Goal: Task Accomplishment & Management: Complete application form

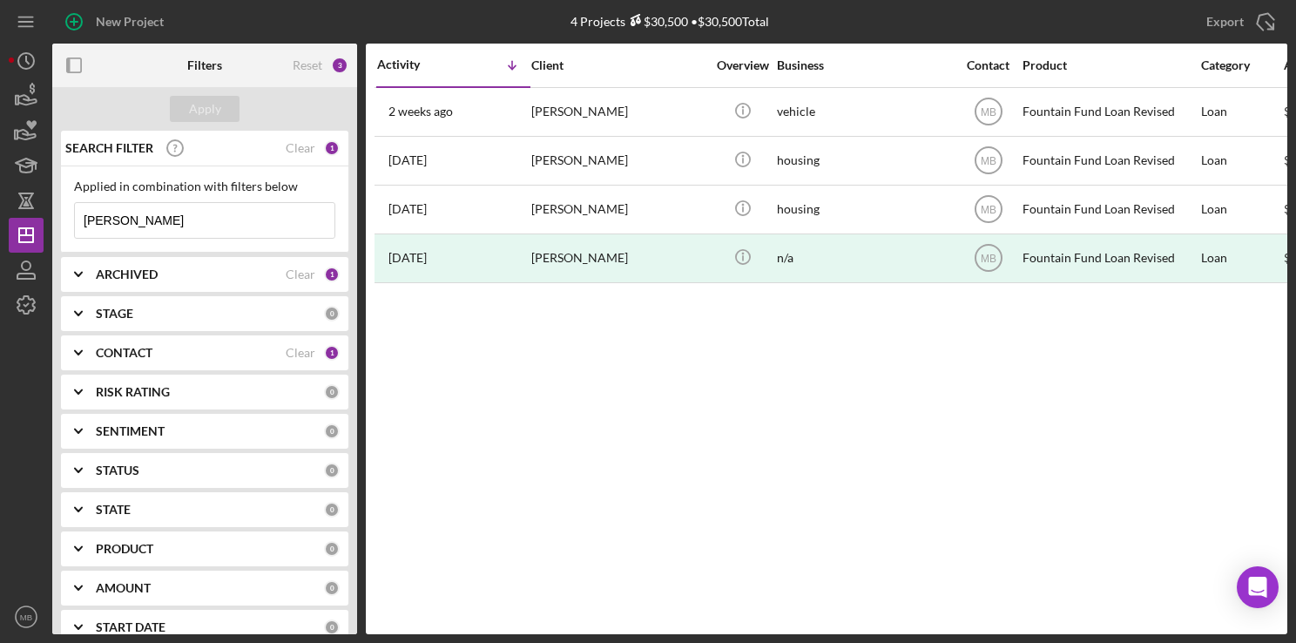
click at [195, 211] on input "michelle" at bounding box center [205, 220] width 260 height 35
type input "m"
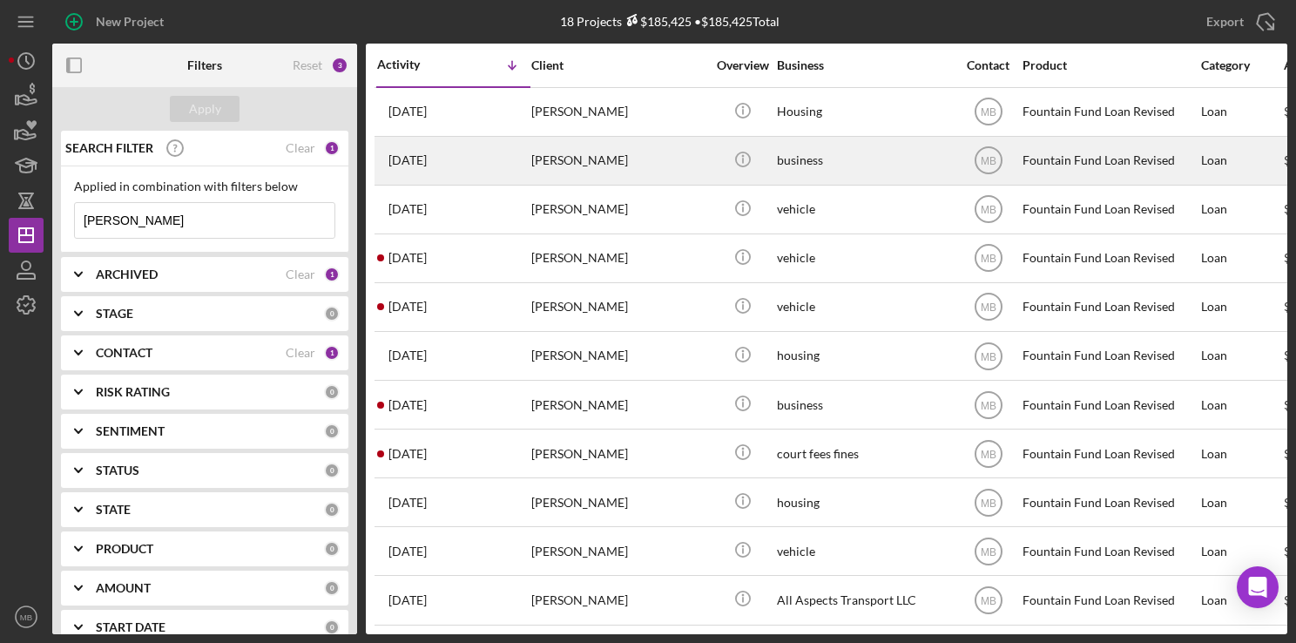
type input "[PERSON_NAME]"
click at [589, 154] on div "[PERSON_NAME]" at bounding box center [618, 161] width 174 height 46
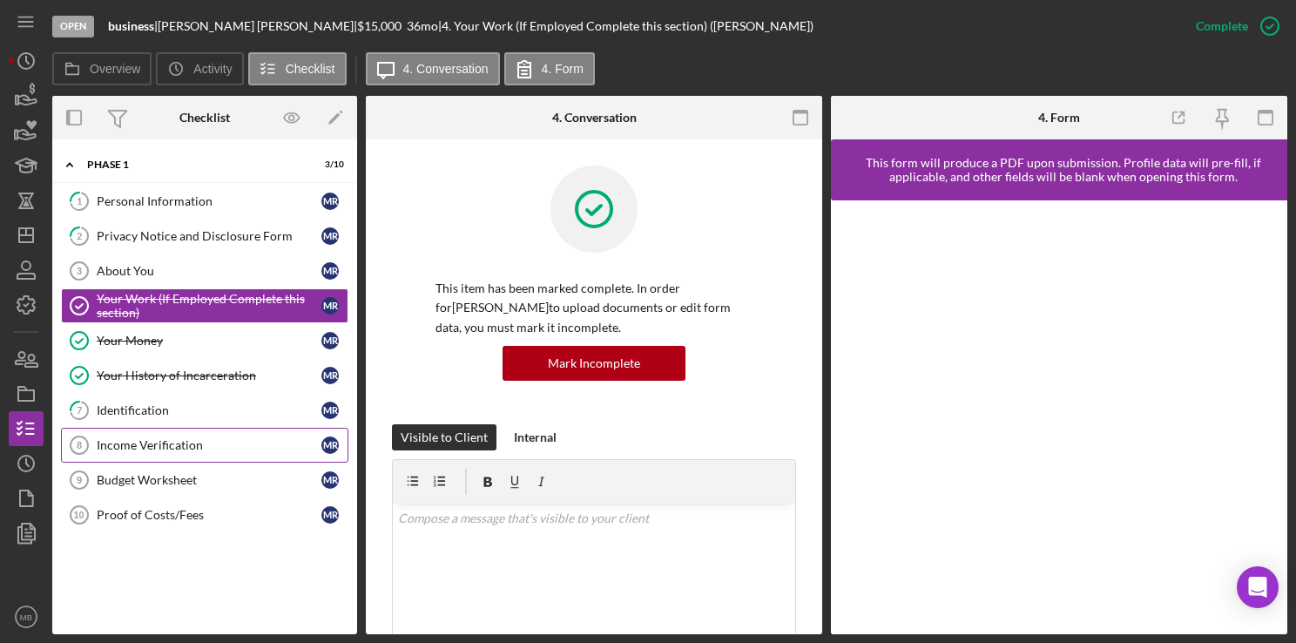
click at [217, 434] on link "Income Verification 8 Income Verification m r" at bounding box center [204, 445] width 287 height 35
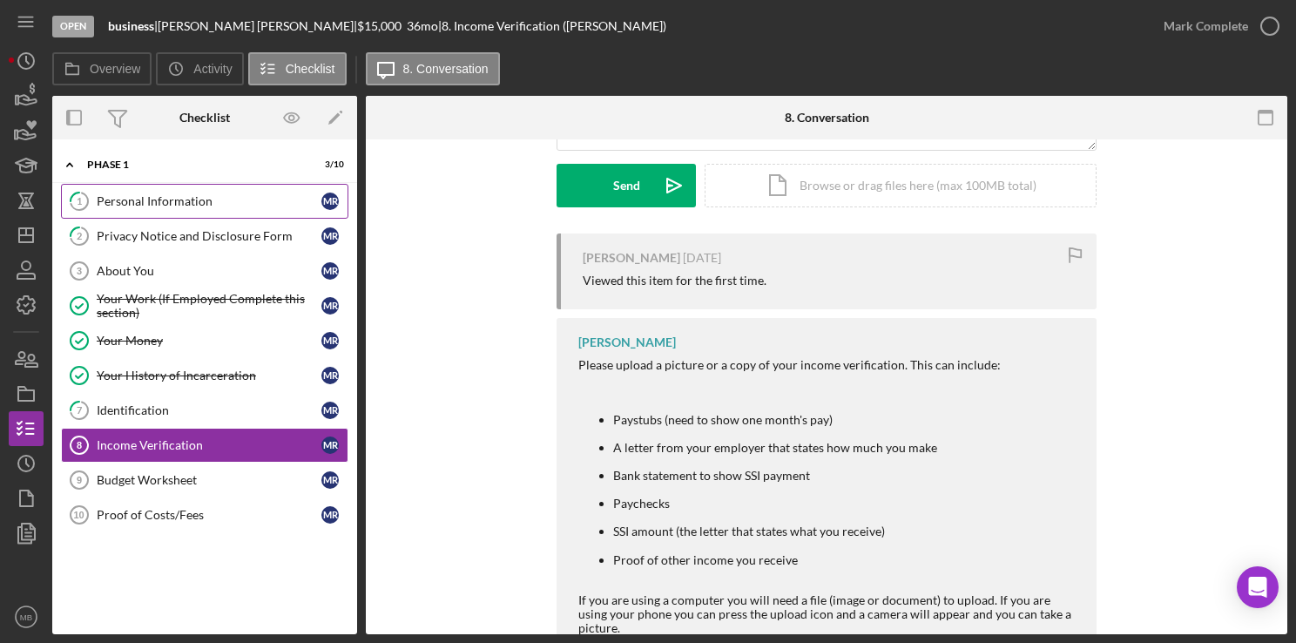
scroll to position [303, 0]
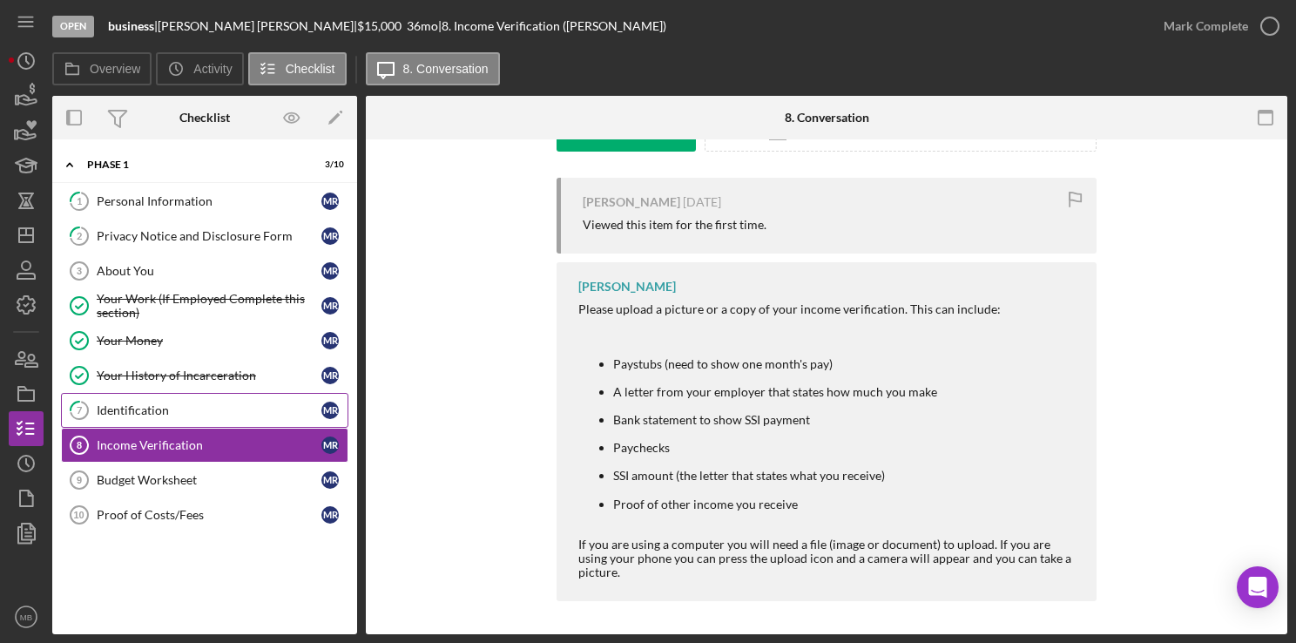
click at [146, 406] on div "Identification" at bounding box center [209, 410] width 225 height 14
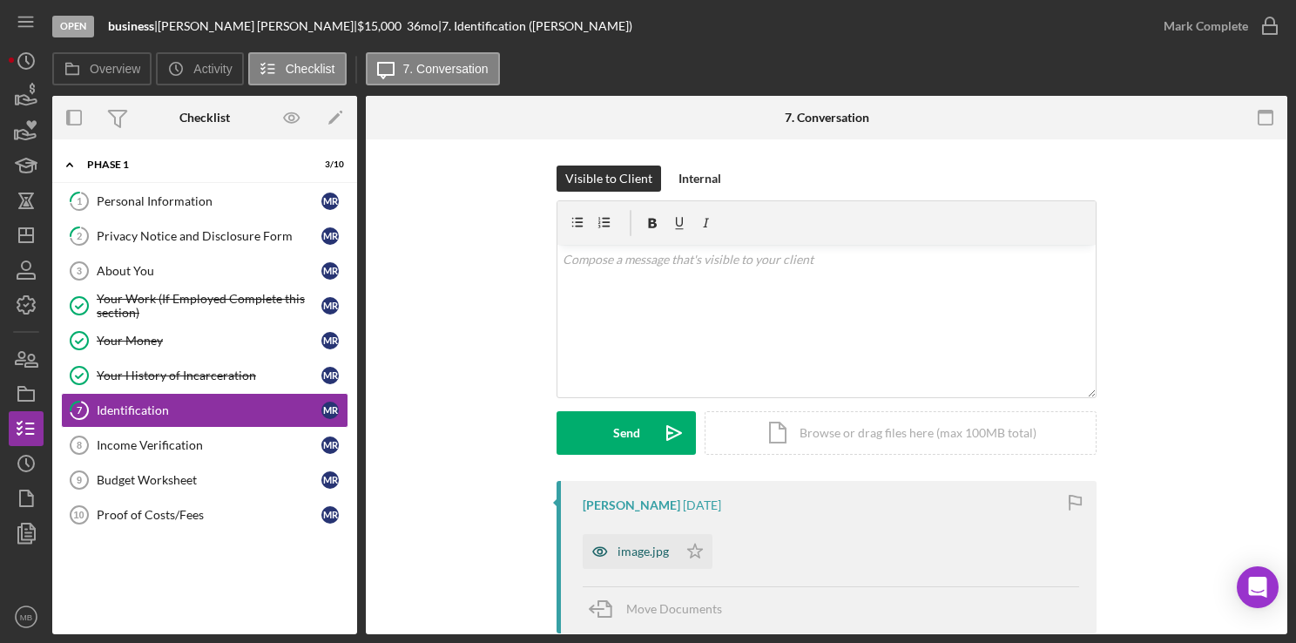
click at [645, 552] on div "image.jpg" at bounding box center [643, 551] width 51 height 14
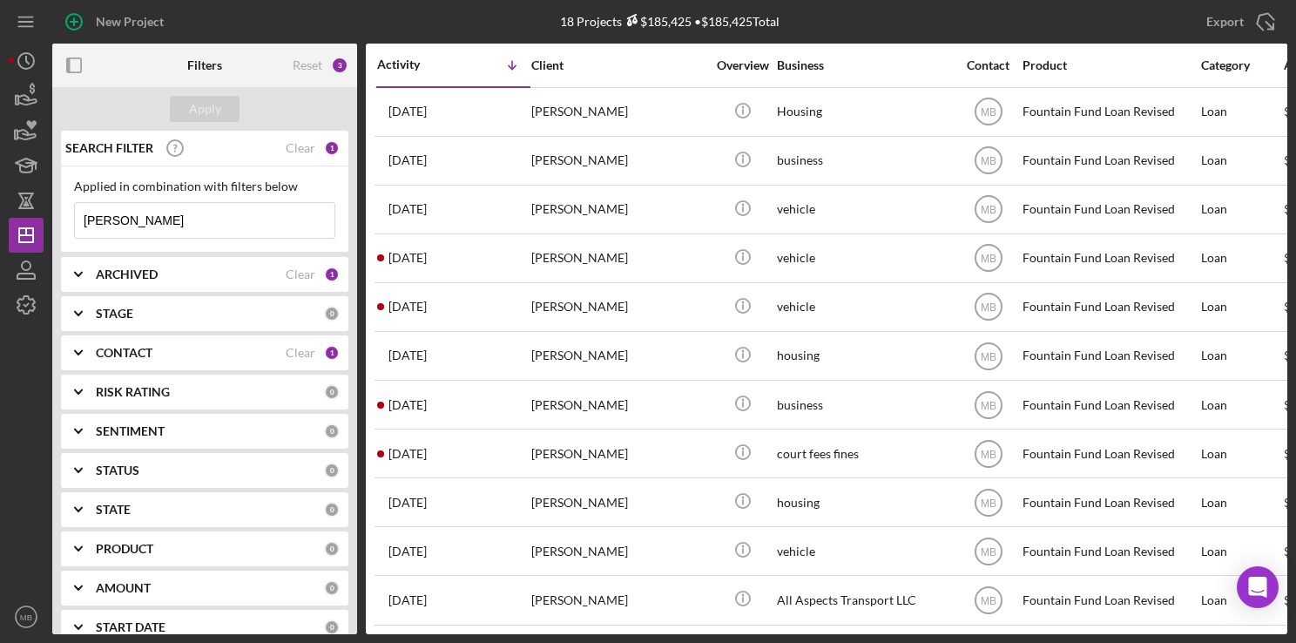
click at [227, 217] on input "[PERSON_NAME]" at bounding box center [205, 220] width 260 height 35
type input "[PERSON_NAME]"
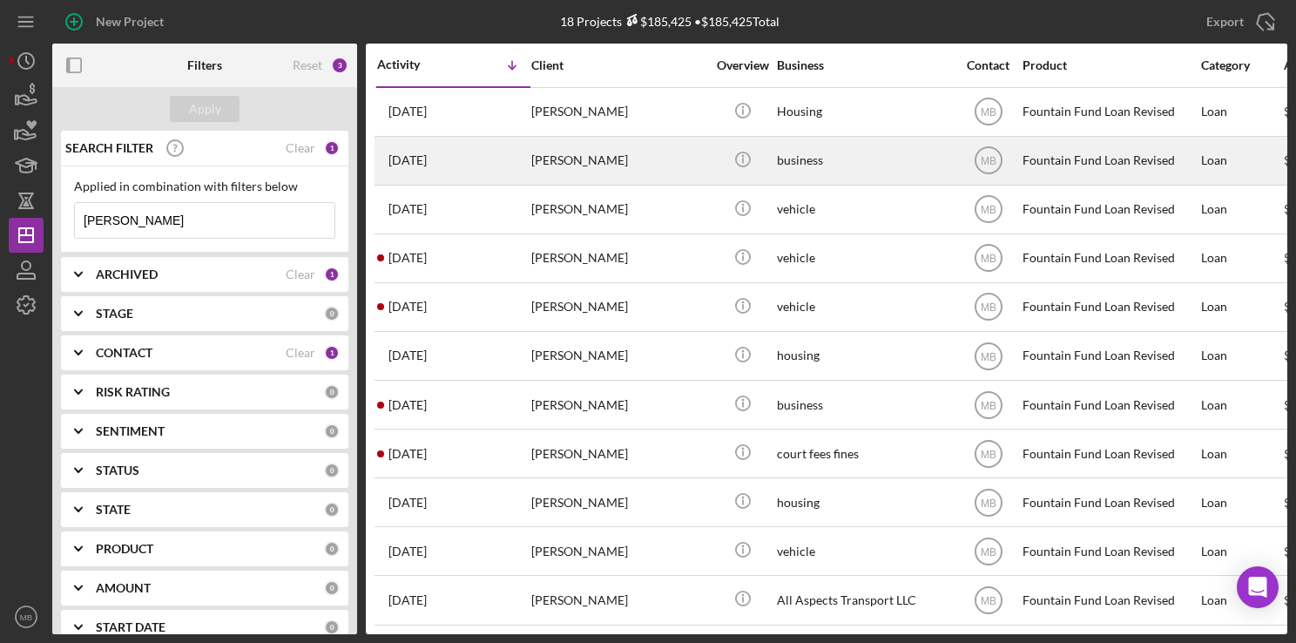
click at [573, 157] on div "[PERSON_NAME]" at bounding box center [618, 161] width 174 height 46
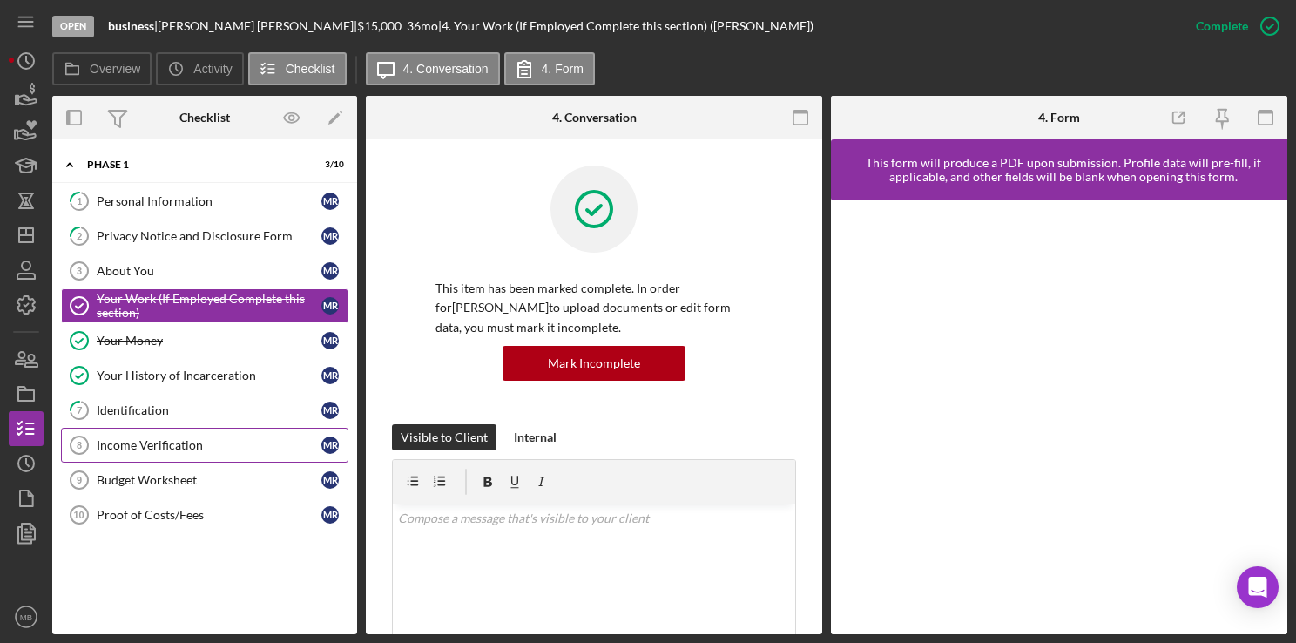
click at [185, 442] on div "Income Verification" at bounding box center [209, 445] width 225 height 14
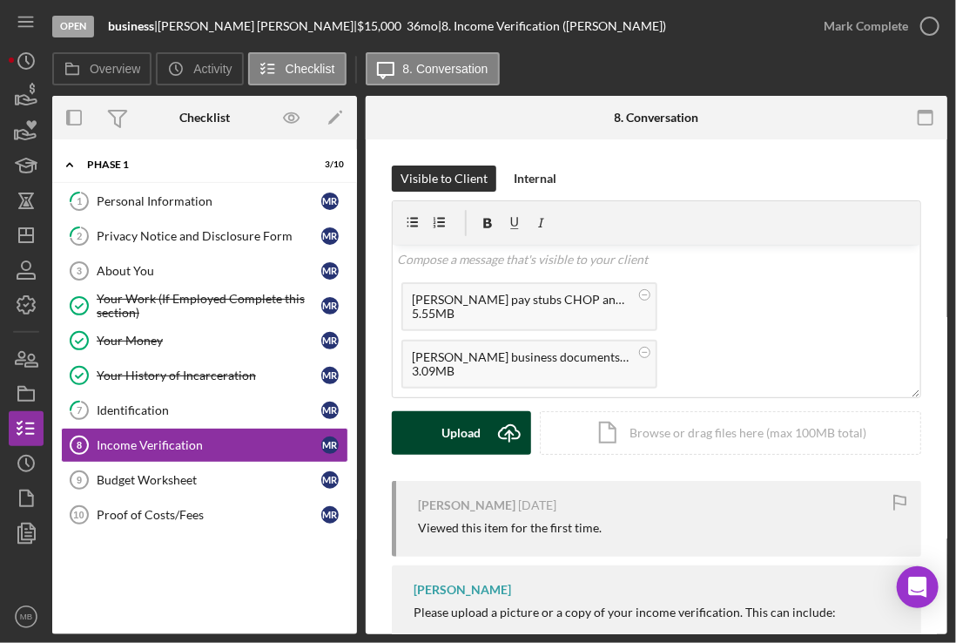
click at [488, 436] on icon "Icon/Upload" at bounding box center [510, 433] width 44 height 44
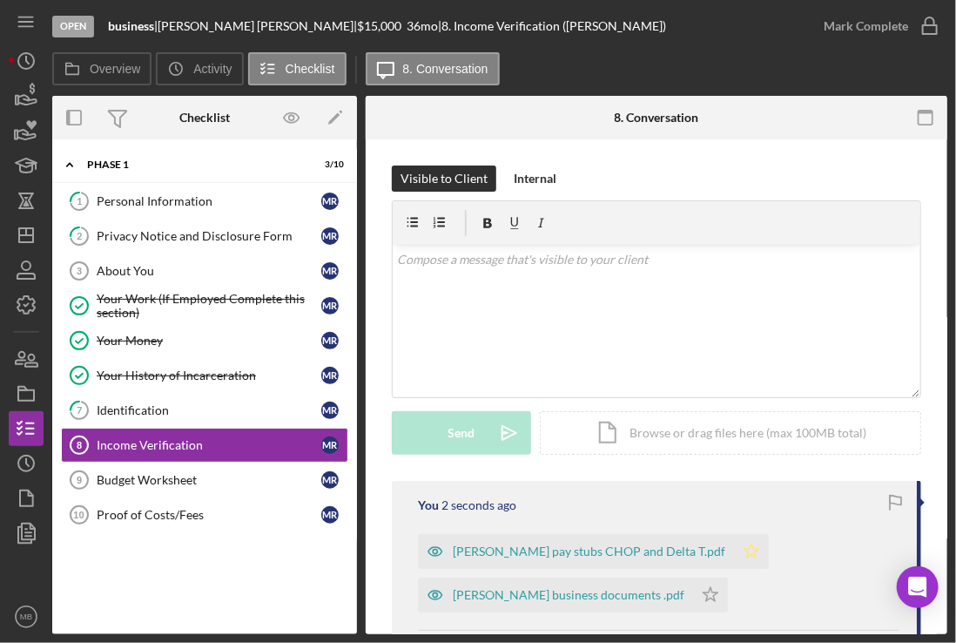
click at [734, 546] on icon "Icon/Star" at bounding box center [751, 551] width 35 height 35
click at [704, 598] on polygon "button" at bounding box center [711, 594] width 15 height 14
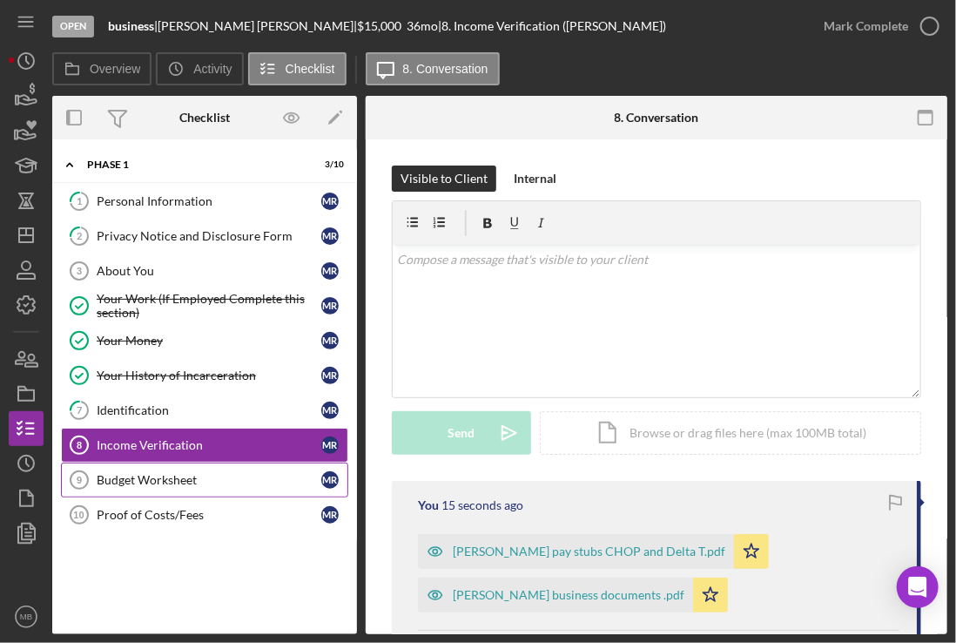
click at [199, 473] on div "Budget Worksheet" at bounding box center [209, 480] width 225 height 14
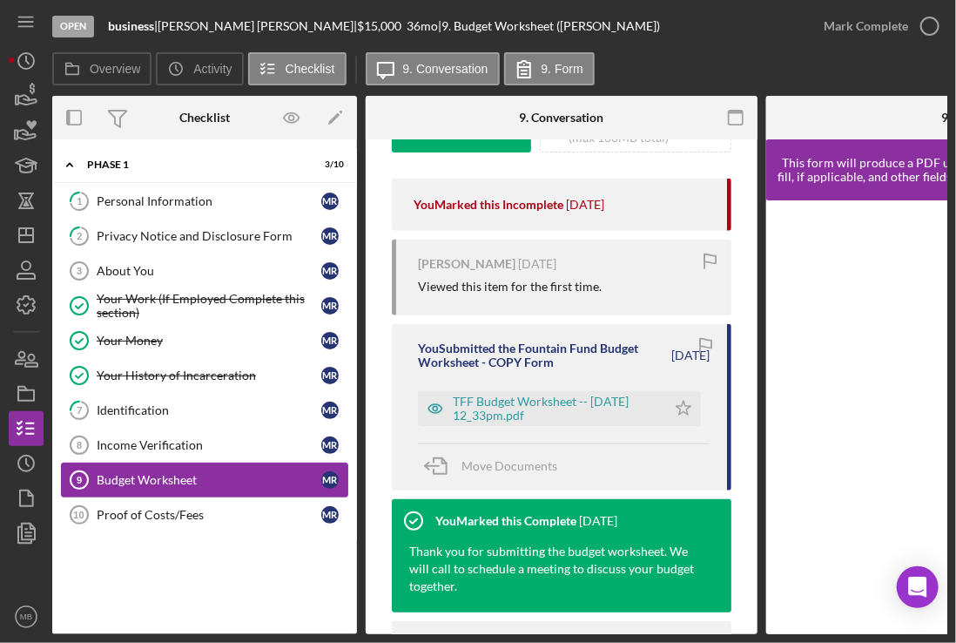
scroll to position [303, 0]
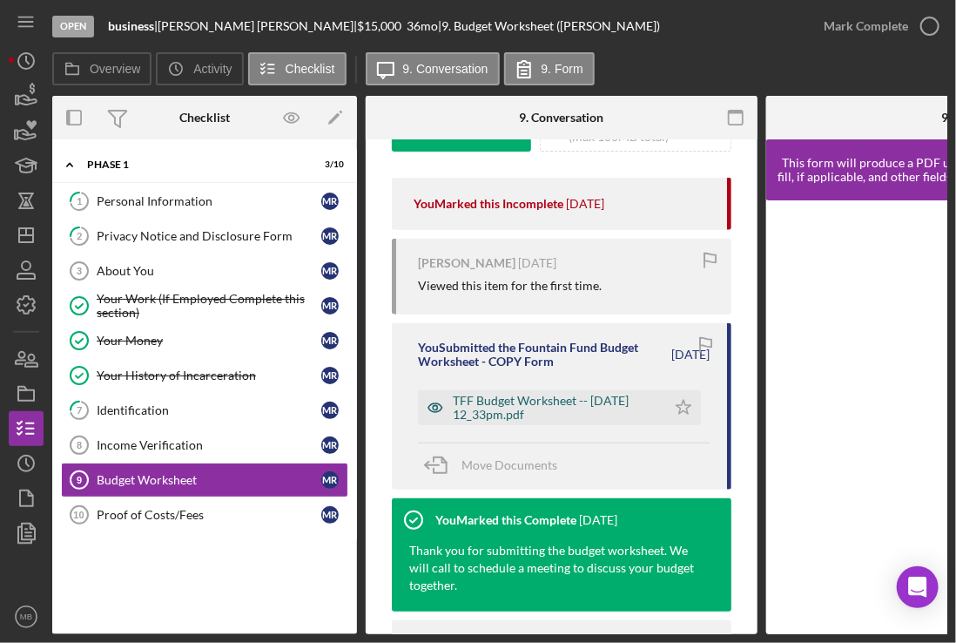
click at [587, 415] on div "TFF Budget Worksheet -- 2025-08-29 12_33pm.pdf" at bounding box center [555, 408] width 205 height 28
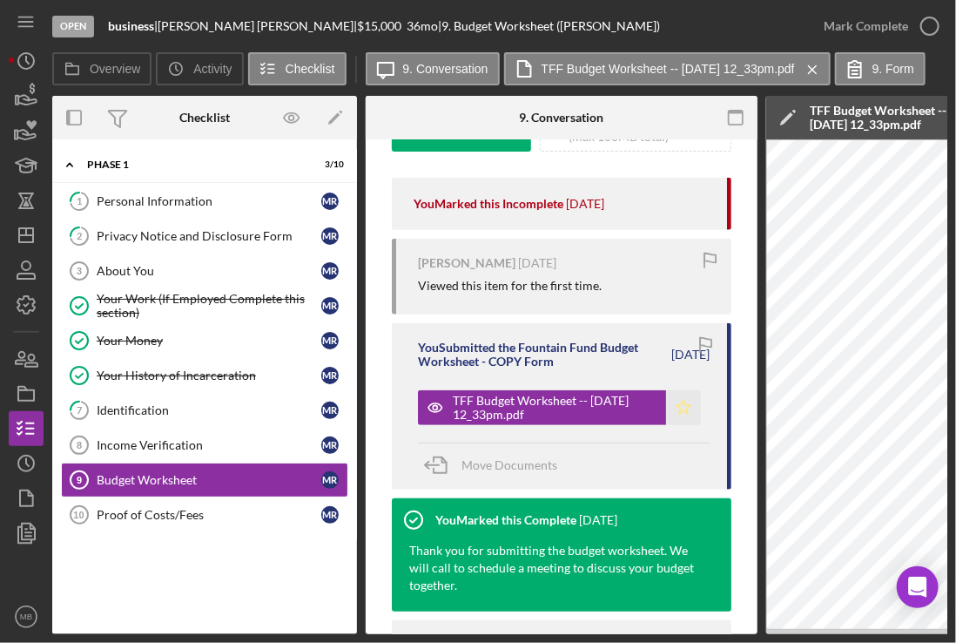
click at [674, 405] on icon "Icon/Star" at bounding box center [683, 407] width 35 height 35
click at [927, 17] on circle "button" at bounding box center [930, 25] width 17 height 17
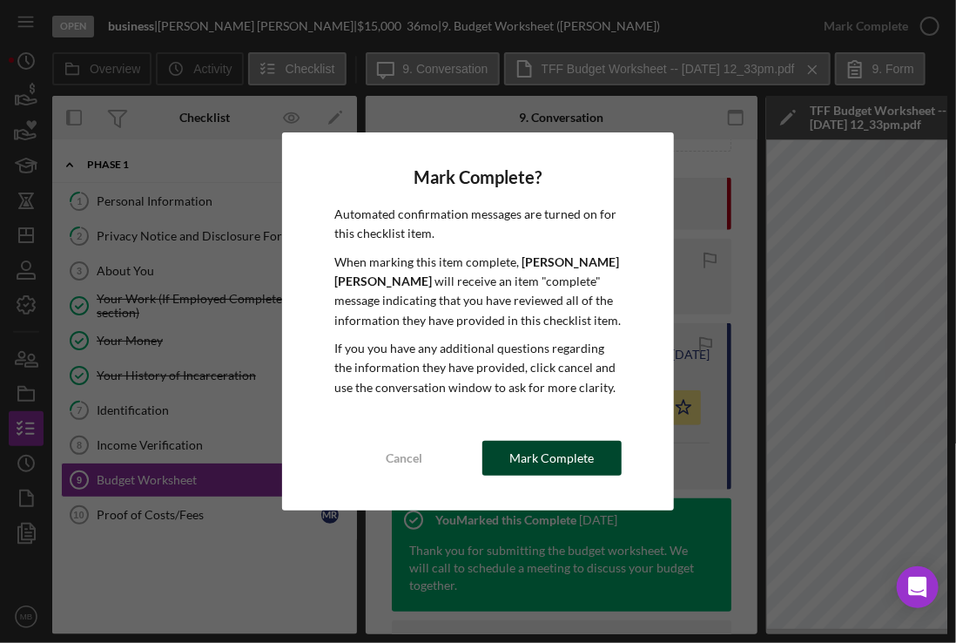
click at [590, 460] on div "Mark Complete" at bounding box center [552, 458] width 84 height 35
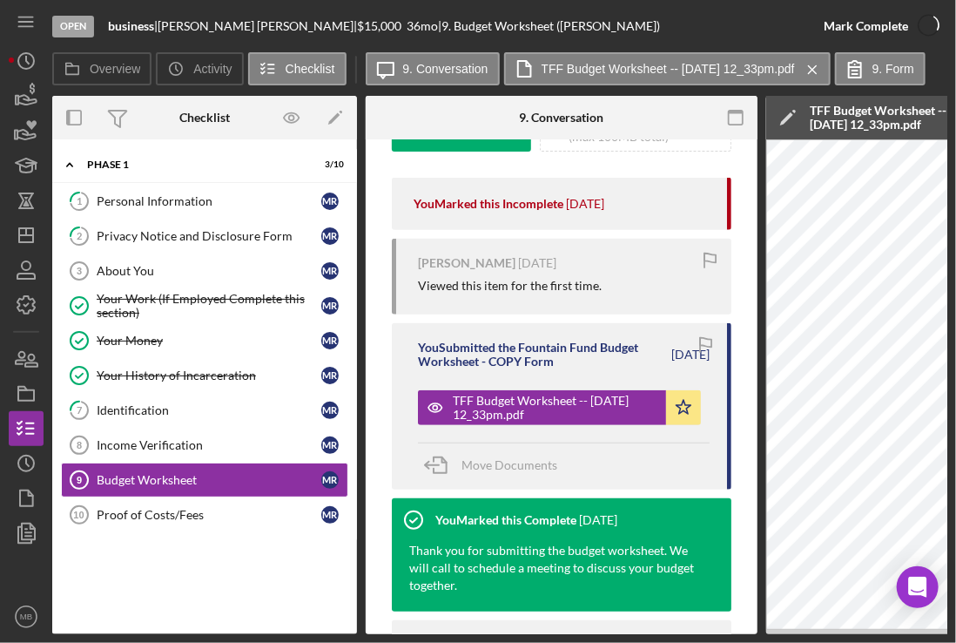
scroll to position [562, 0]
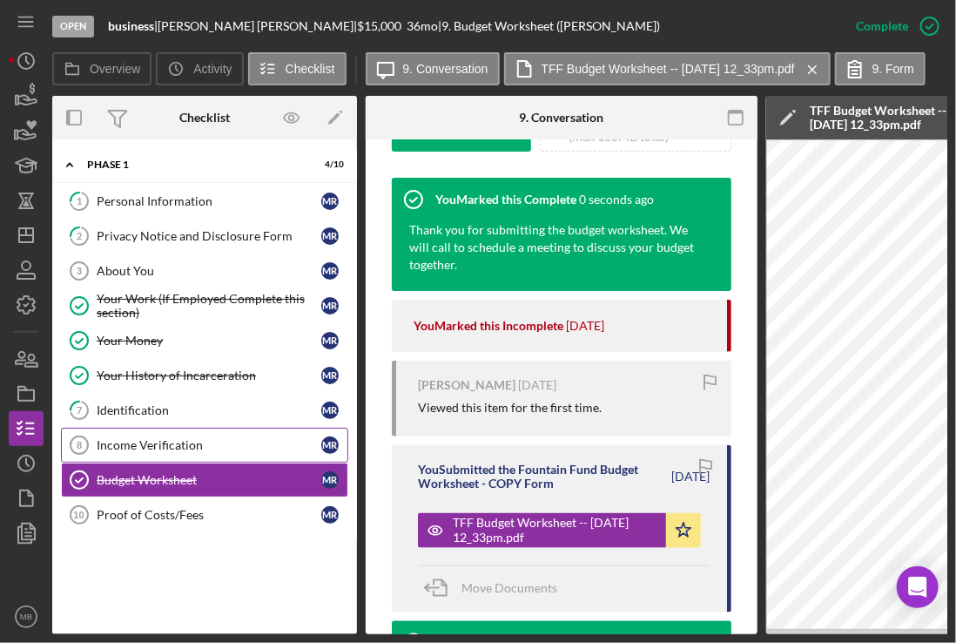
click at [250, 444] on div "Income Verification" at bounding box center [209, 445] width 225 height 14
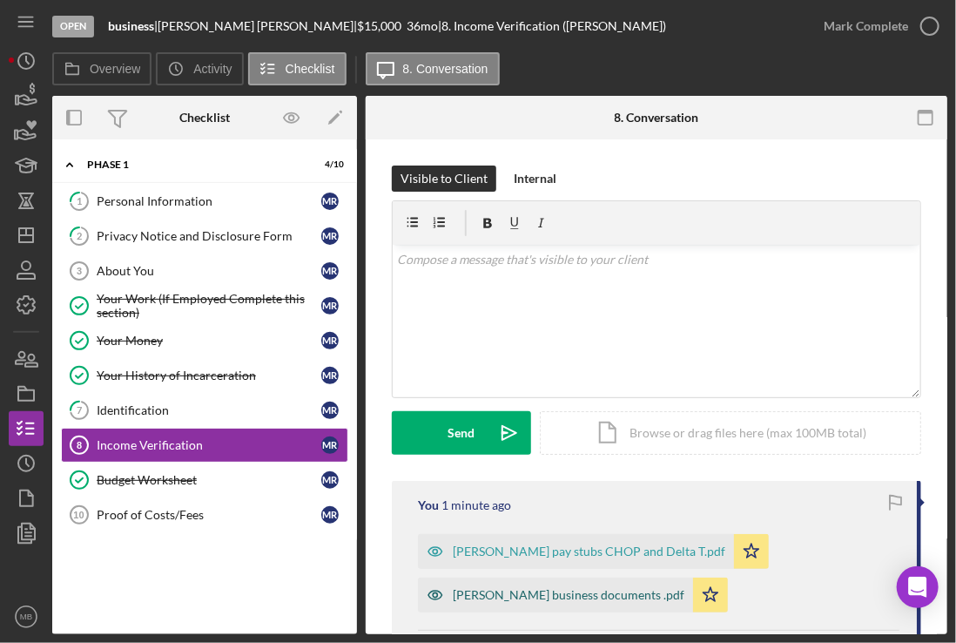
click at [537, 598] on div "Michael Russell business documents .pdf" at bounding box center [569, 595] width 232 height 14
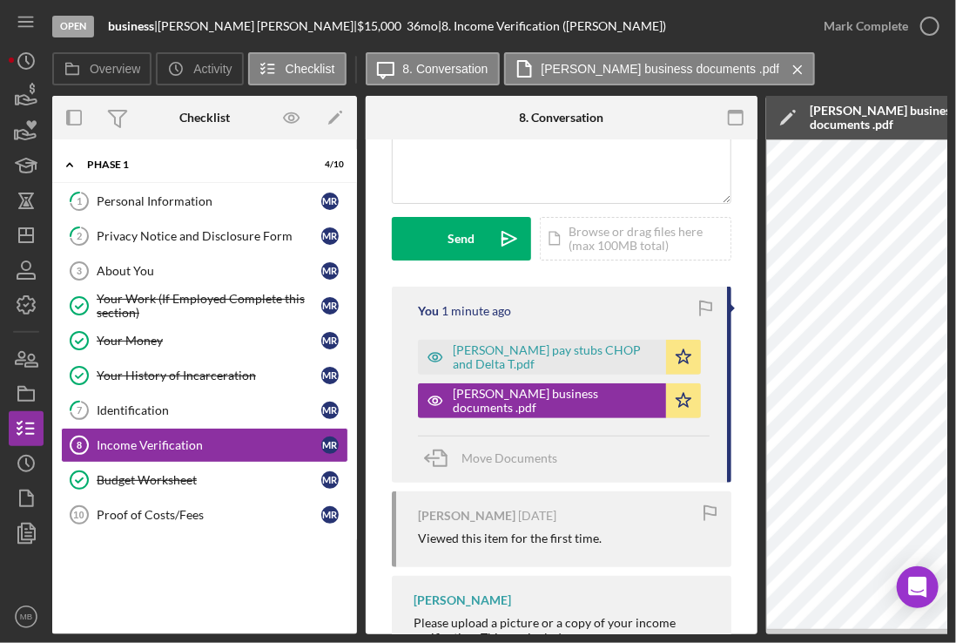
scroll to position [195, 0]
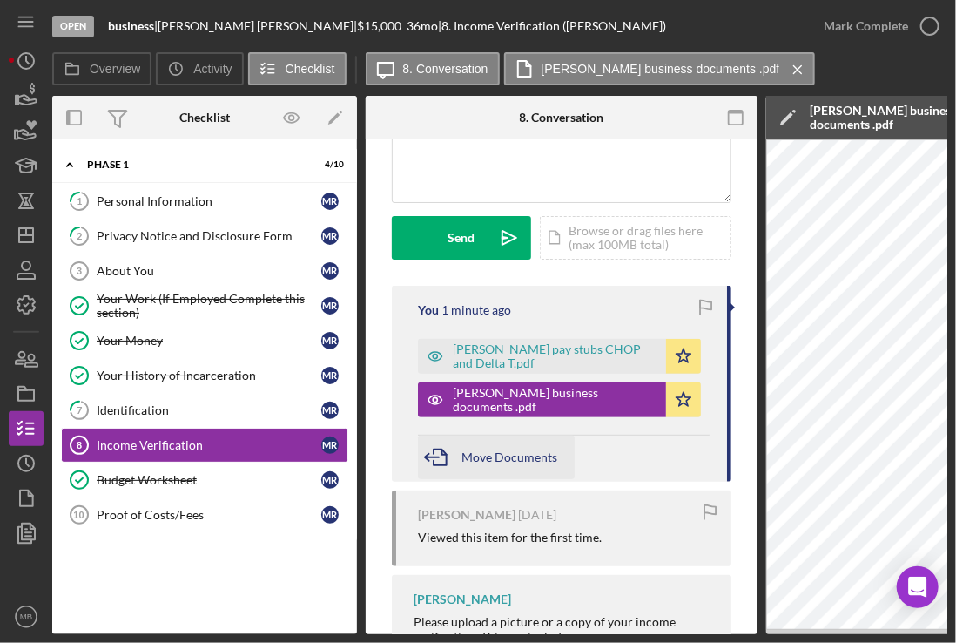
click at [501, 456] on span "Move Documents" at bounding box center [510, 456] width 96 height 15
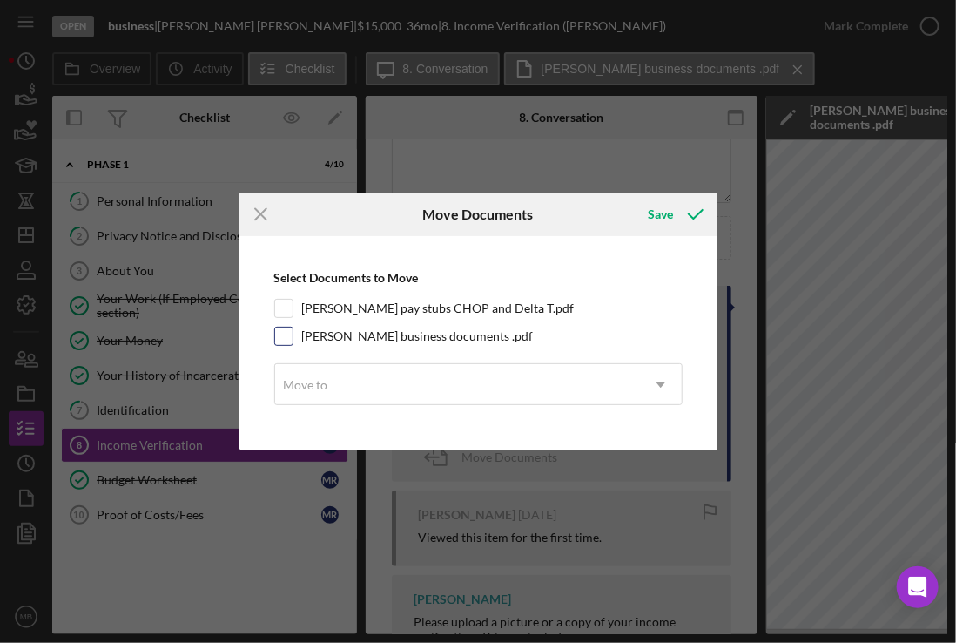
click at [454, 329] on label "Michael Russell business documents .pdf" at bounding box center [418, 336] width 232 height 17
click at [293, 329] on input "Michael Russell business documents .pdf" at bounding box center [283, 336] width 17 height 17
checkbox input "true"
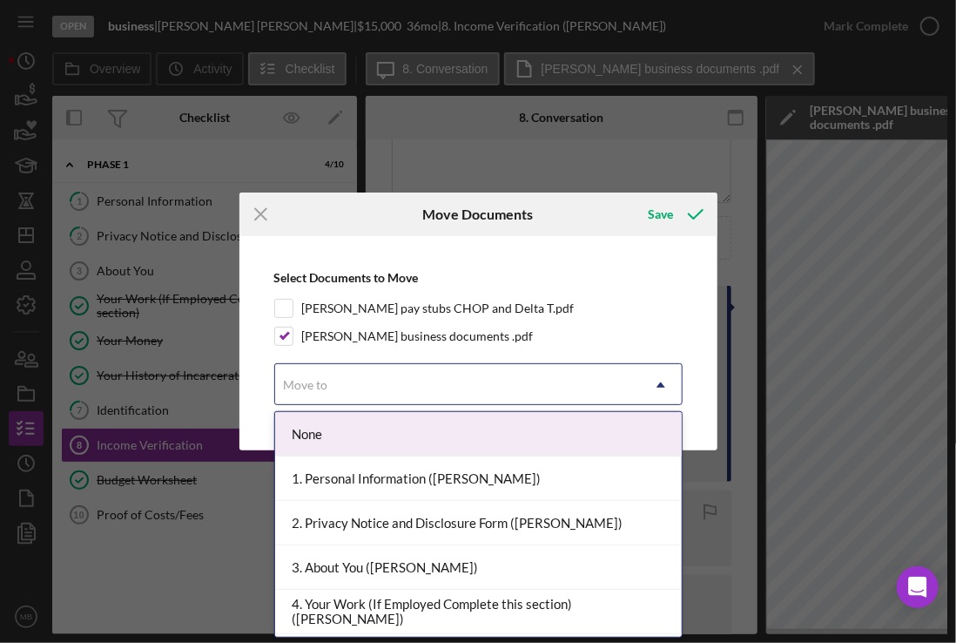
click at [446, 381] on div "Move to" at bounding box center [457, 385] width 365 height 40
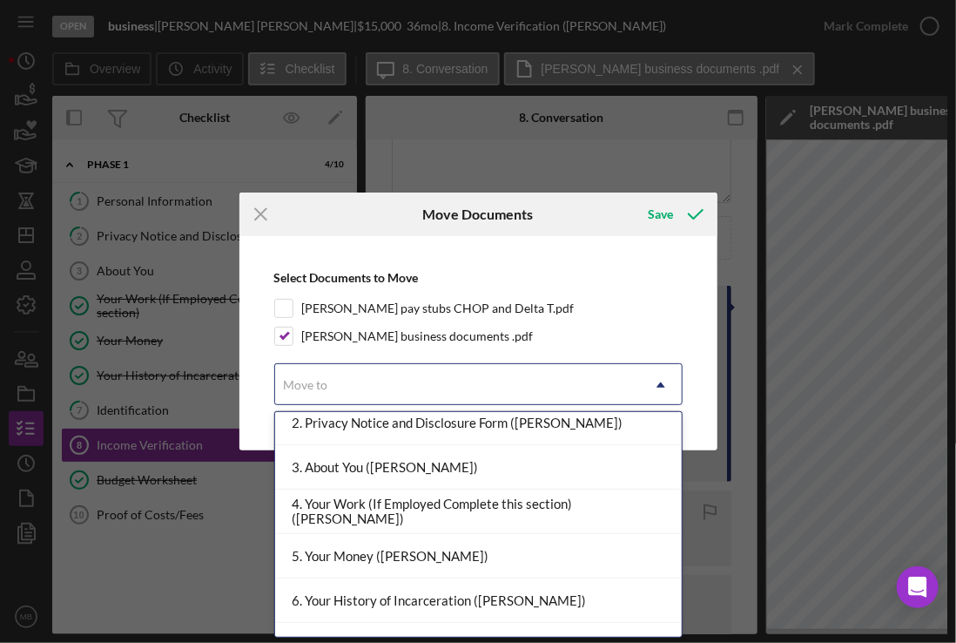
scroll to position [217, 0]
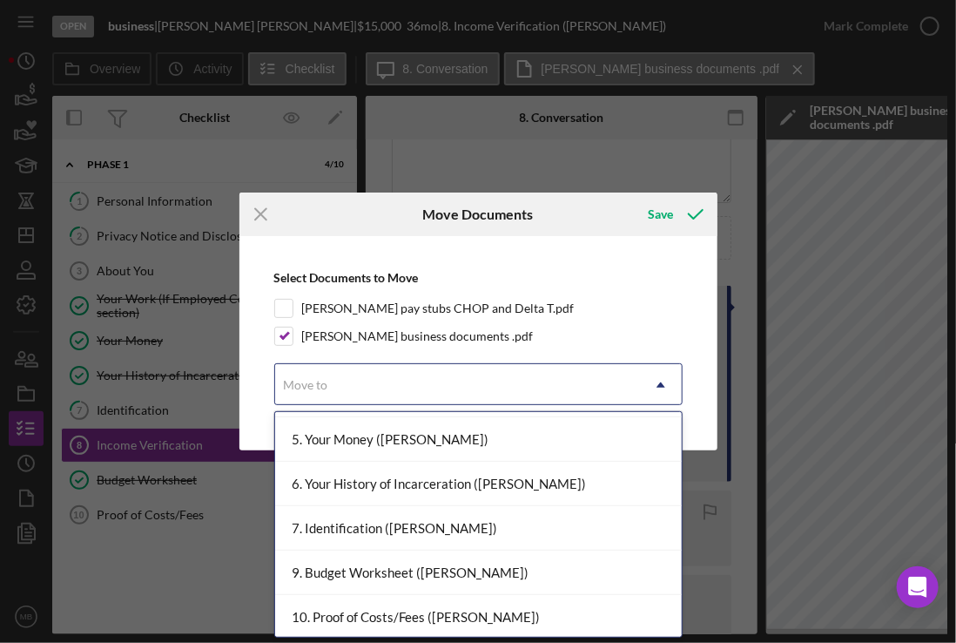
click at [450, 624] on div "10. Proof of Costs/Fees (michael r.)" at bounding box center [478, 617] width 407 height 44
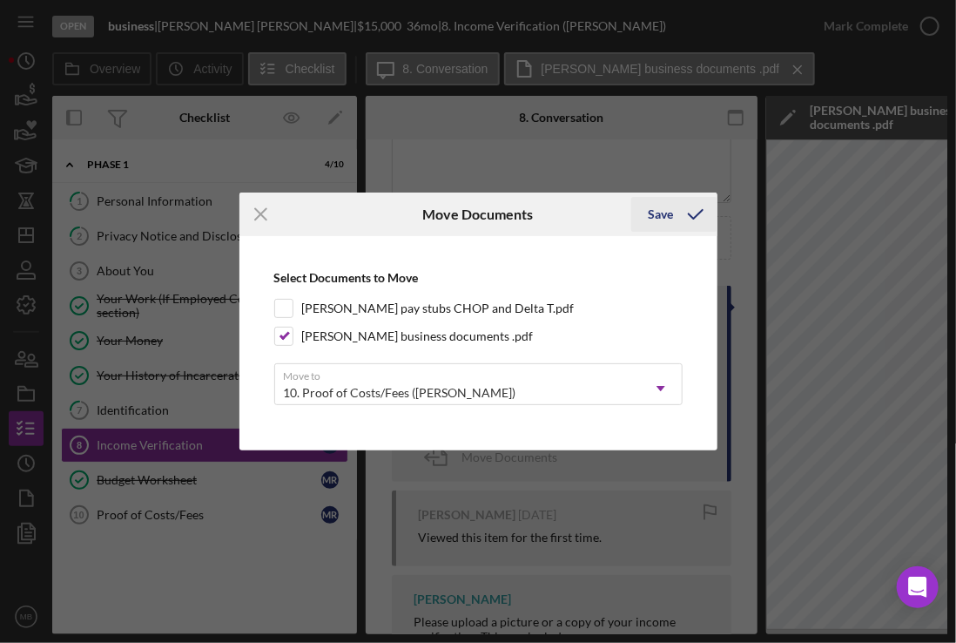
click at [669, 208] on div "Save" at bounding box center [661, 214] width 25 height 35
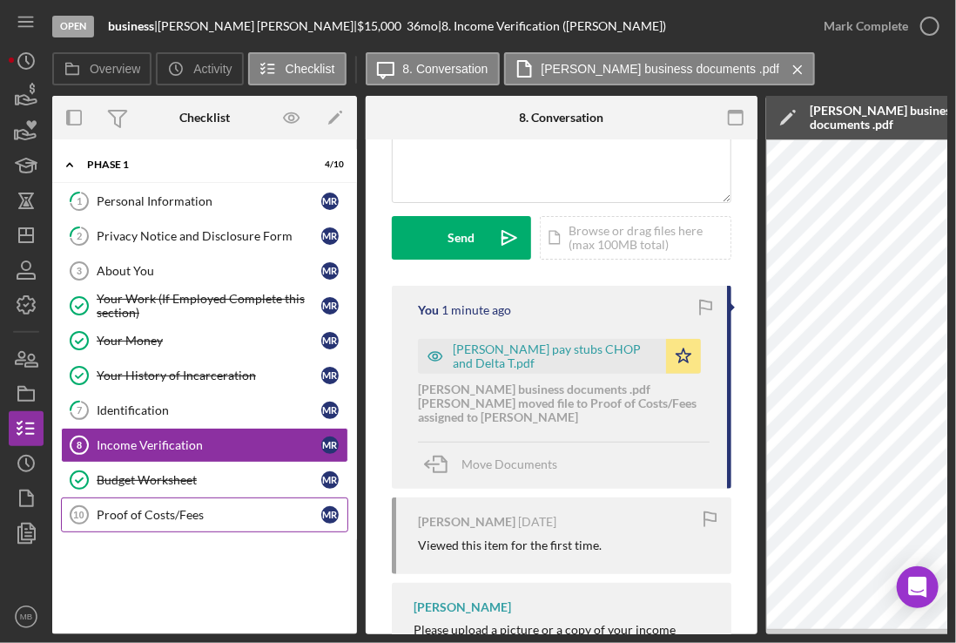
click at [163, 513] on div "Proof of Costs/Fees" at bounding box center [209, 515] width 225 height 14
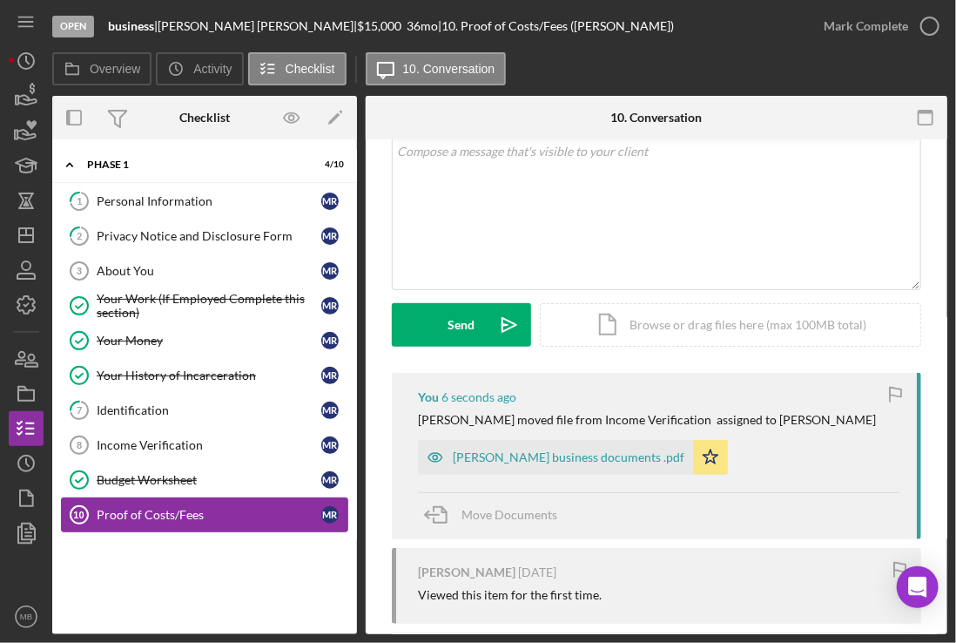
scroll to position [111, 0]
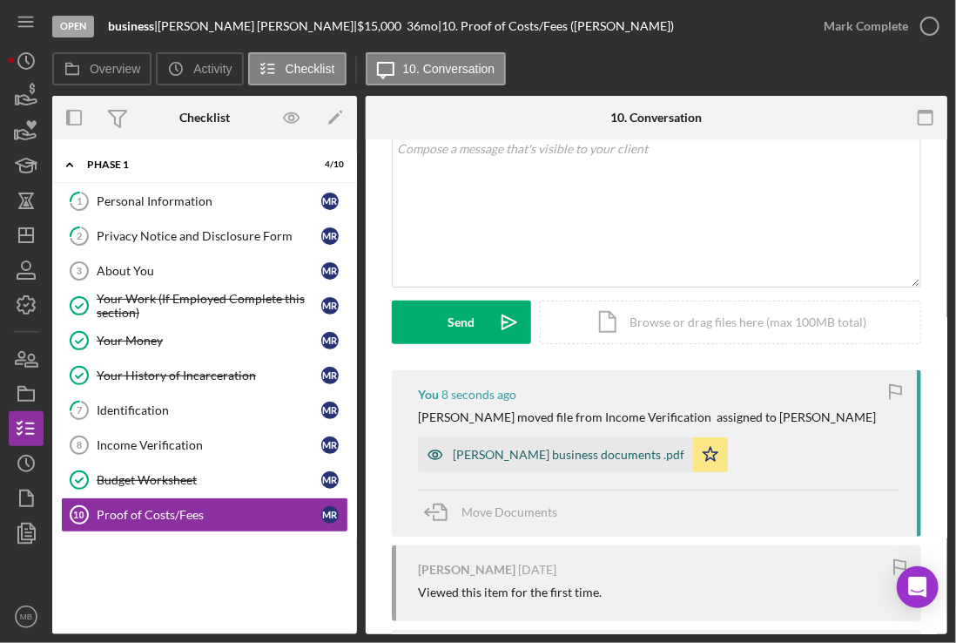
click at [499, 456] on div "Michael Russell business documents .pdf" at bounding box center [569, 455] width 232 height 14
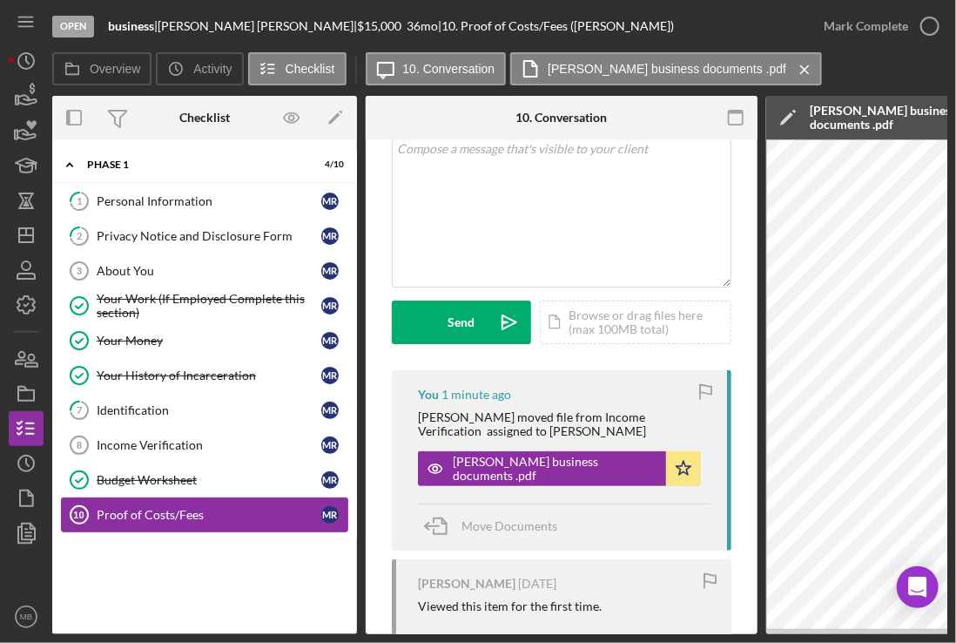
click at [171, 517] on div "Proof of Costs/Fees" at bounding box center [209, 515] width 225 height 14
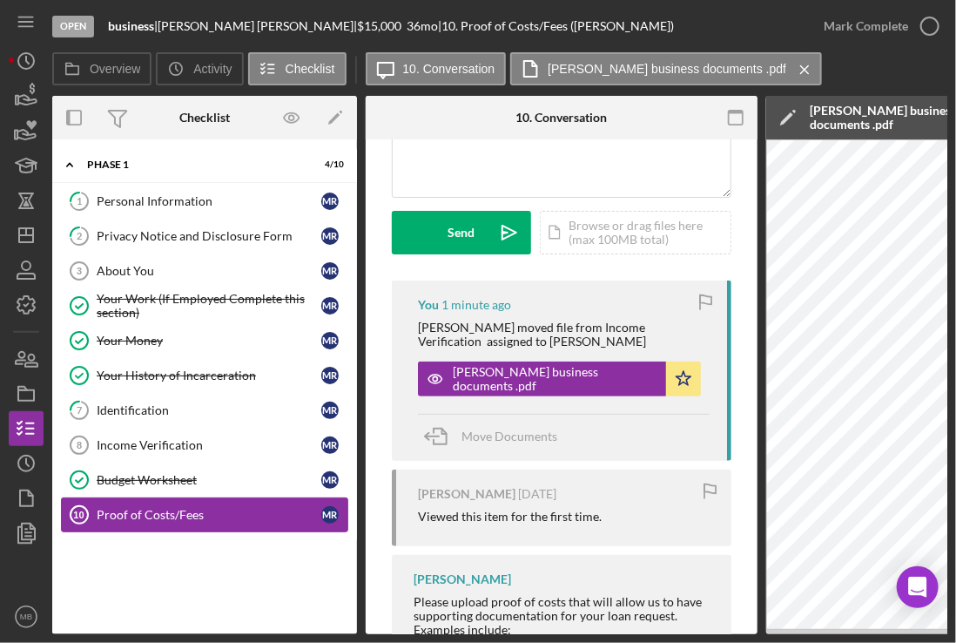
scroll to position [253, 0]
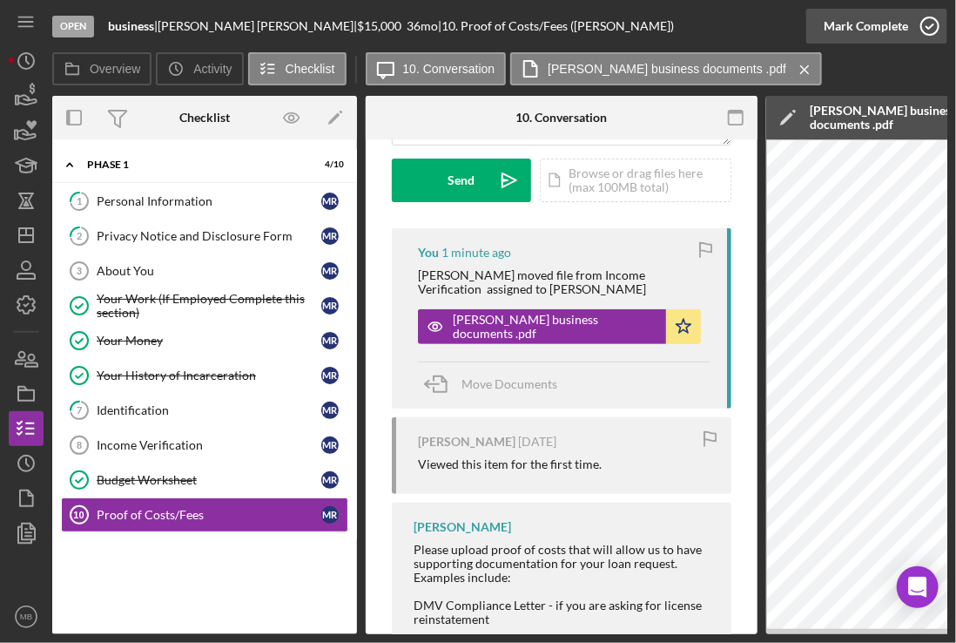
click at [932, 31] on icon "button" at bounding box center [931, 26] width 44 height 44
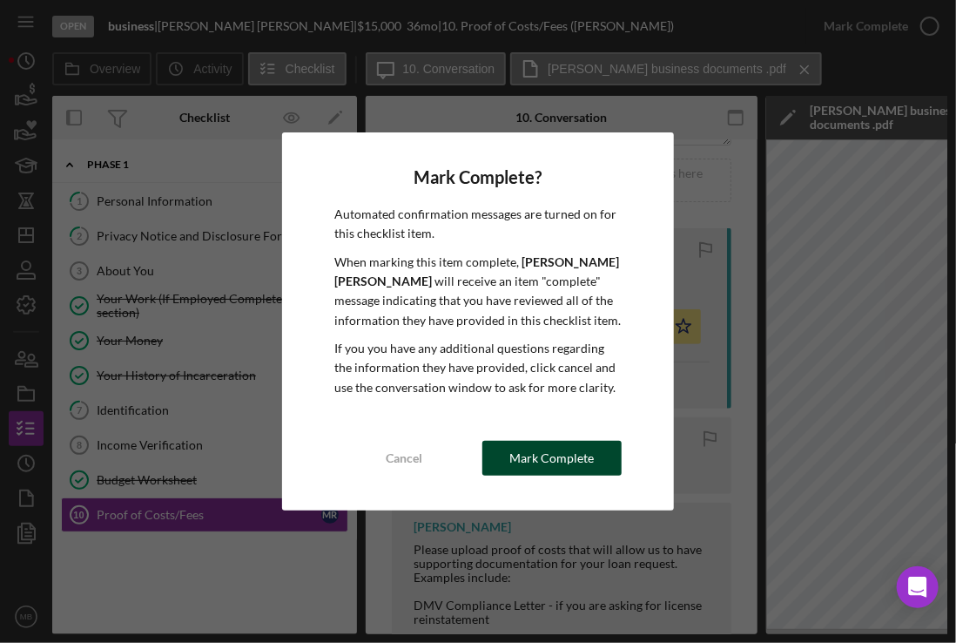
click at [557, 456] on div "Mark Complete" at bounding box center [552, 458] width 84 height 35
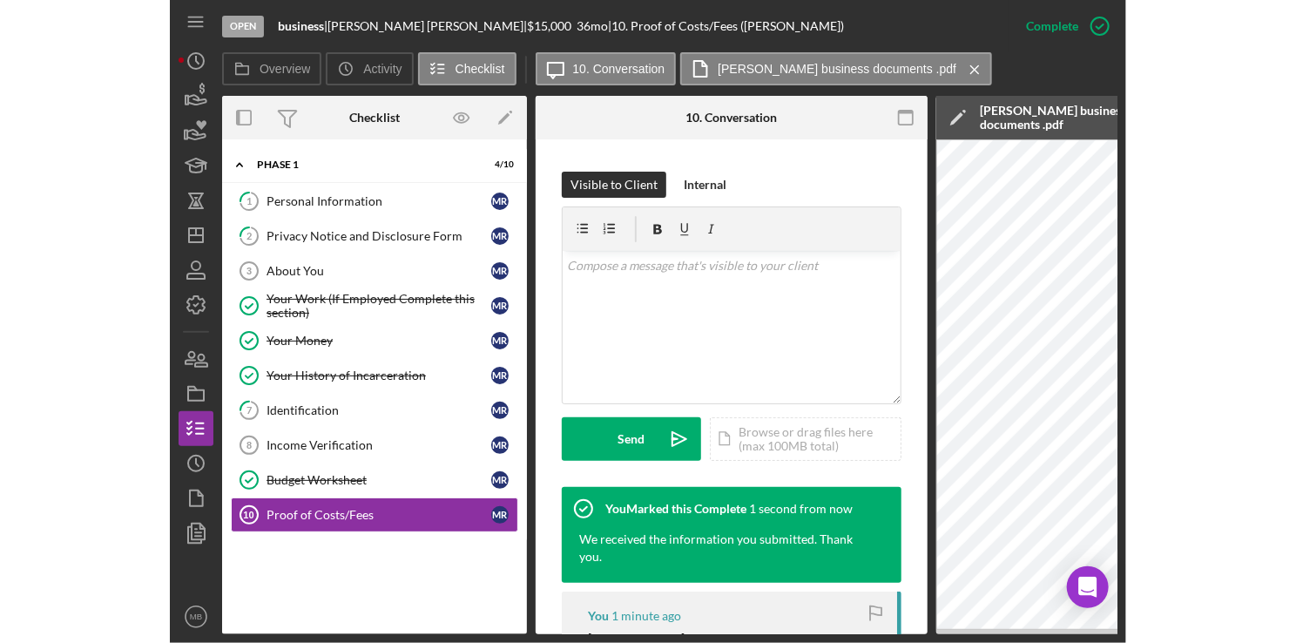
scroll to position [512, 0]
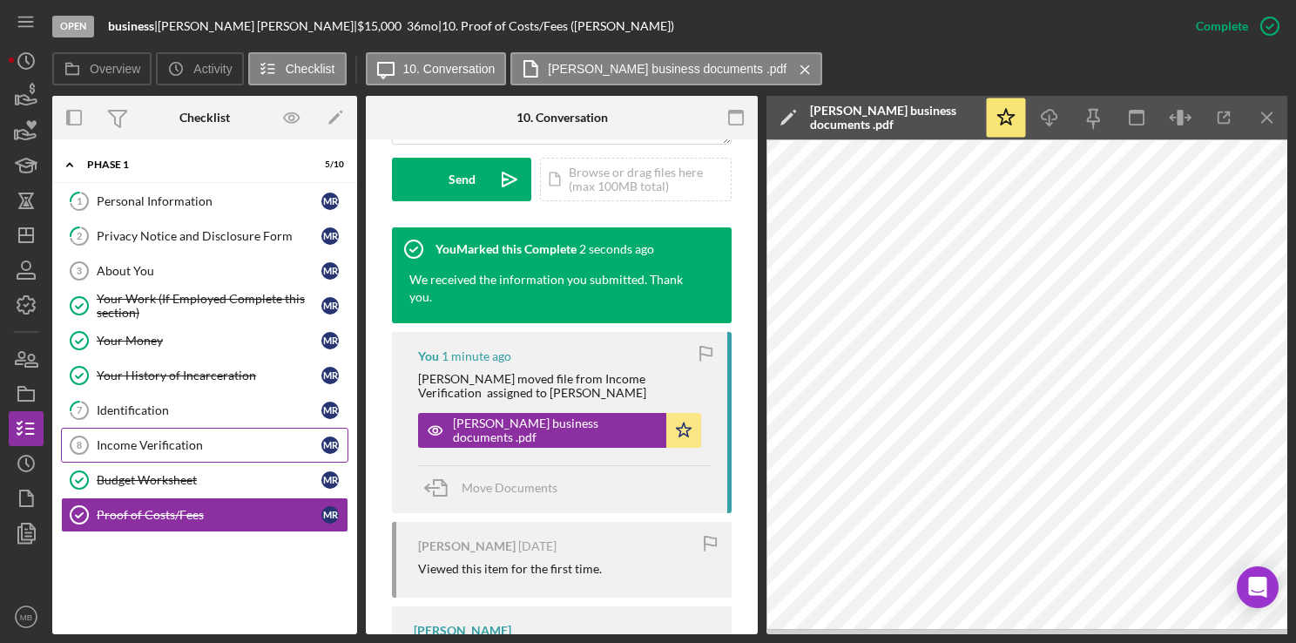
click at [125, 447] on div "Income Verification" at bounding box center [209, 445] width 225 height 14
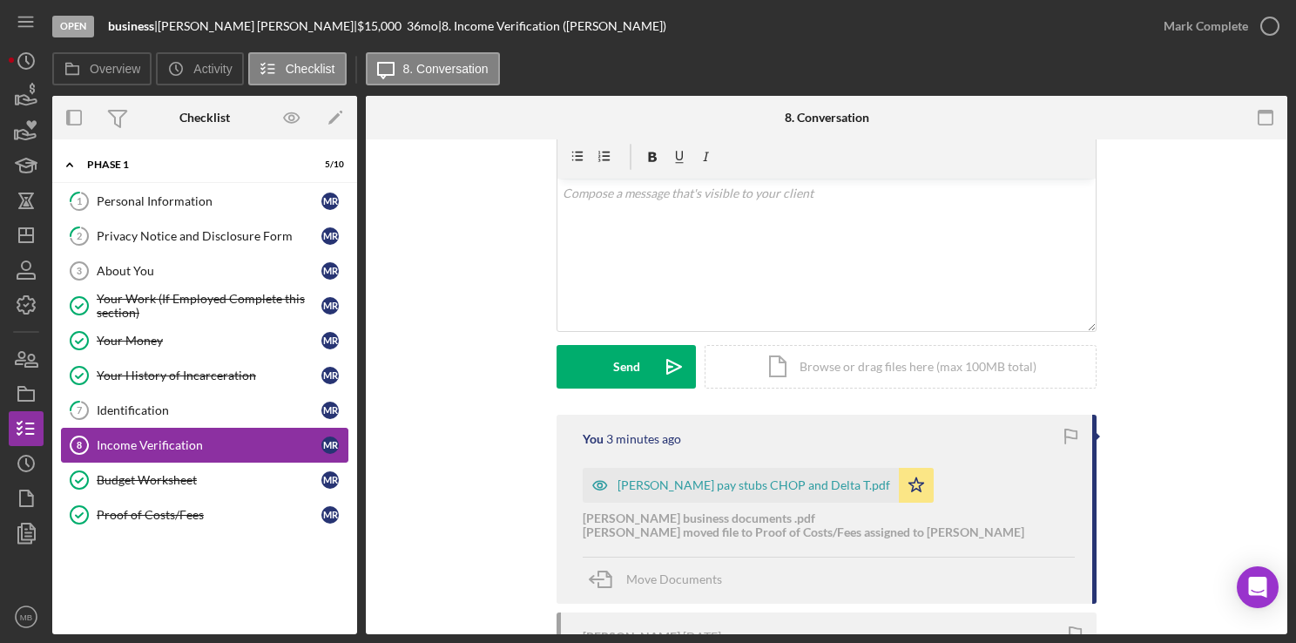
scroll to position [100, 0]
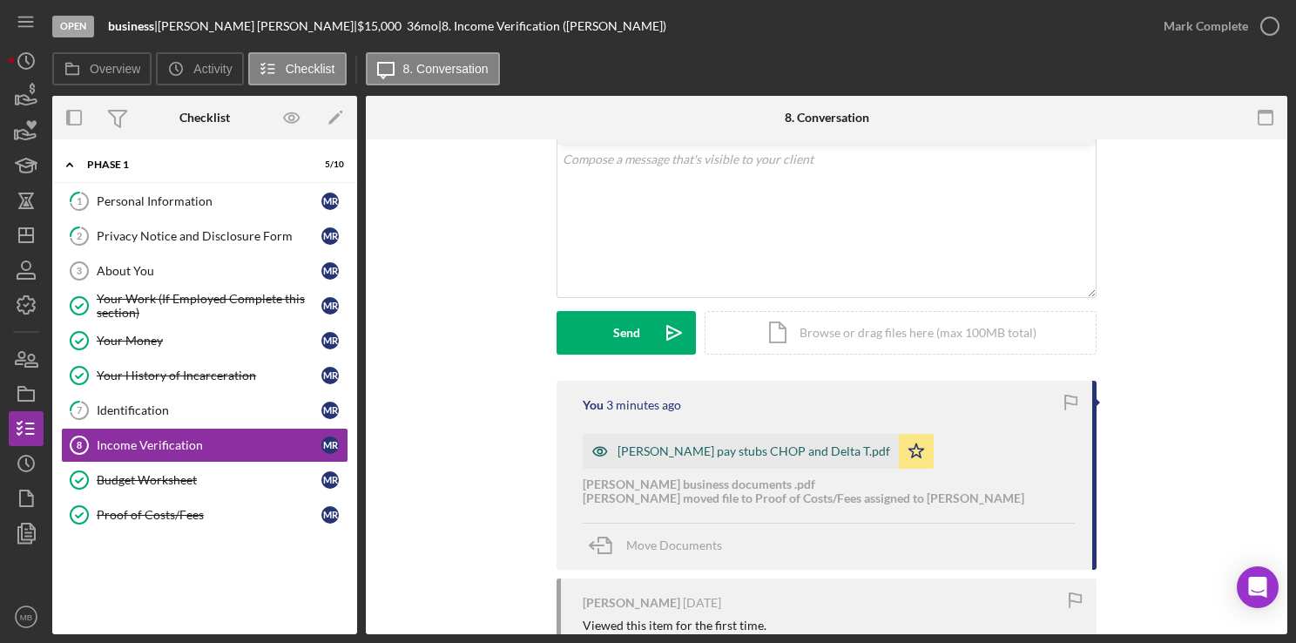
click at [672, 444] on div "Michael Russell pay stubs CHOP and Delta T.pdf" at bounding box center [754, 451] width 273 height 14
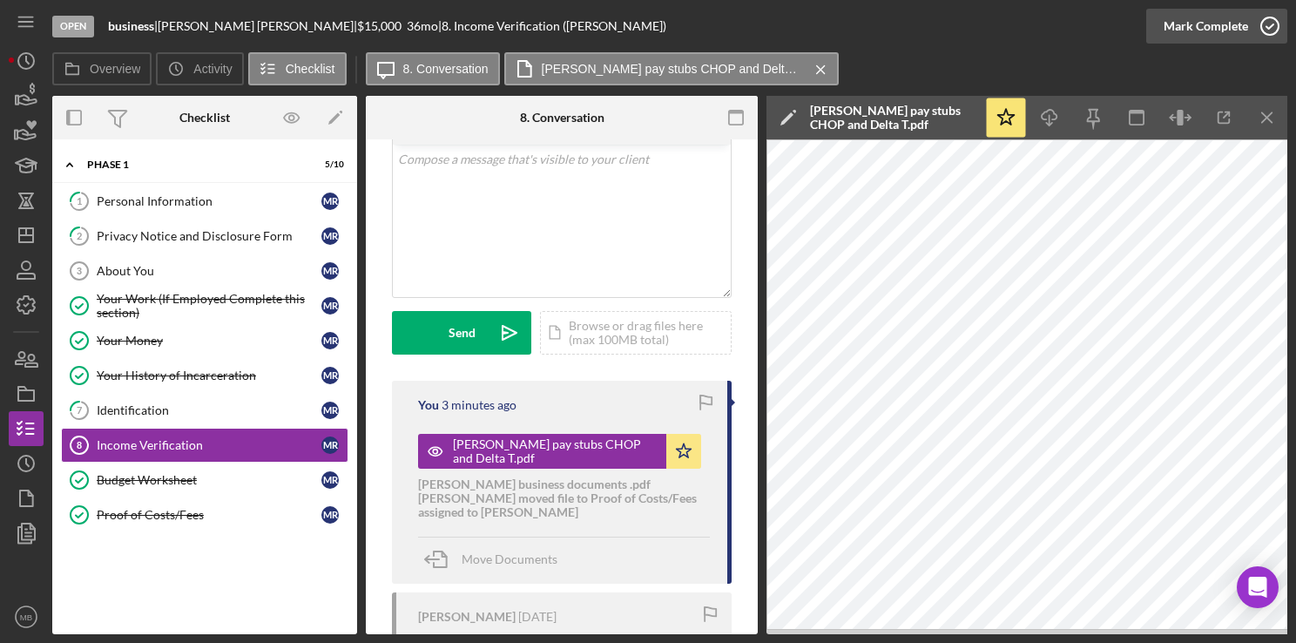
click at [1264, 31] on icon "button" at bounding box center [1270, 26] width 44 height 44
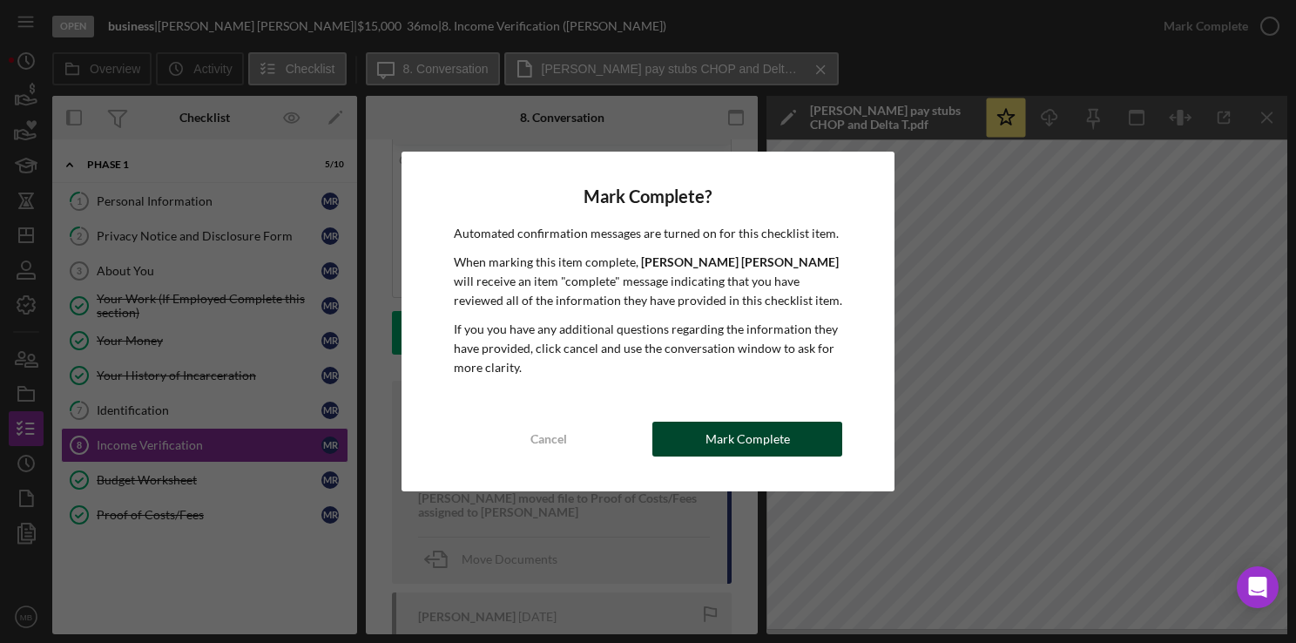
click at [729, 452] on div "Mark Complete" at bounding box center [748, 439] width 84 height 35
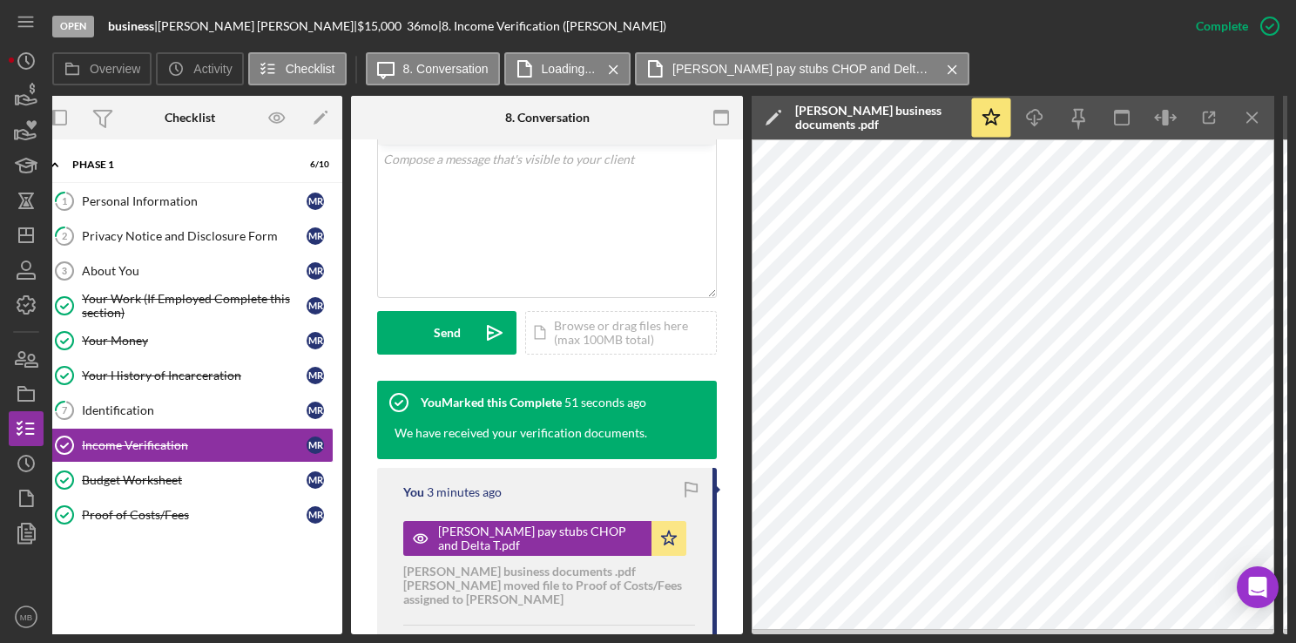
scroll to position [0, 0]
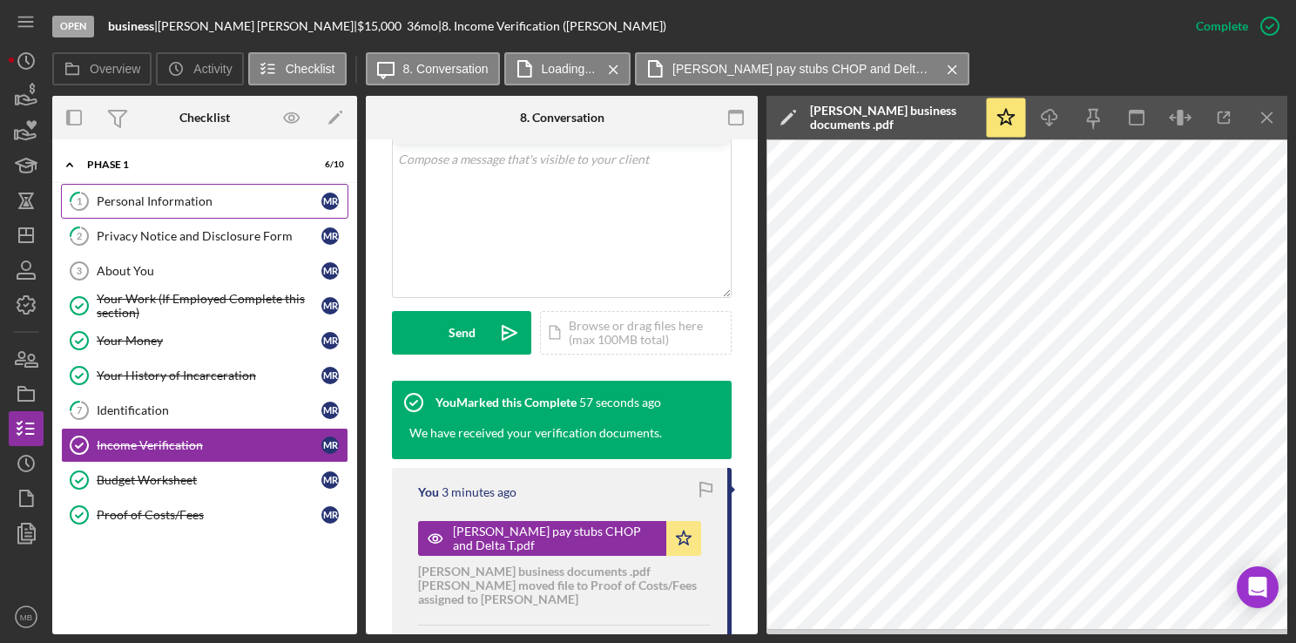
click at [143, 202] on div "Personal Information" at bounding box center [209, 201] width 225 height 14
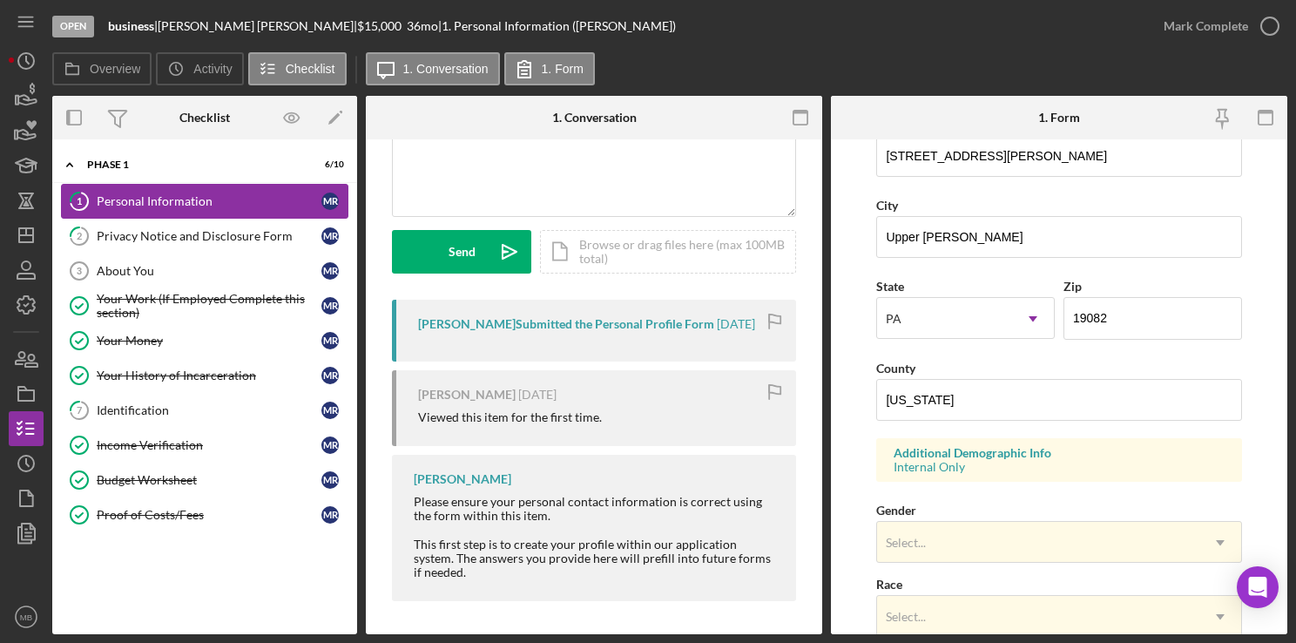
scroll to position [665, 0]
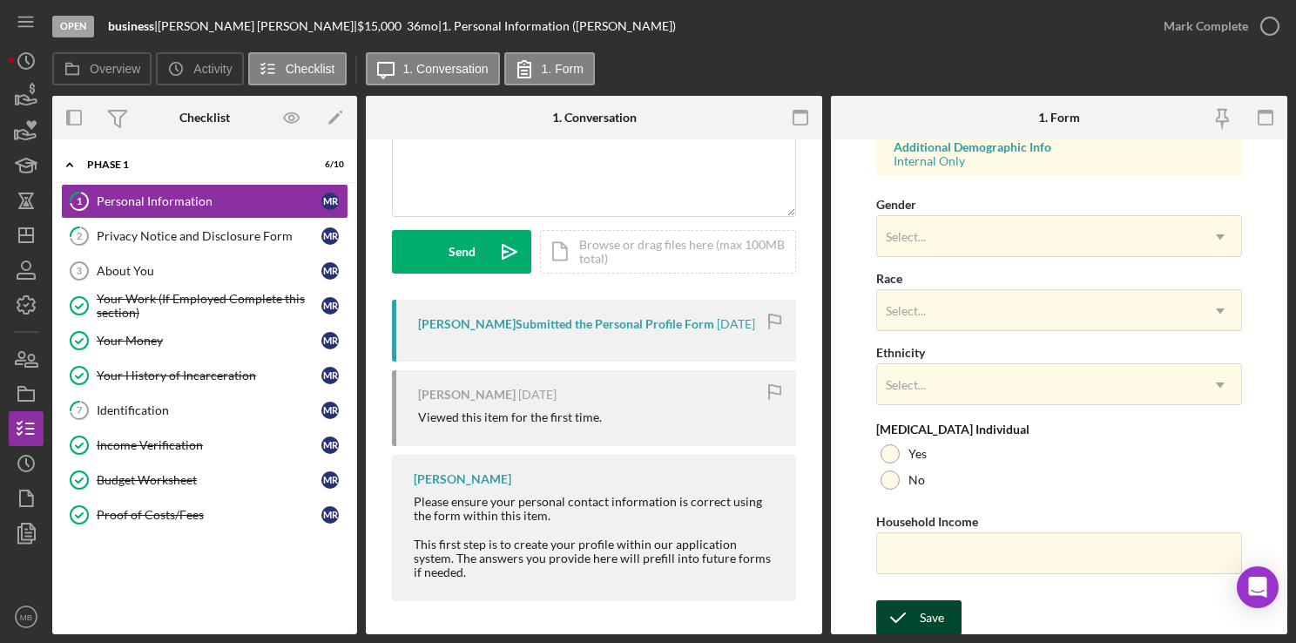
click at [916, 615] on icon "submit" at bounding box center [898, 618] width 44 height 44
click at [1270, 35] on div "Form submitted" at bounding box center [1142, 52] width 279 height 77
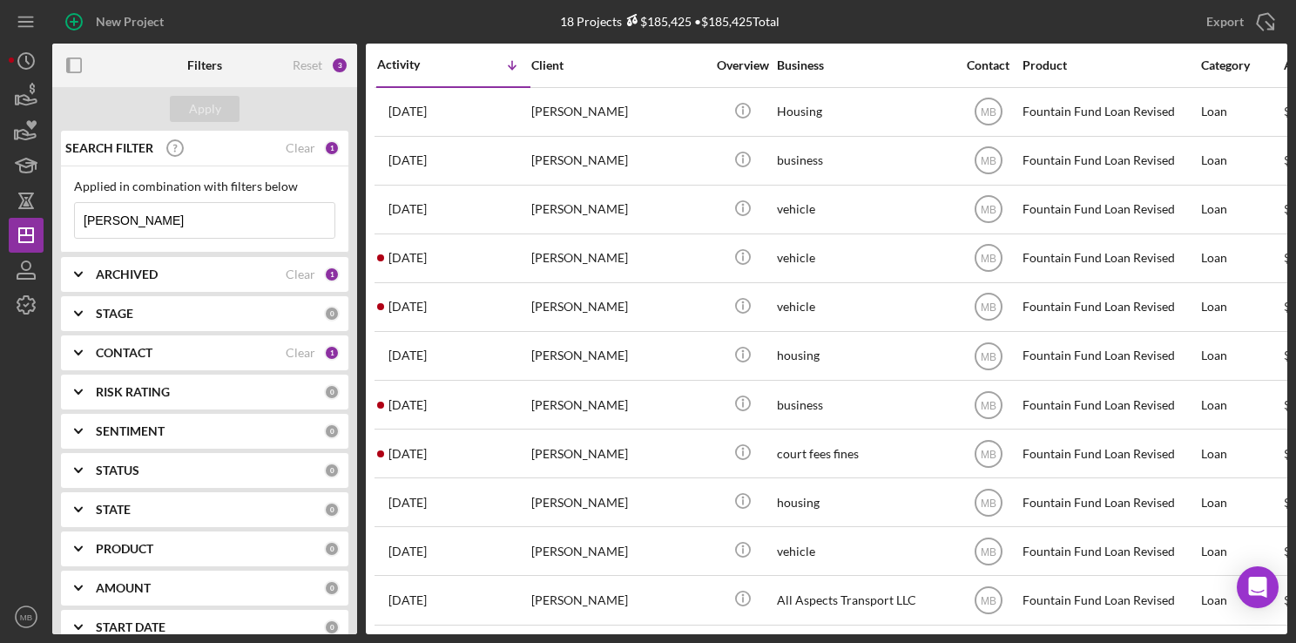
click at [225, 226] on input "michael russell" at bounding box center [205, 220] width 260 height 35
type input "m"
click at [136, 12] on div "New Project" at bounding box center [130, 21] width 68 height 35
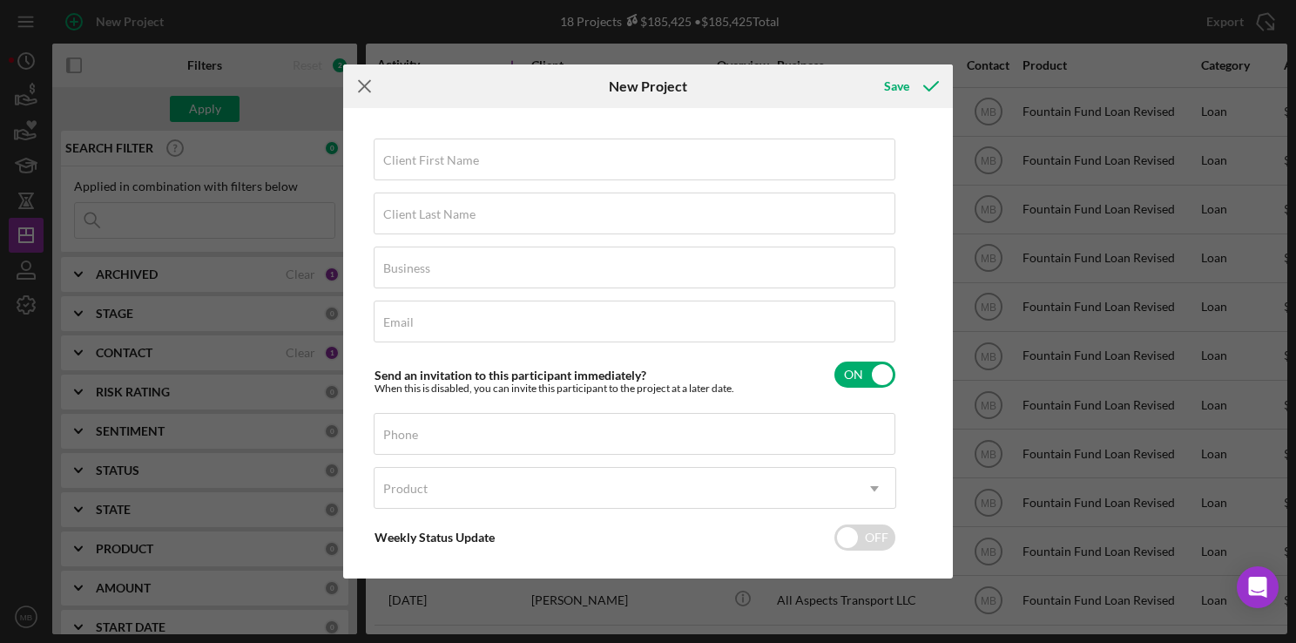
click at [365, 84] on icon "Icon/Menu Close" at bounding box center [365, 86] width 44 height 44
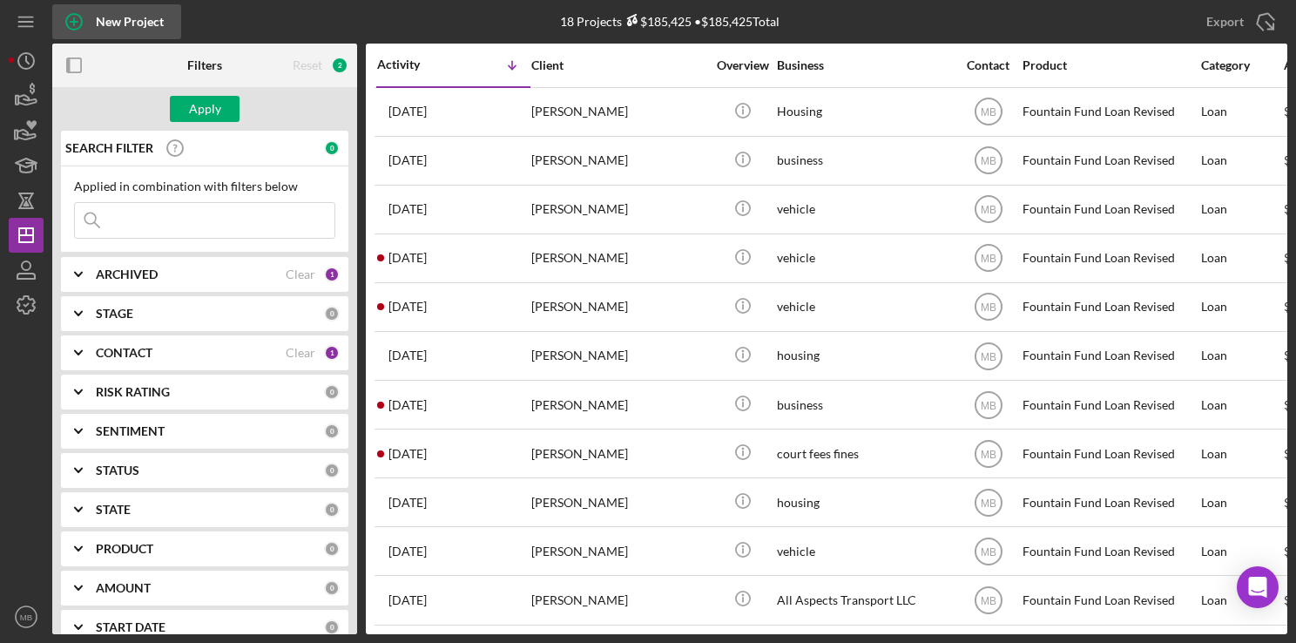
click at [98, 23] on div "New Project" at bounding box center [130, 21] width 68 height 35
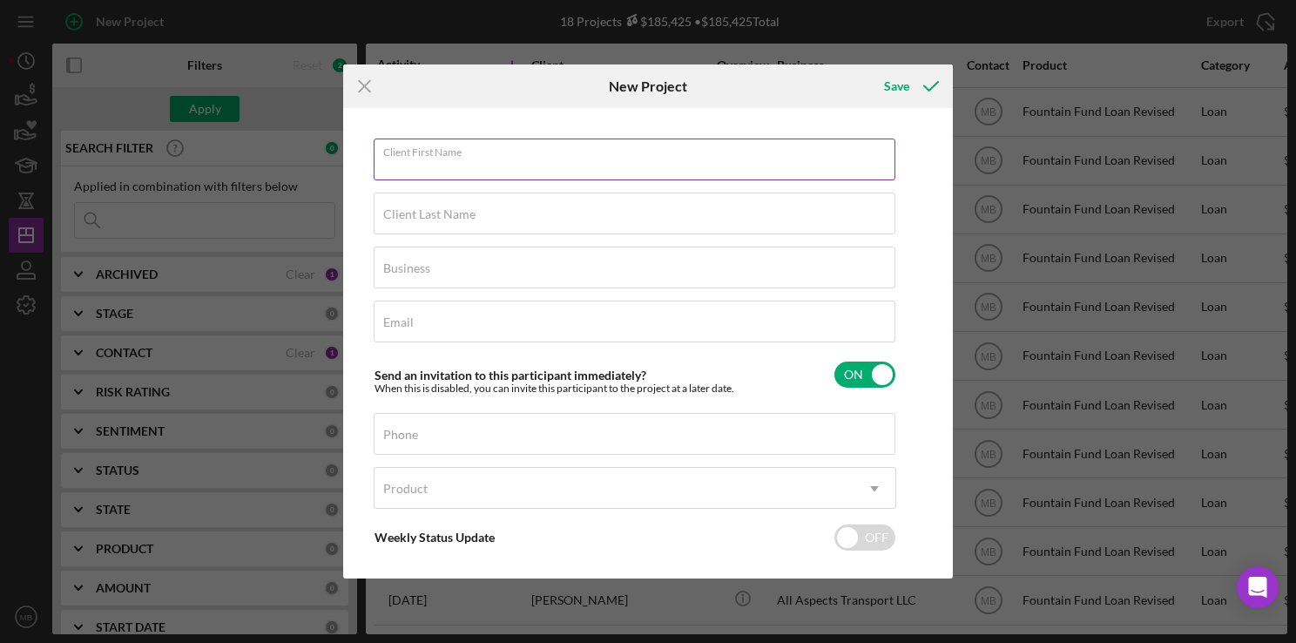
click at [411, 150] on div "Client First Name Required" at bounding box center [635, 160] width 523 height 44
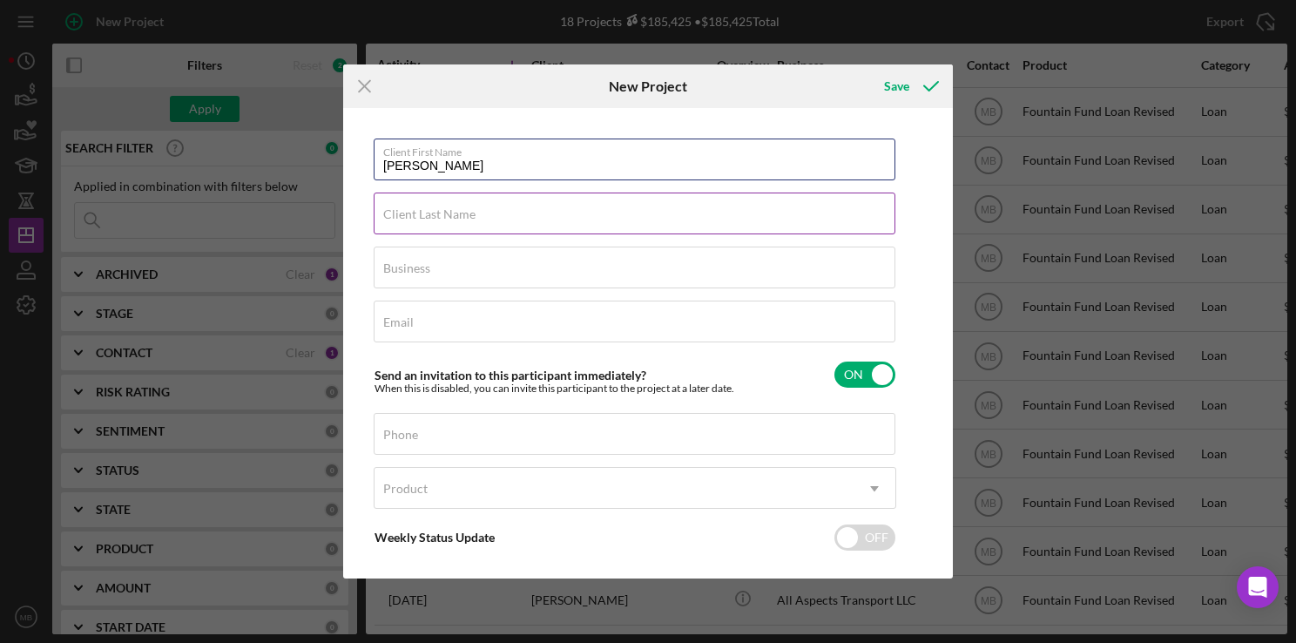
type input "[PERSON_NAME]"
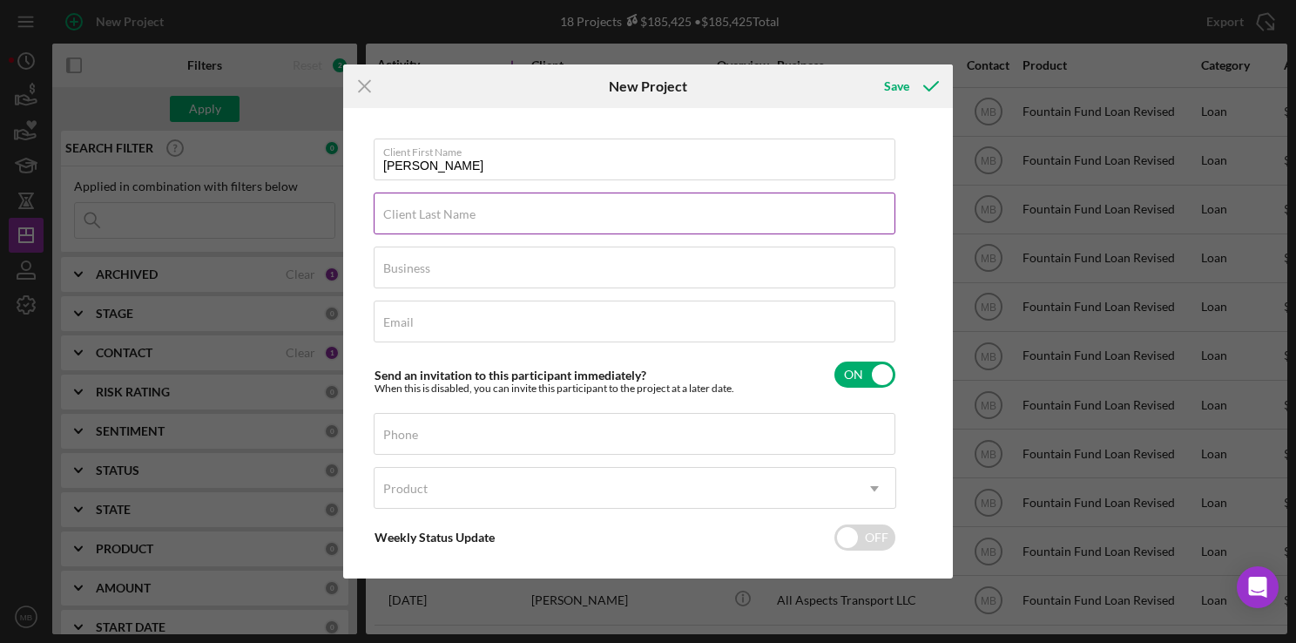
click at [736, 216] on div "Client Last Name Required" at bounding box center [635, 215] width 523 height 44
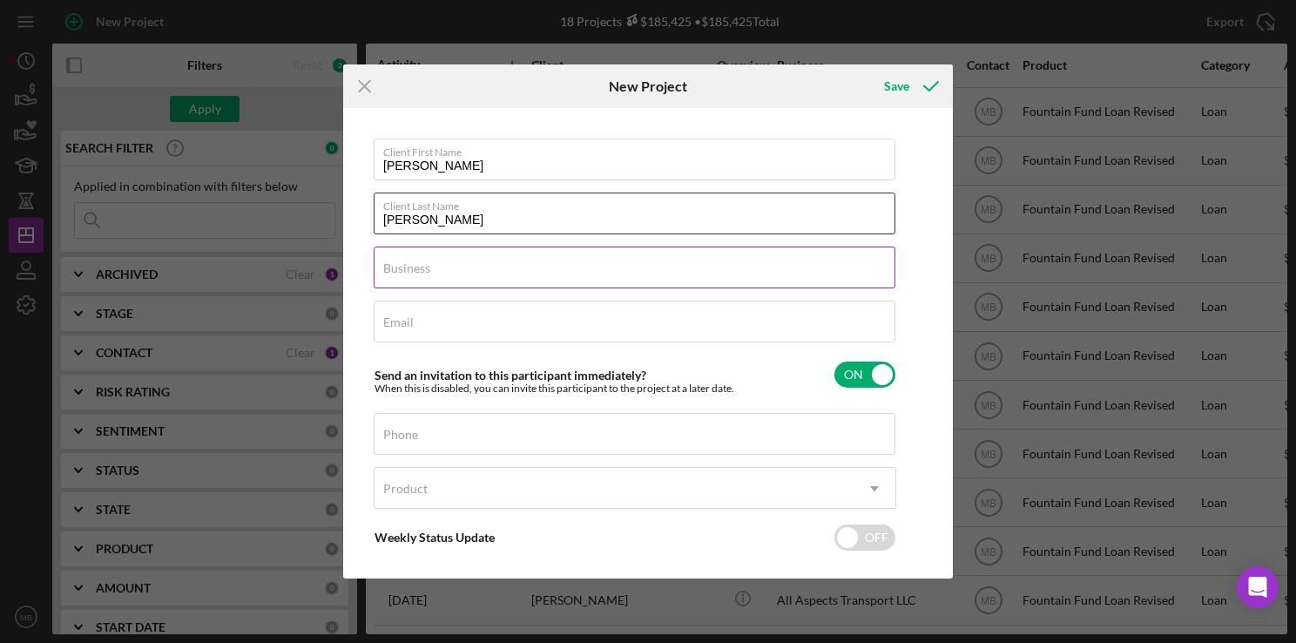
type input "[PERSON_NAME]"
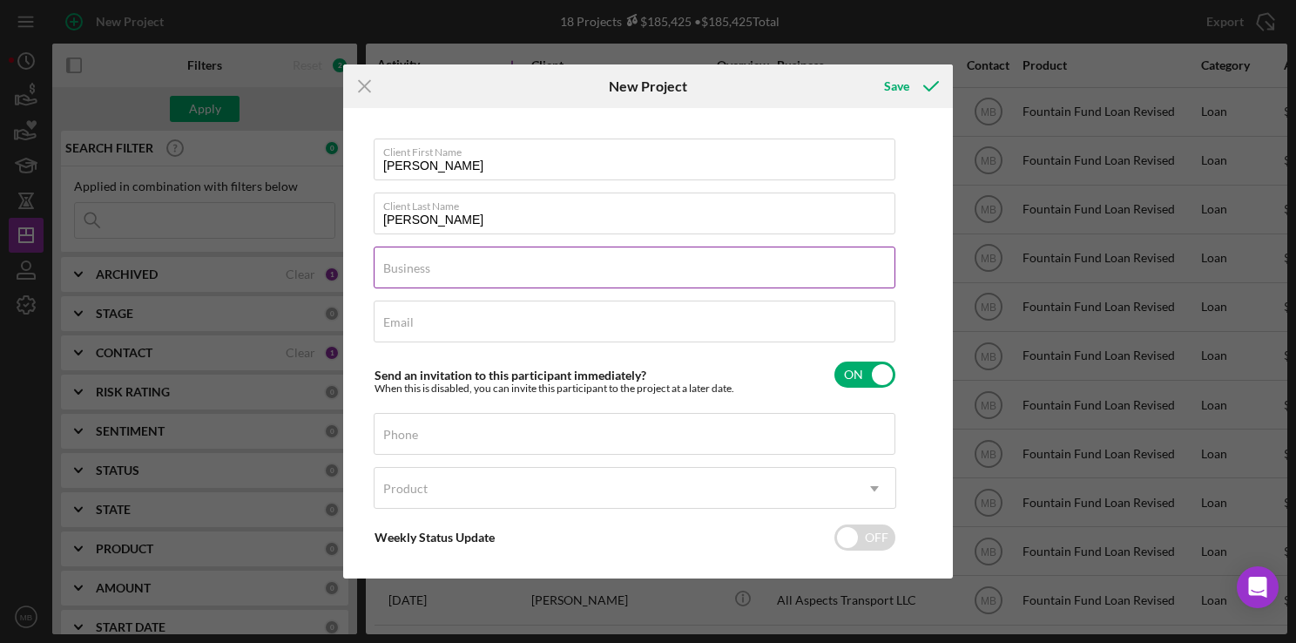
click at [762, 277] on input "Business" at bounding box center [635, 268] width 522 height 42
type input "business"
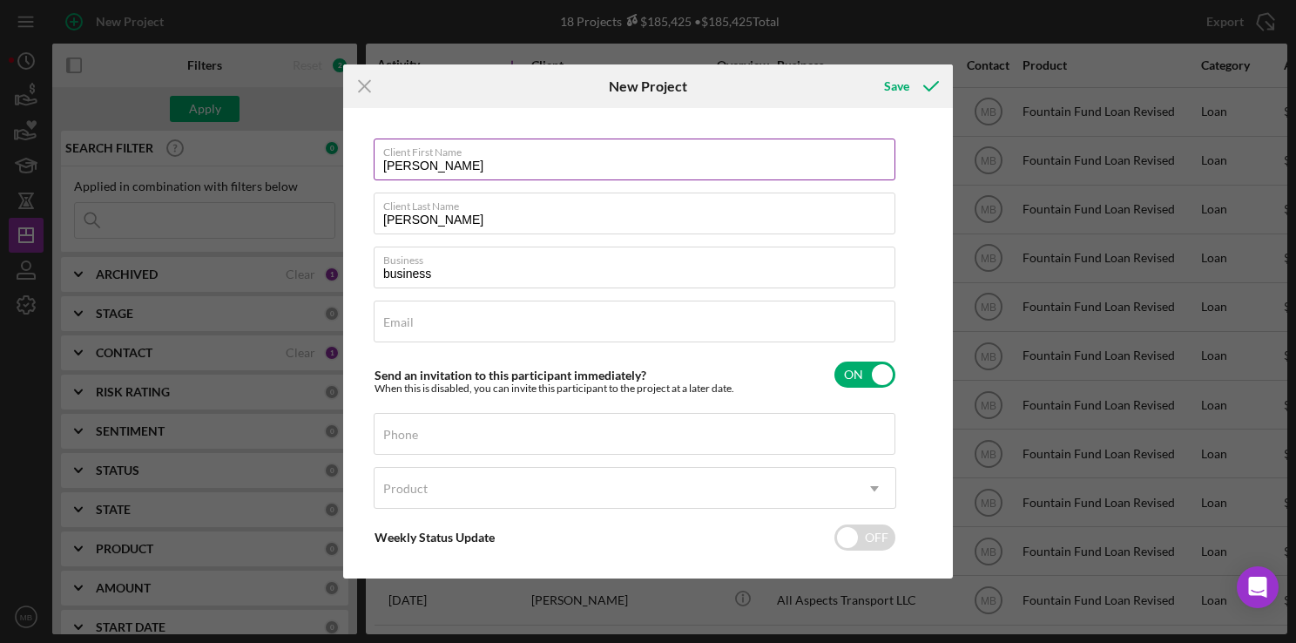
click at [411, 150] on label "Client First Name" at bounding box center [639, 148] width 512 height 19
click at [411, 150] on input "[PERSON_NAME]" at bounding box center [635, 159] width 522 height 42
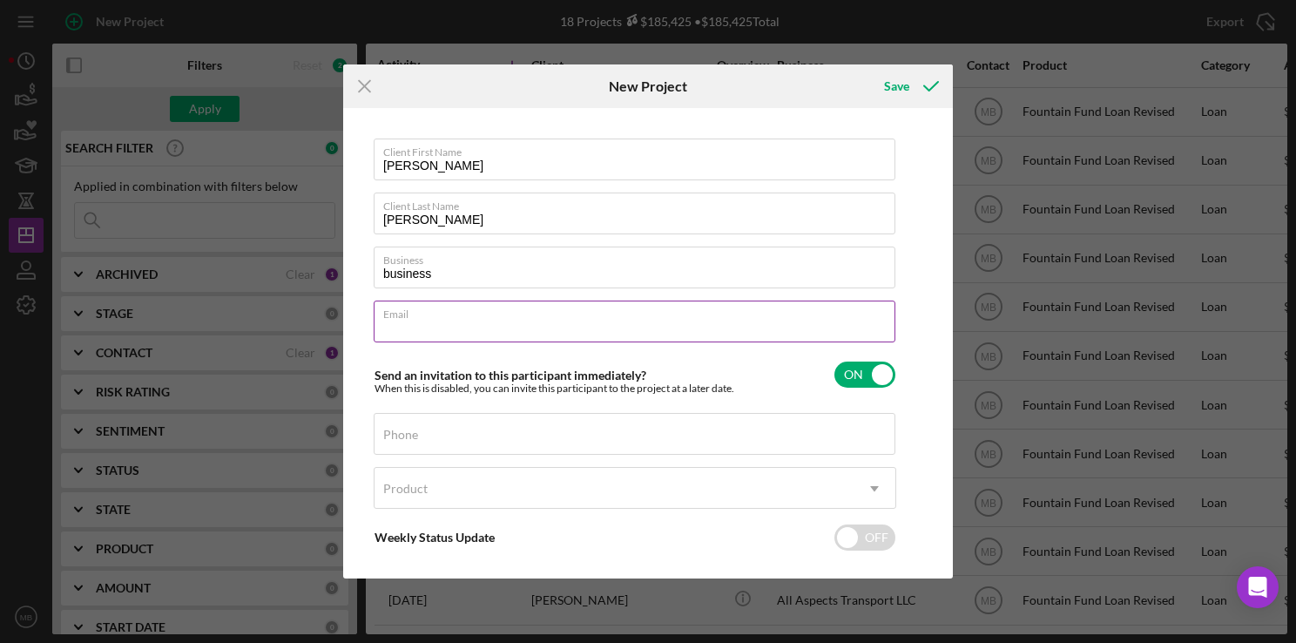
click at [472, 326] on input "Email" at bounding box center [635, 322] width 522 height 42
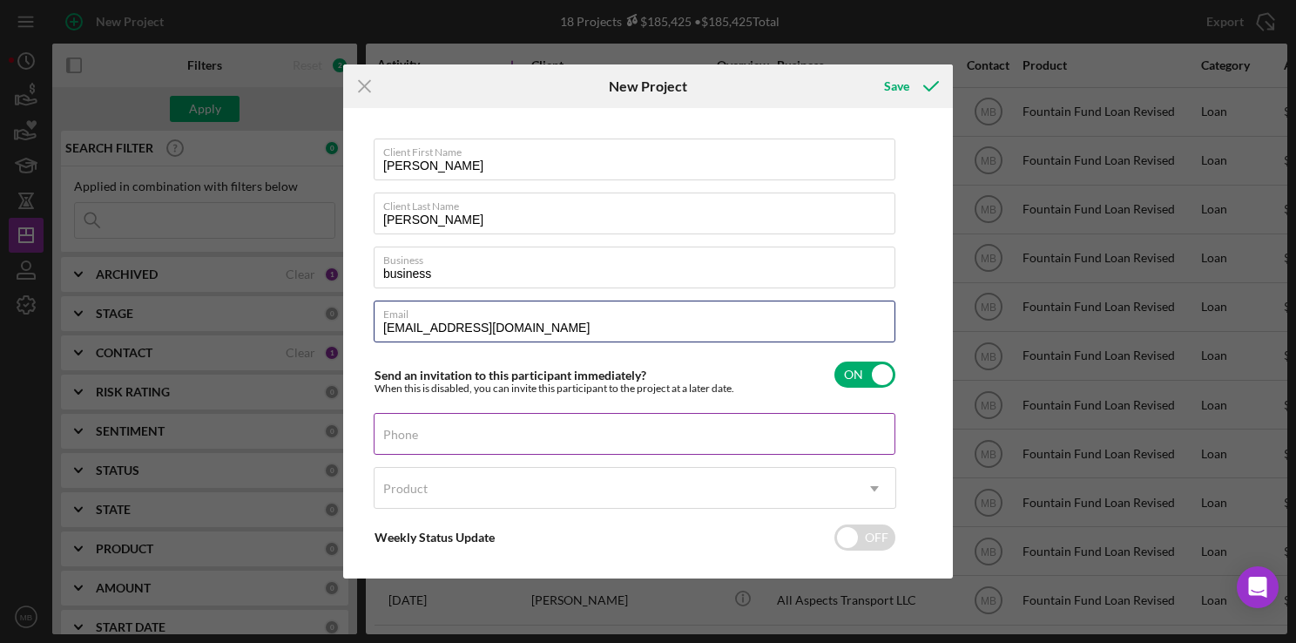
type input "peacefulpainterslllc1@gmail.com"
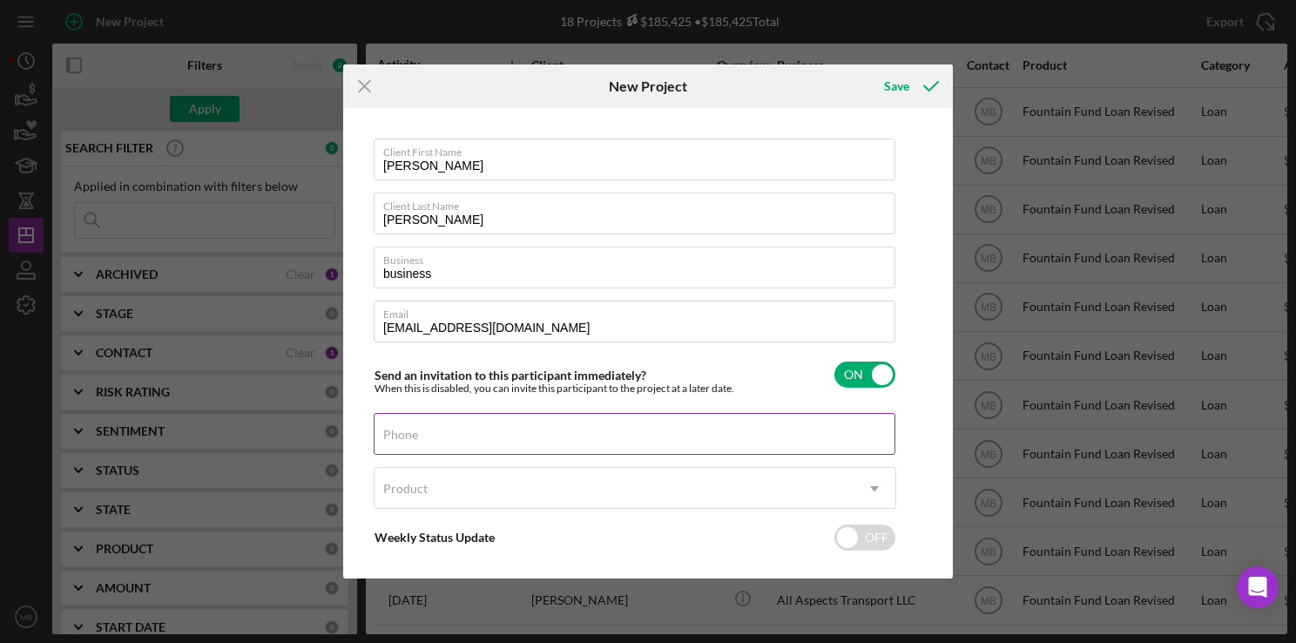
click at [648, 445] on input "Phone" at bounding box center [635, 434] width 522 height 42
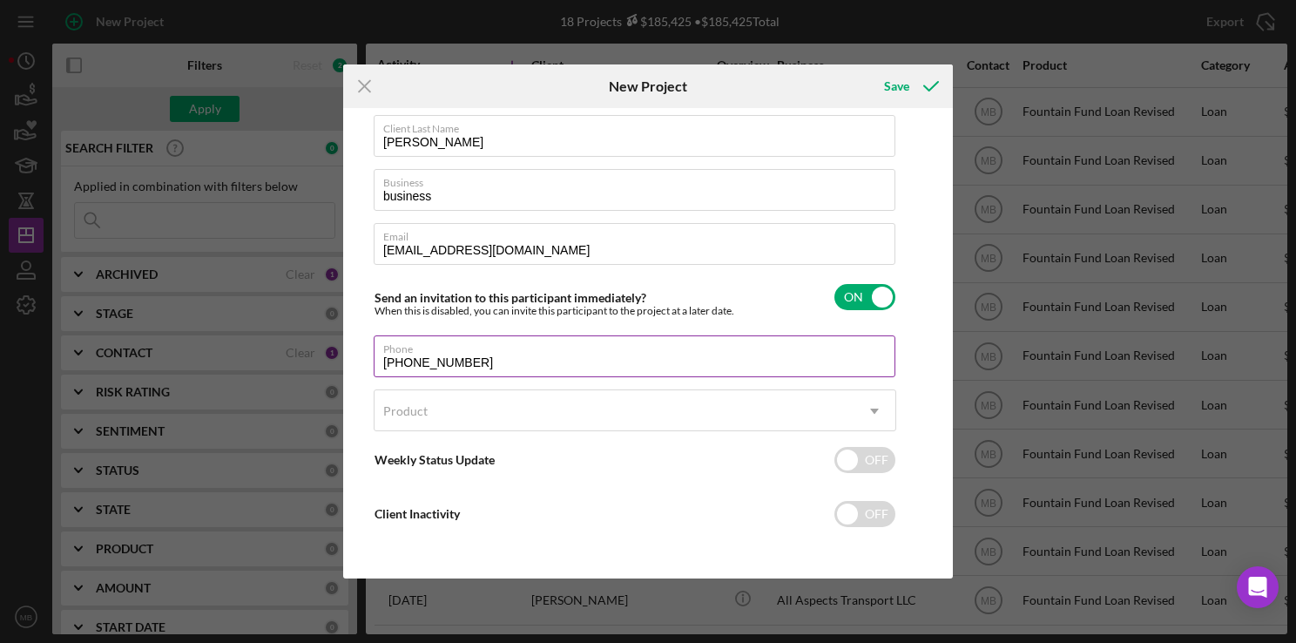
type input "[PHONE_NUMBER]"
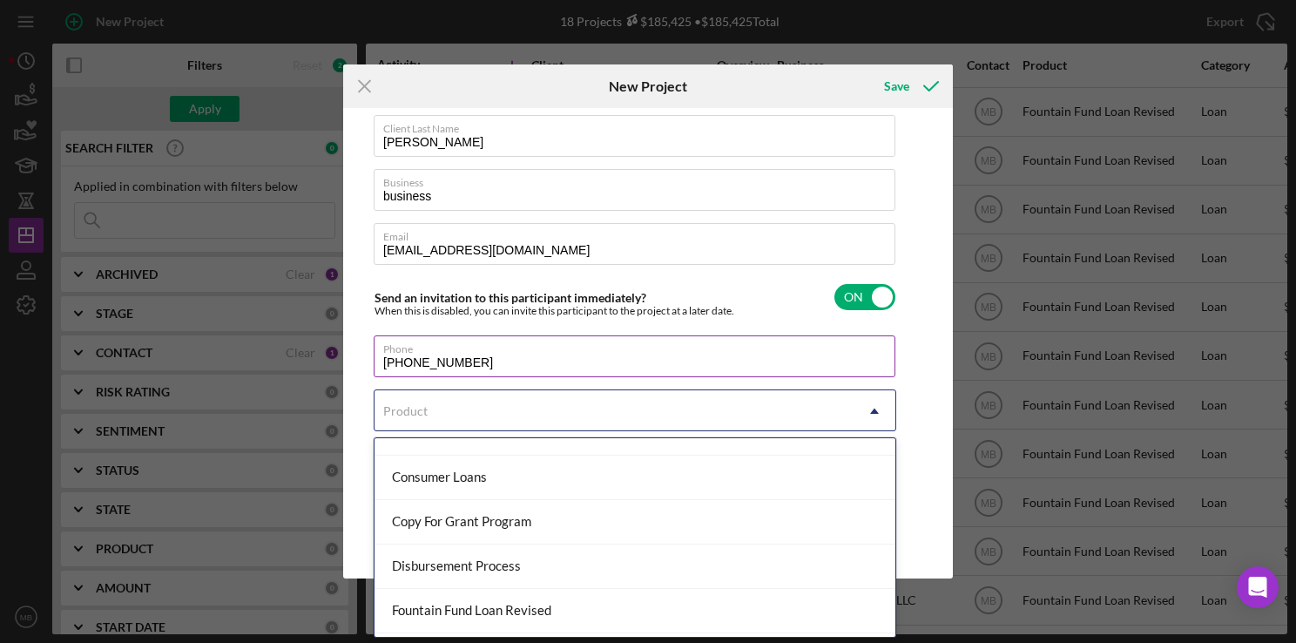
scroll to position [76, 0]
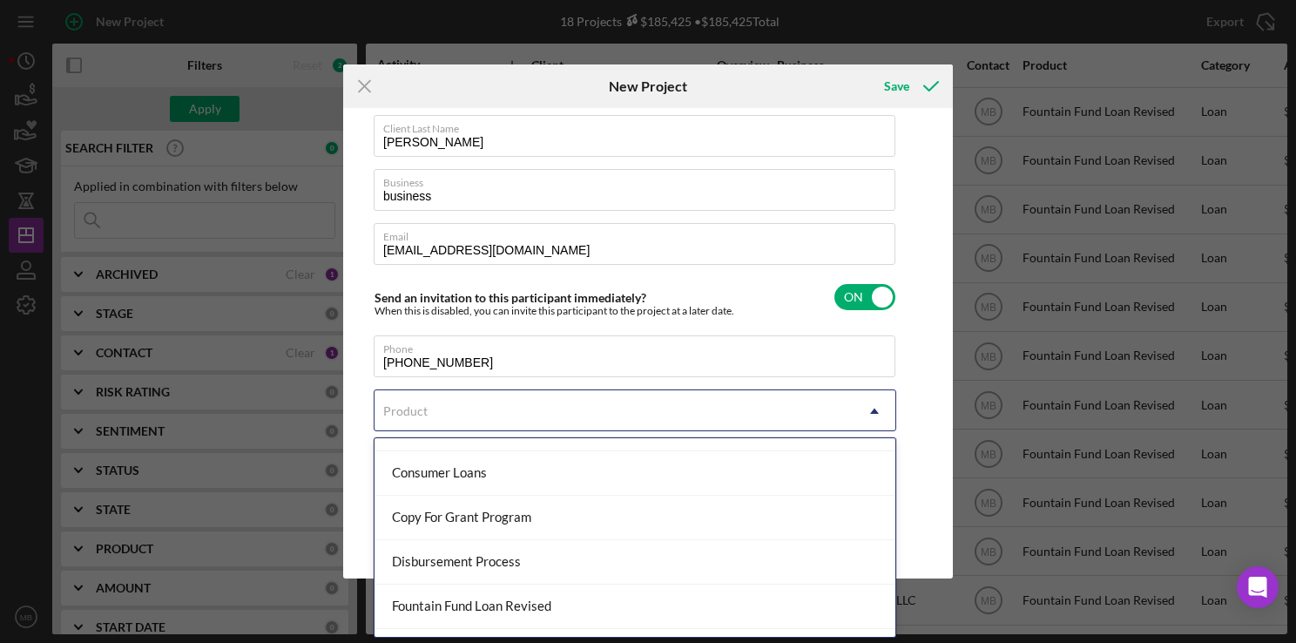
click at [580, 610] on div "Fountain Fund Loan Revised" at bounding box center [635, 606] width 521 height 44
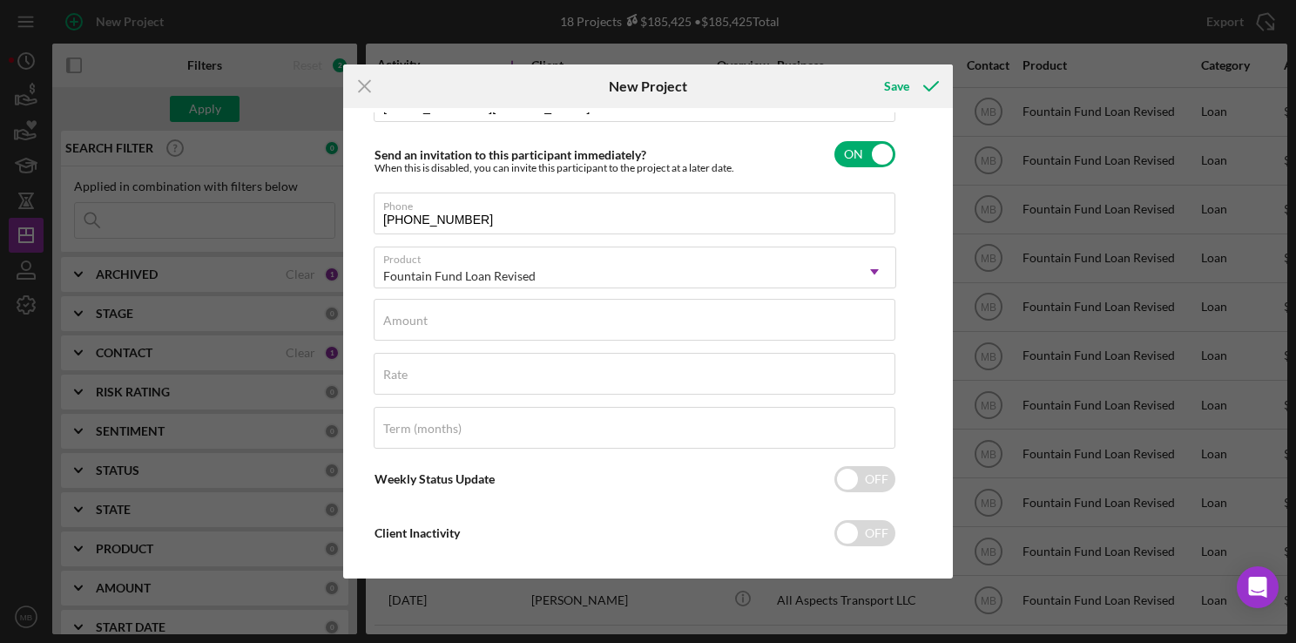
scroll to position [240, 0]
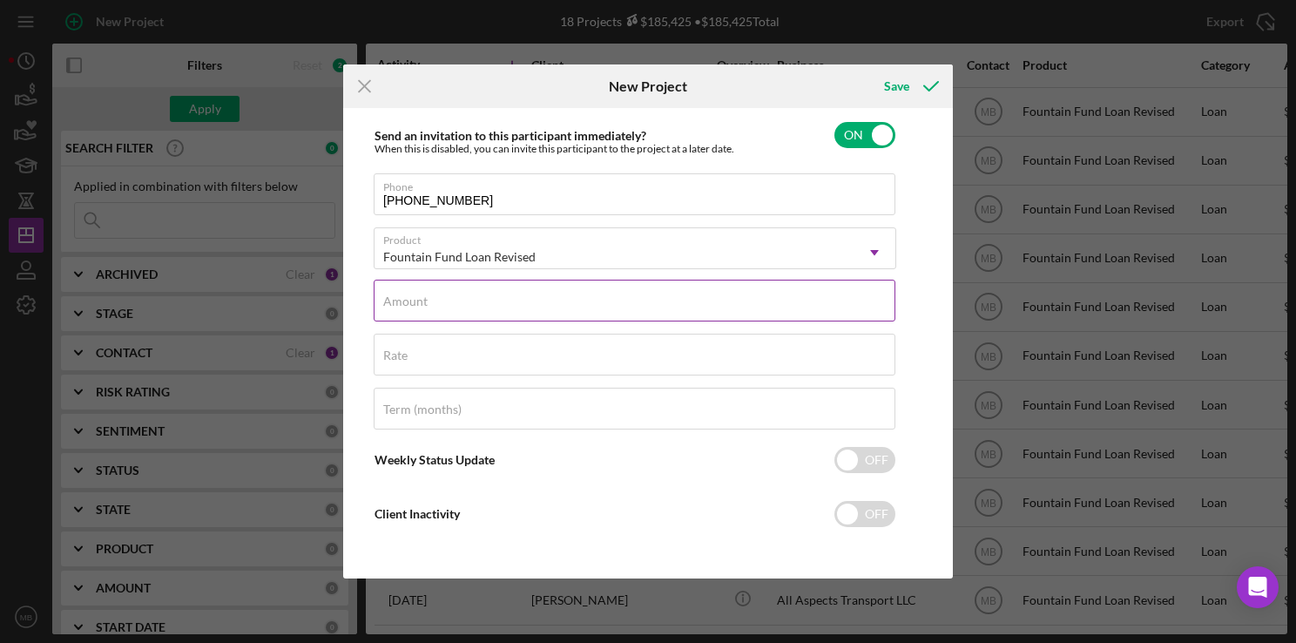
click at [697, 311] on input "Amount" at bounding box center [635, 301] width 522 height 42
type input "$15,000"
click at [697, 417] on input "Term (months)" at bounding box center [635, 409] width 522 height 42
type input "36"
click at [901, 80] on div "Save" at bounding box center [896, 86] width 25 height 35
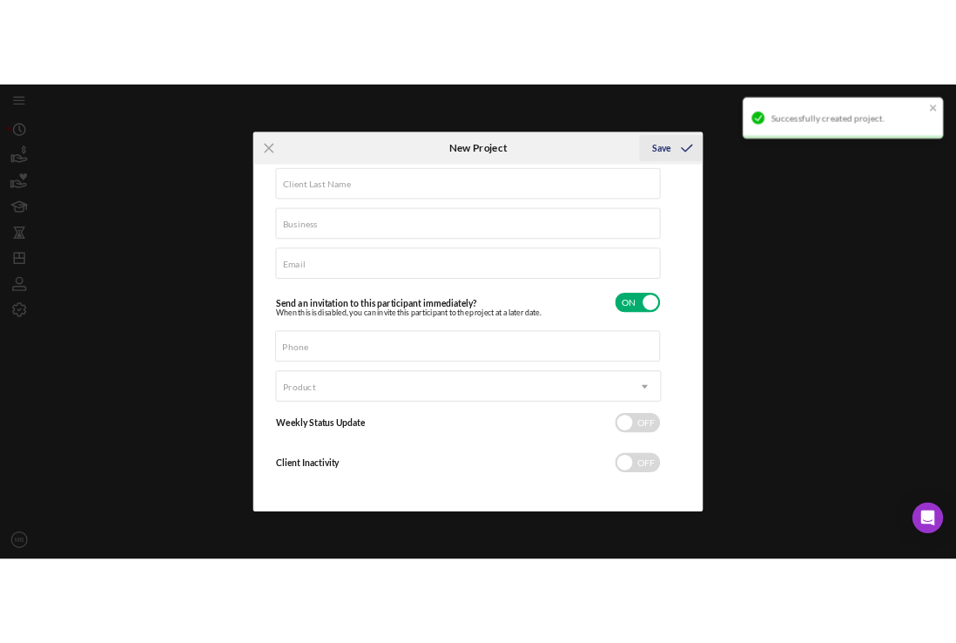
scroll to position [78, 0]
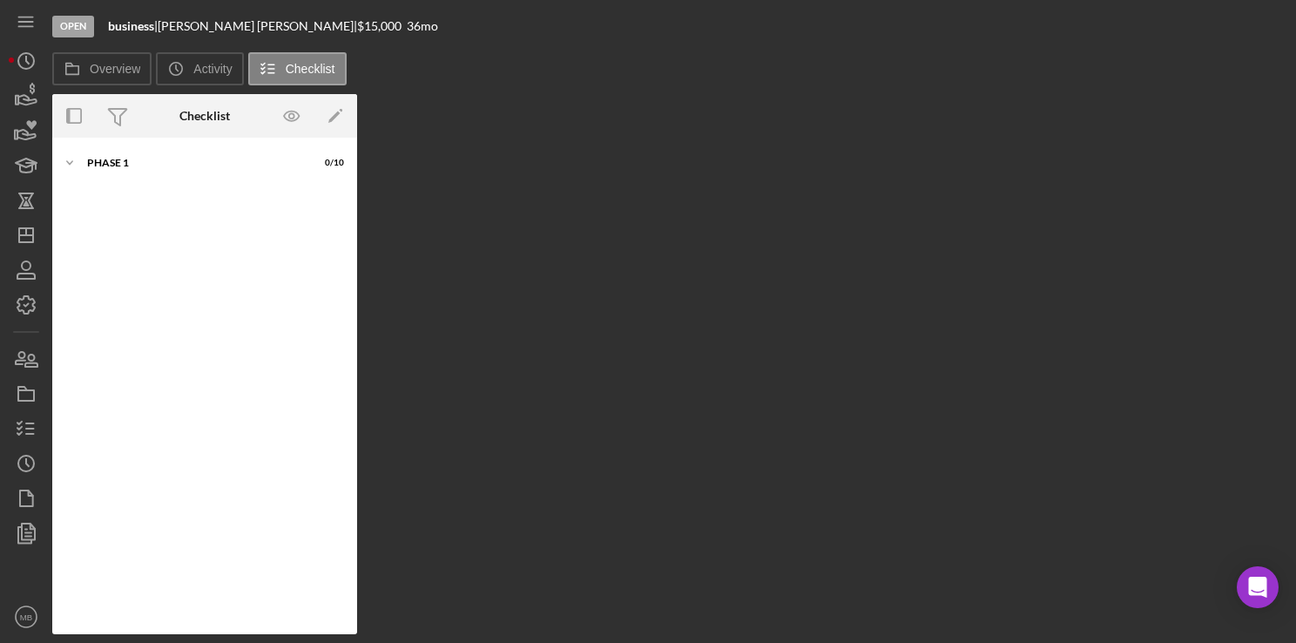
click at [436, 101] on div "Overview Internal Workflow Stage Open Icon/Dropdown Arrow Archive (can unarchiv…" at bounding box center [669, 364] width 1235 height 540
click at [131, 155] on div "Icon/Expander Phase 1 0 / 10" at bounding box center [204, 162] width 305 height 35
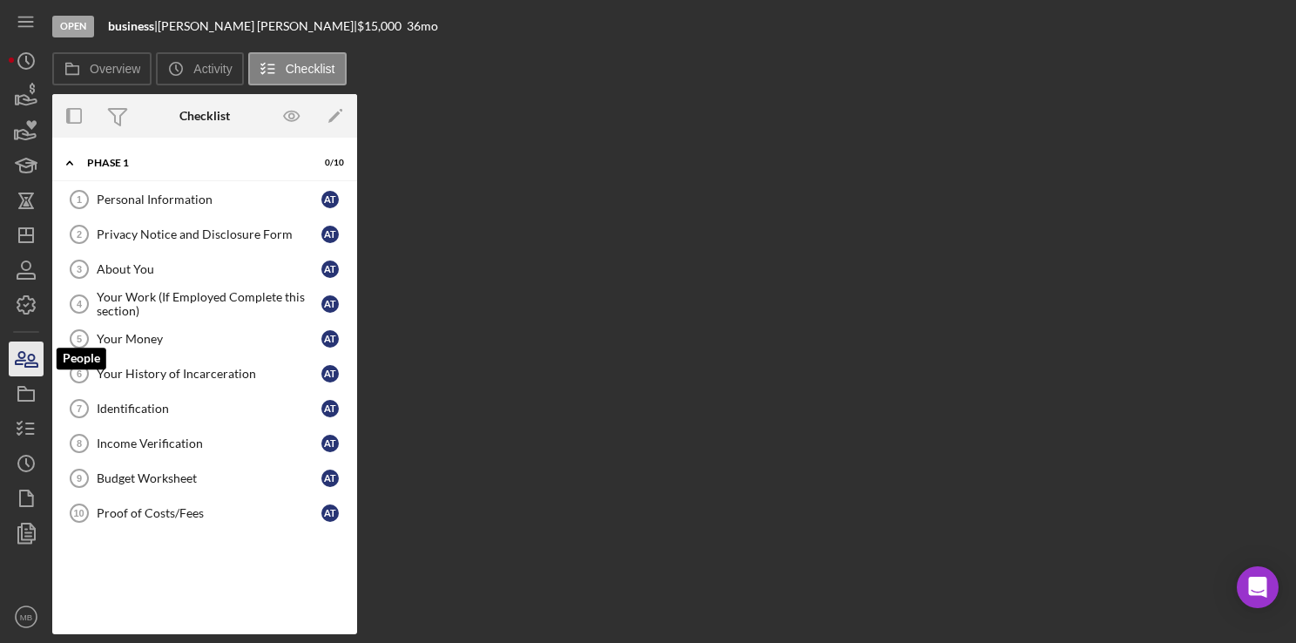
click at [34, 353] on icon "button" at bounding box center [26, 359] width 44 height 44
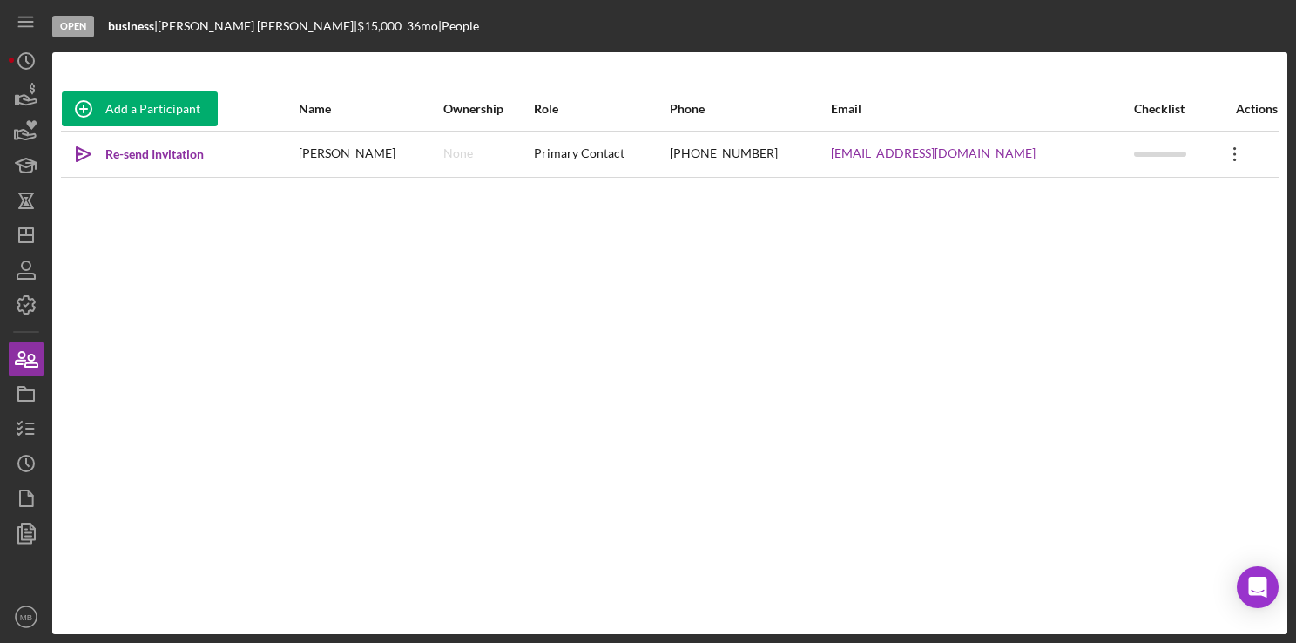
click at [1230, 146] on icon "Icon/Overflow" at bounding box center [1235, 154] width 44 height 44
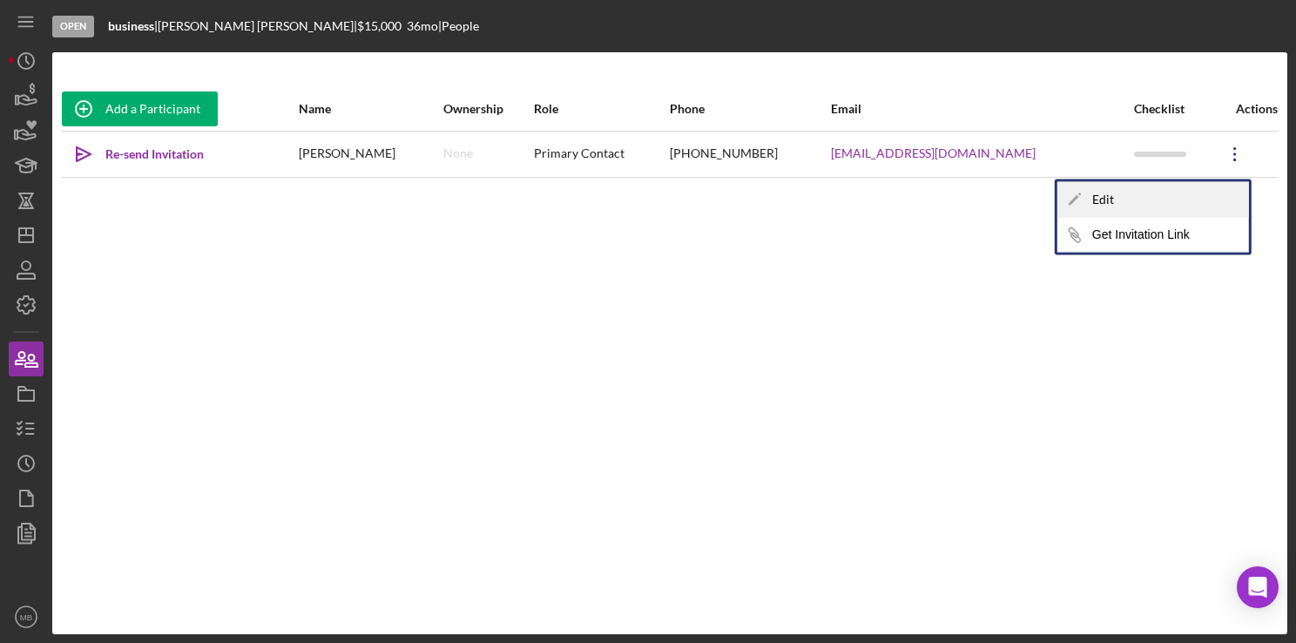
click at [1111, 190] on div "Icon/Edit Edit" at bounding box center [1153, 200] width 192 height 36
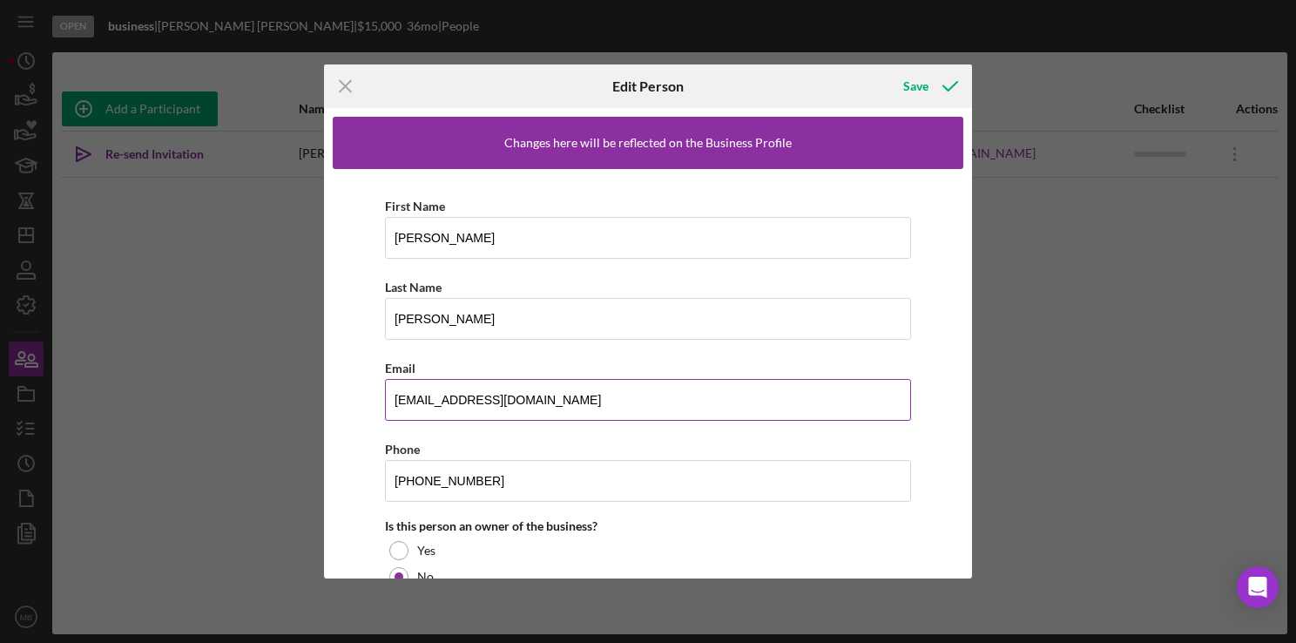
click at [574, 395] on input "peacefulpainterslllc1@gmail.com" at bounding box center [648, 400] width 526 height 42
click at [491, 399] on input "peacefulpainterslllc1@gmail.com" at bounding box center [648, 400] width 526 height 42
click at [602, 389] on input "[EMAIL_ADDRESS][DOMAIN_NAME]" at bounding box center [648, 400] width 526 height 42
type input "[EMAIL_ADDRESS][DOMAIN_NAME]"
click at [942, 78] on icon "button" at bounding box center [951, 86] width 44 height 44
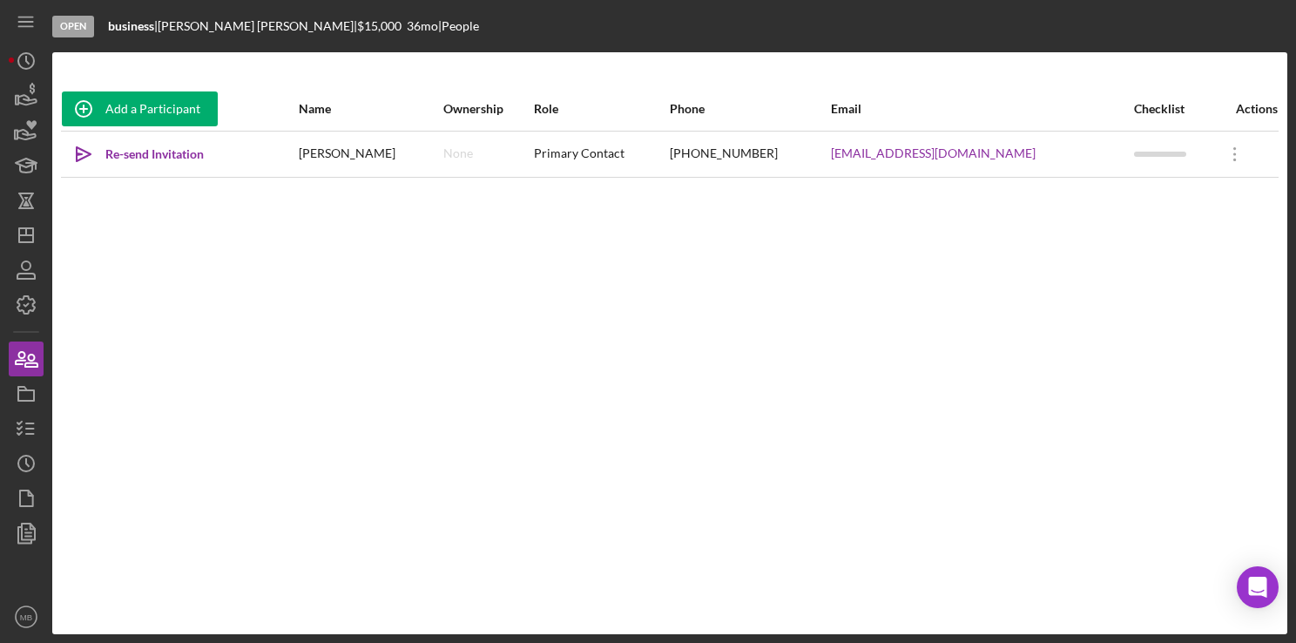
click at [1007, 260] on div "Add a Participant Name Ownership Role Phone Email Checklist Actions Icon/icon-i…" at bounding box center [669, 343] width 1235 height 512
click at [159, 155] on div "Re-send Invitation" at bounding box center [154, 154] width 98 height 35
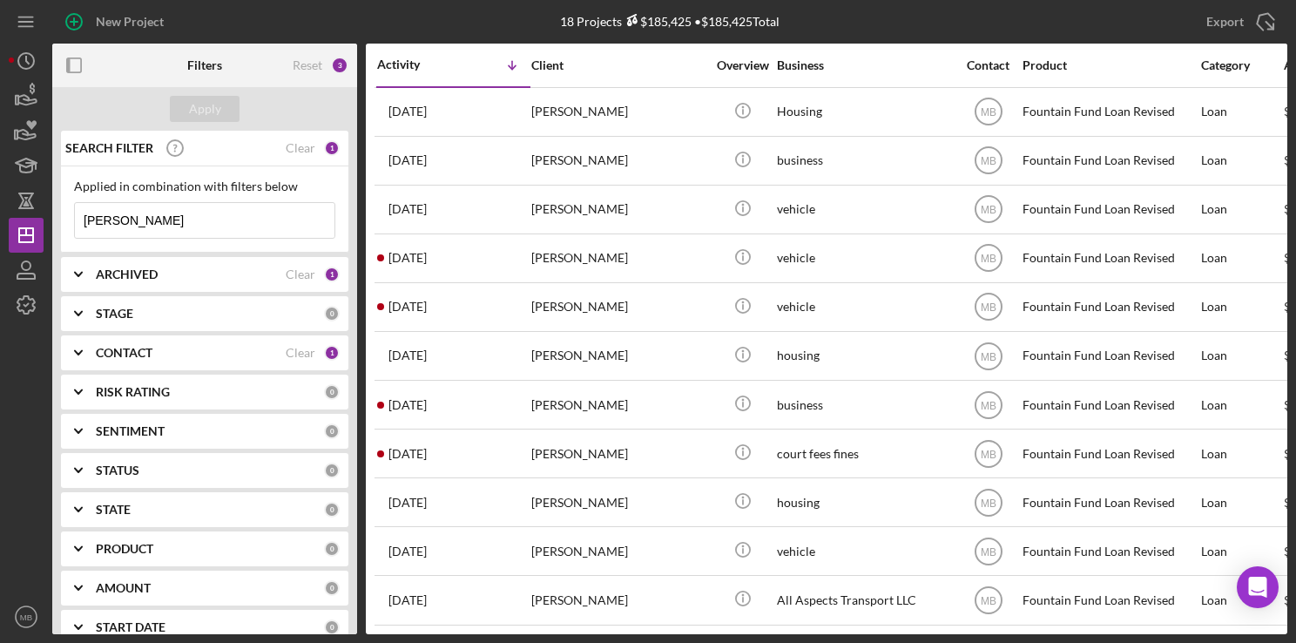
click at [191, 229] on input "[PERSON_NAME]" at bounding box center [205, 220] width 260 height 35
type input "m"
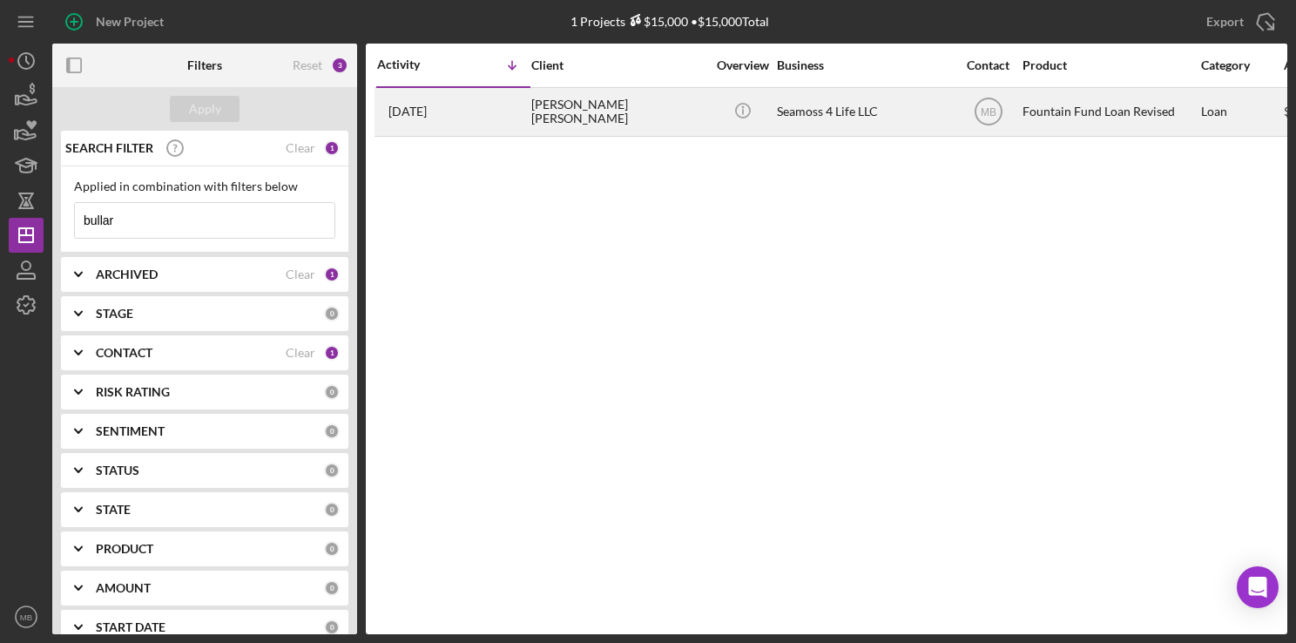
type input "bullar"
click at [512, 117] on div "[DATE] [PERSON_NAME] [PERSON_NAME]" at bounding box center [453, 112] width 152 height 46
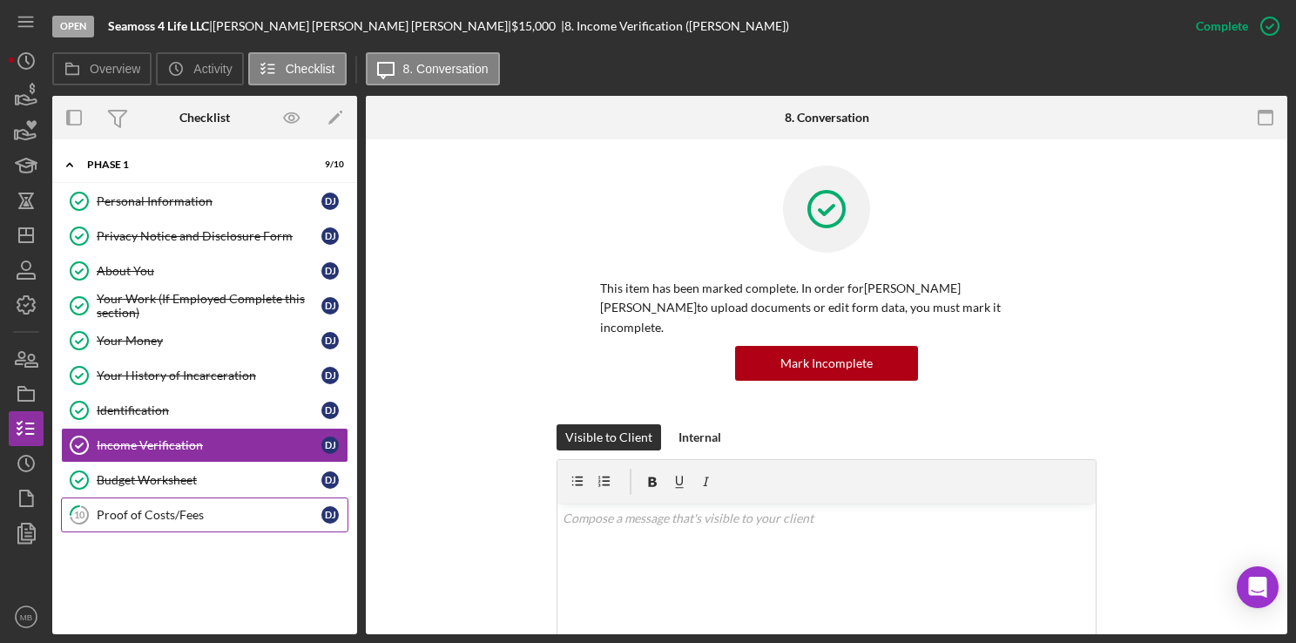
click at [164, 509] on div "Proof of Costs/Fees" at bounding box center [209, 515] width 225 height 14
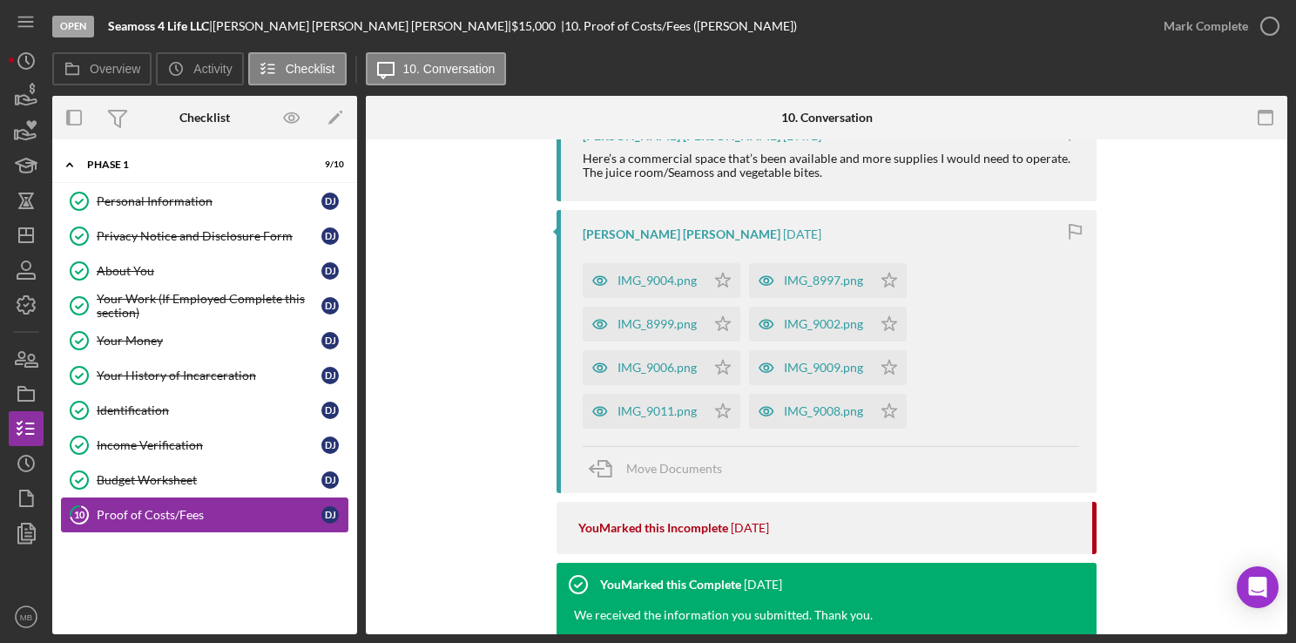
scroll to position [547, 0]
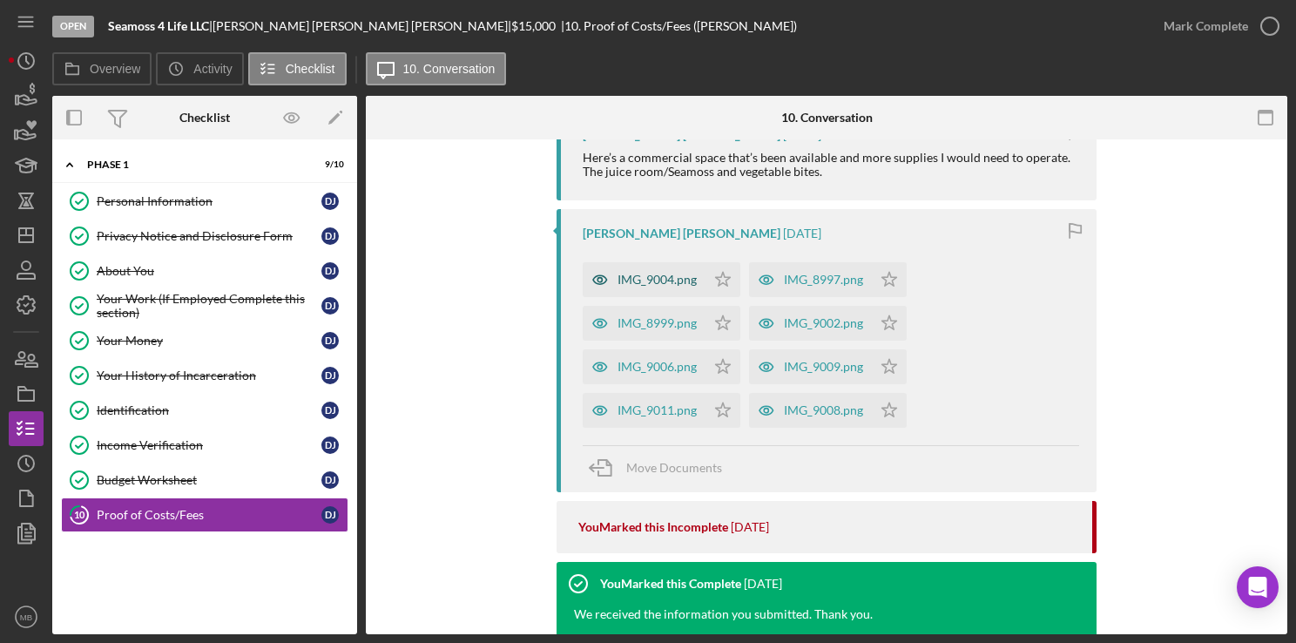
click at [663, 276] on div "IMG_9004.png" at bounding box center [657, 280] width 79 height 14
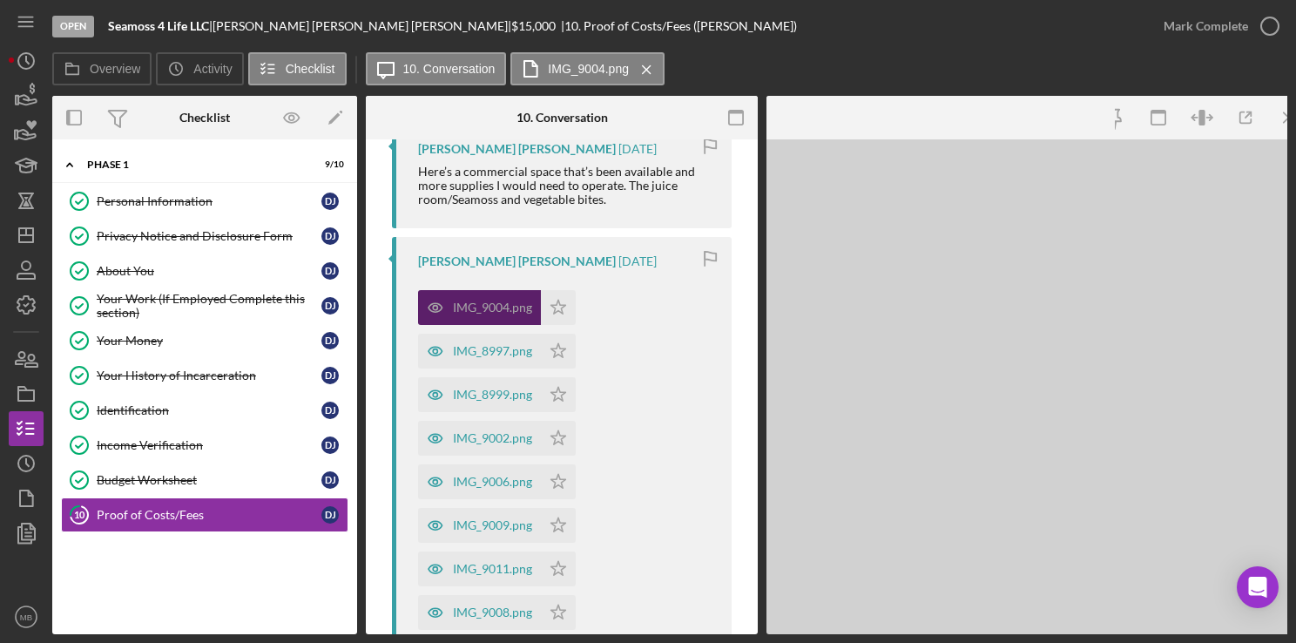
scroll to position [581, 0]
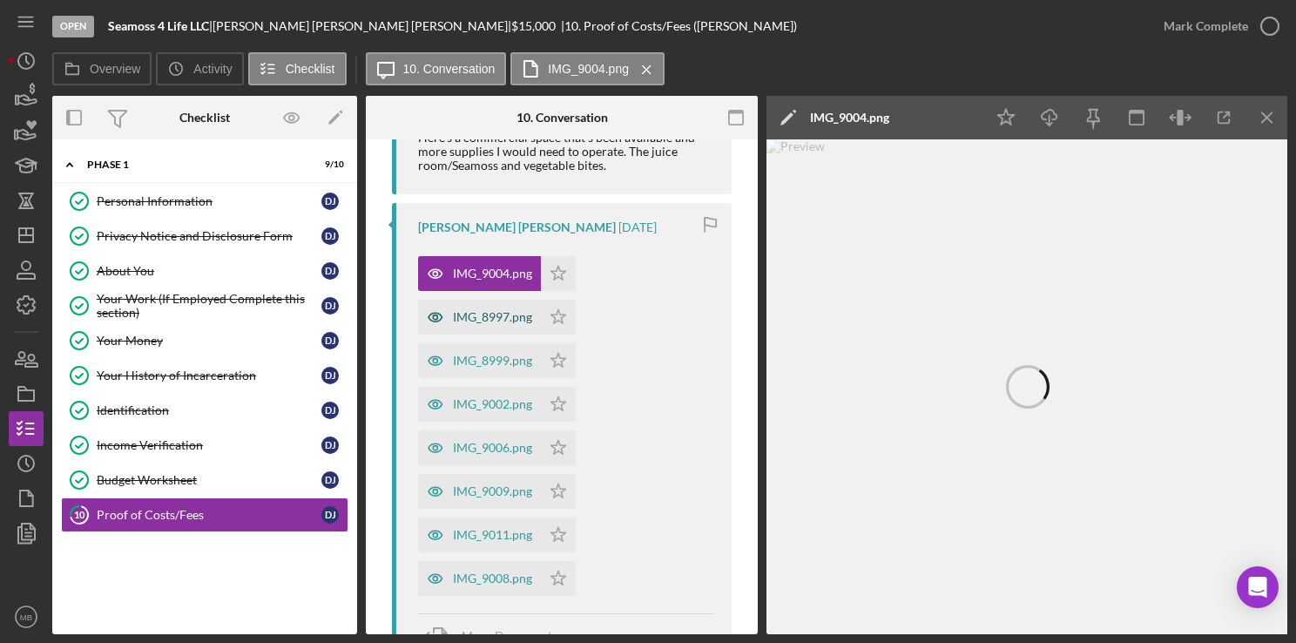
click at [486, 324] on div "IMG_8997.png" at bounding box center [492, 317] width 79 height 14
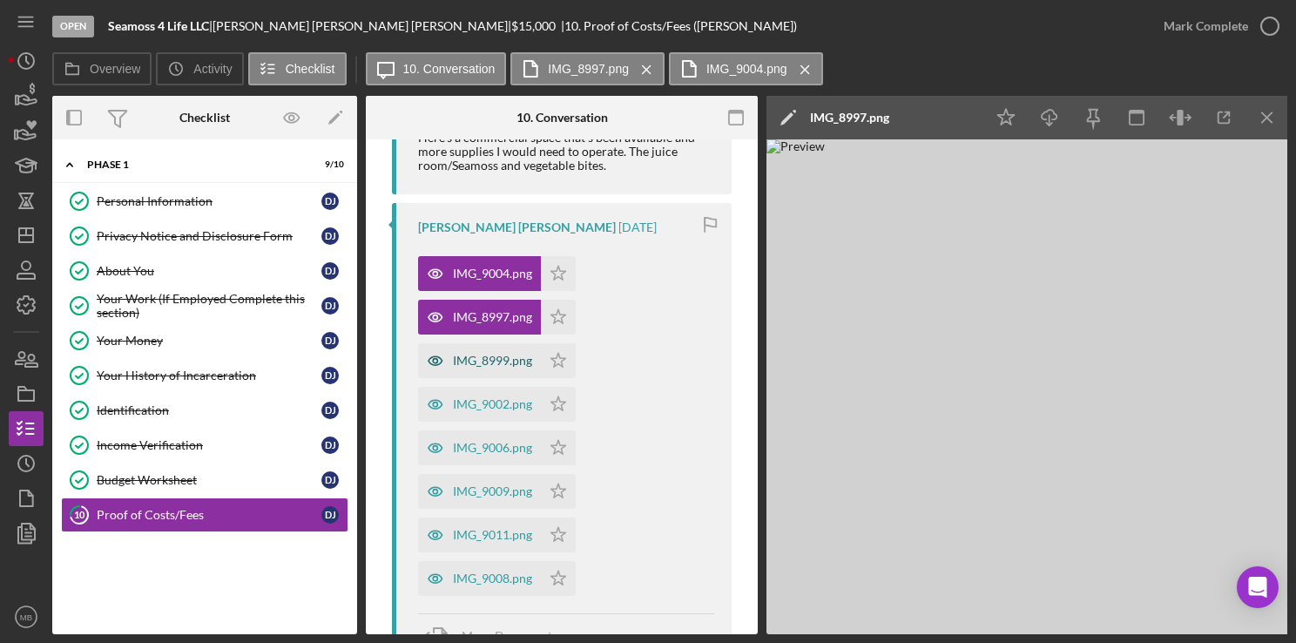
click at [478, 368] on div "IMG_8999.png" at bounding box center [492, 361] width 79 height 14
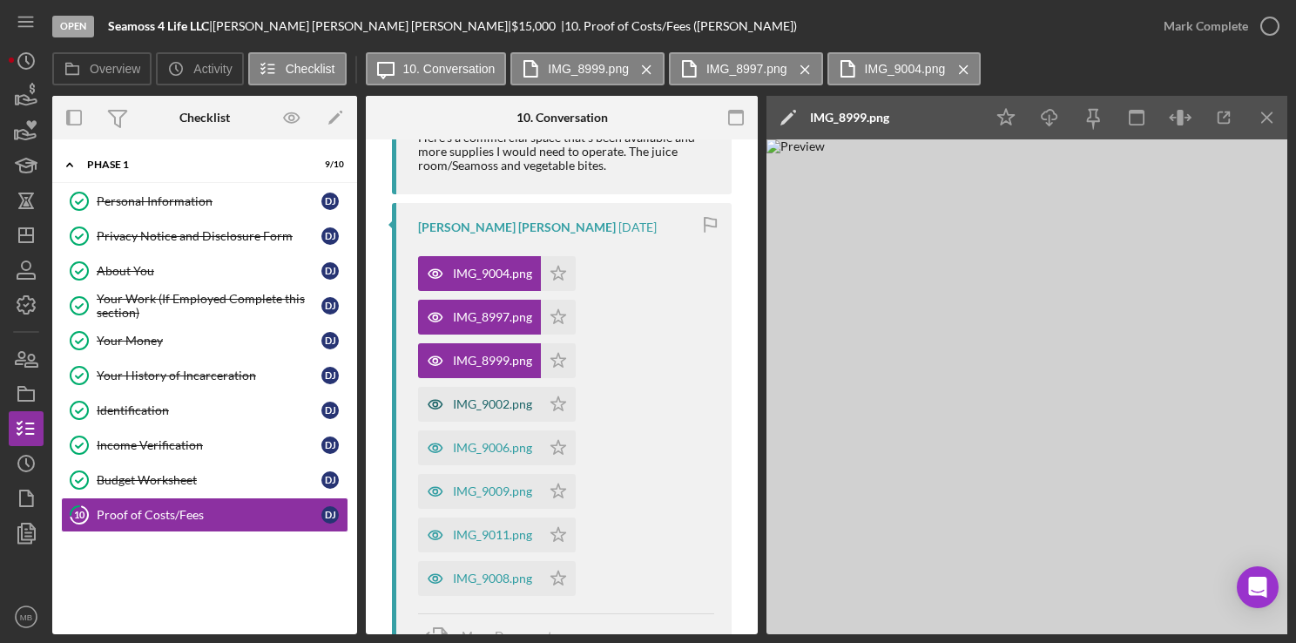
click at [469, 411] on div "IMG_9002.png" at bounding box center [492, 404] width 79 height 14
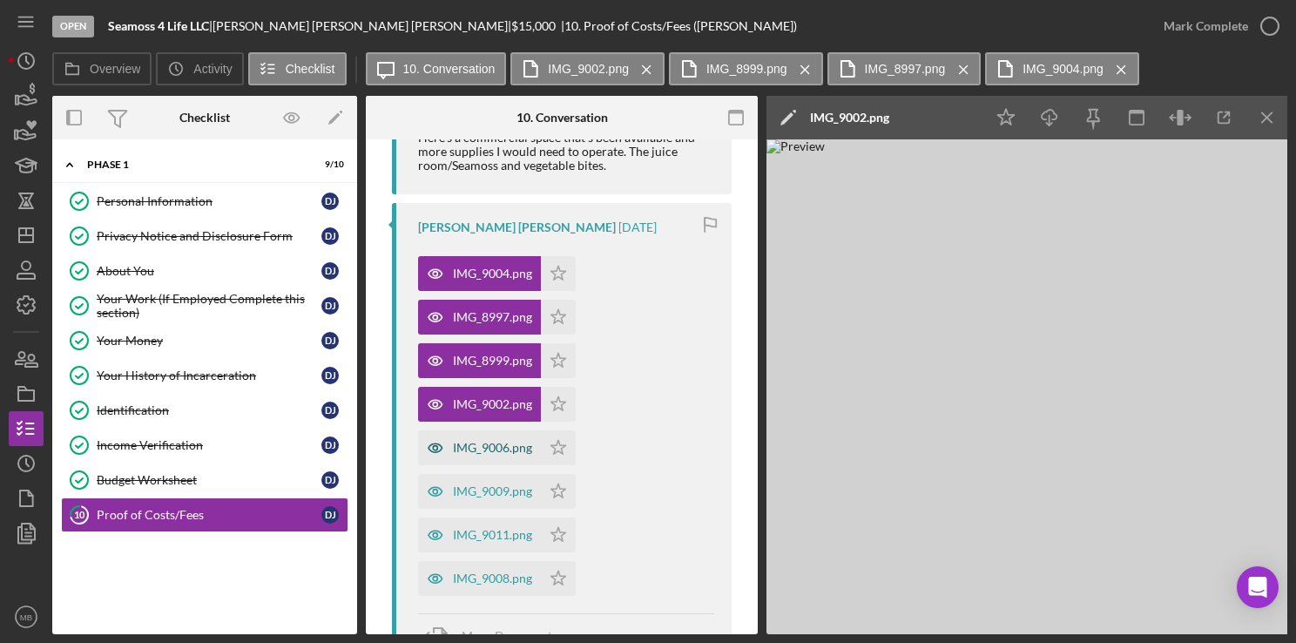
click at [465, 457] on div "IMG_9006.png" at bounding box center [479, 447] width 123 height 35
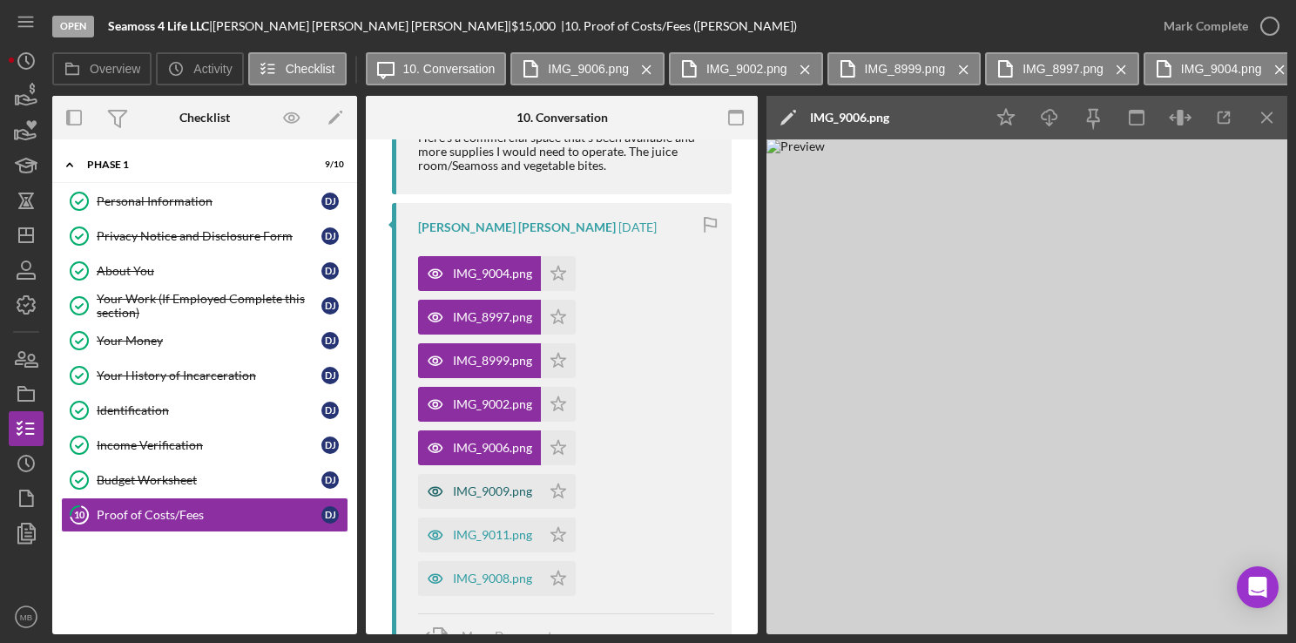
click at [463, 498] on div "IMG_9009.png" at bounding box center [492, 491] width 79 height 14
click at [462, 542] on div "IMG_9011.png" at bounding box center [492, 535] width 79 height 14
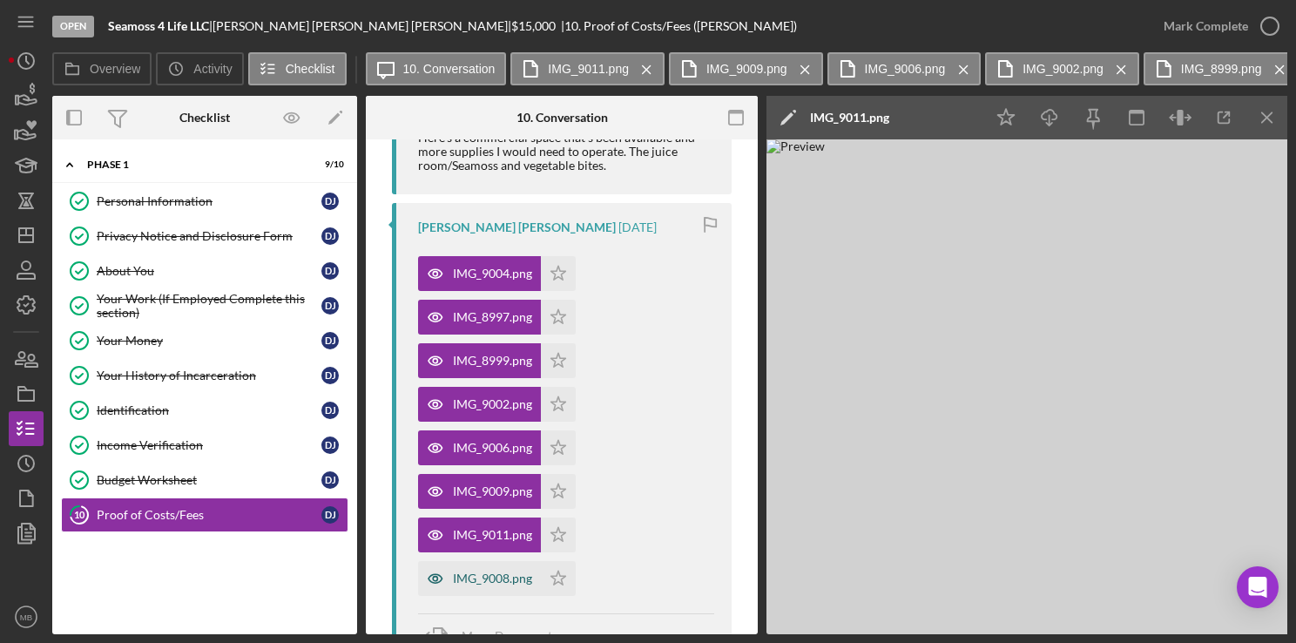
click at [466, 585] on div "IMG_9008.png" at bounding box center [479, 578] width 123 height 35
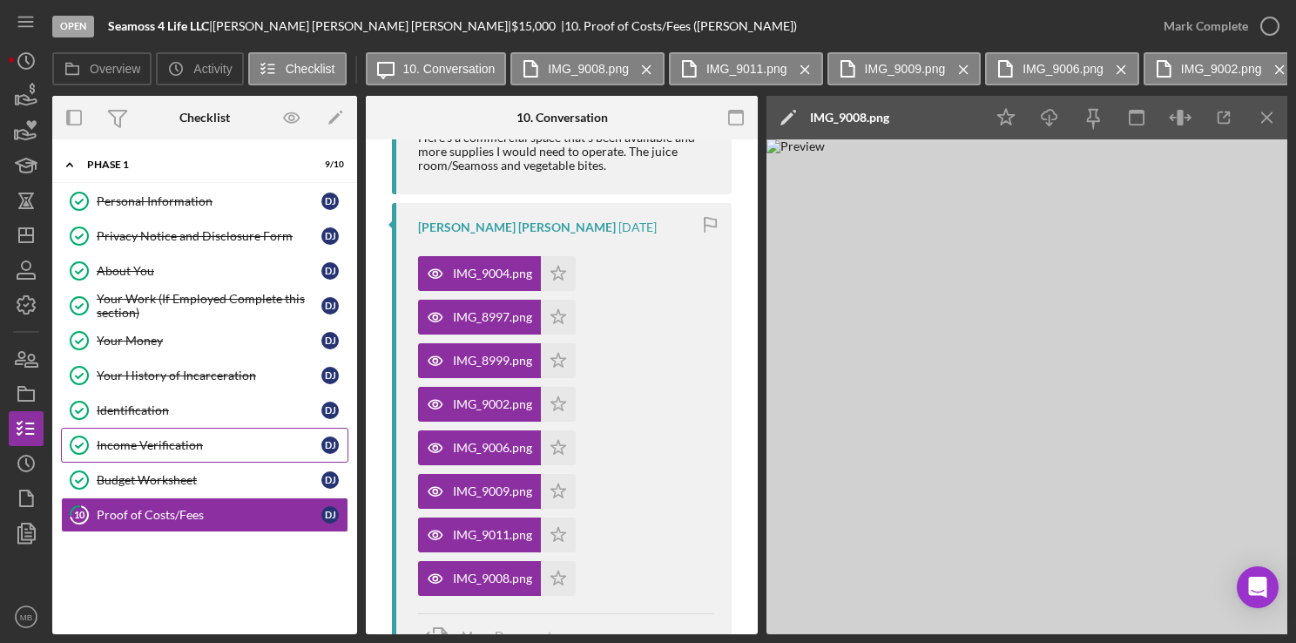
click at [169, 438] on div "Income Verification" at bounding box center [209, 445] width 225 height 14
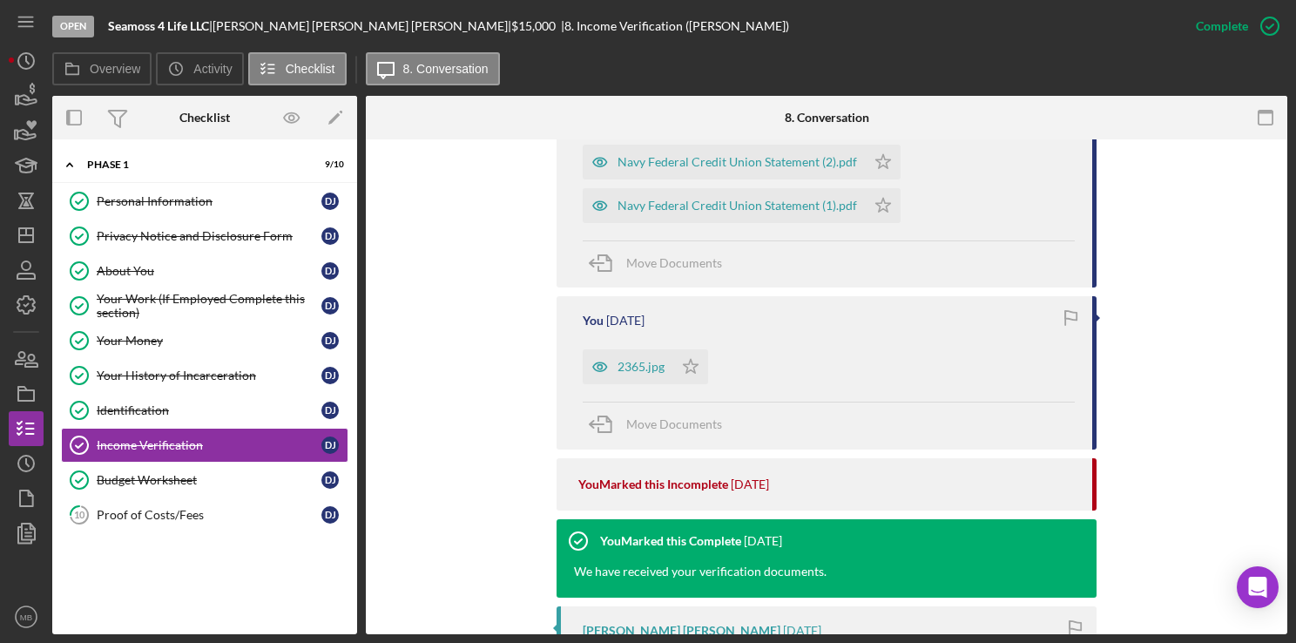
scroll to position [793, 0]
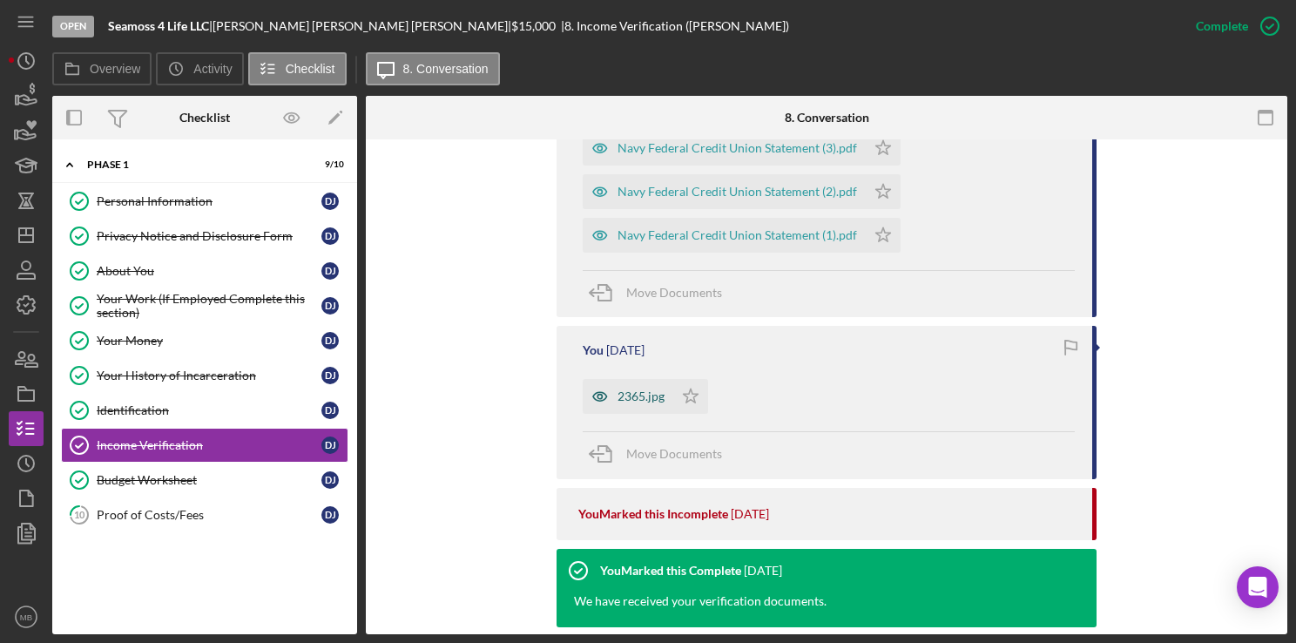
click at [632, 389] on div "2365.jpg" at bounding box center [641, 396] width 47 height 14
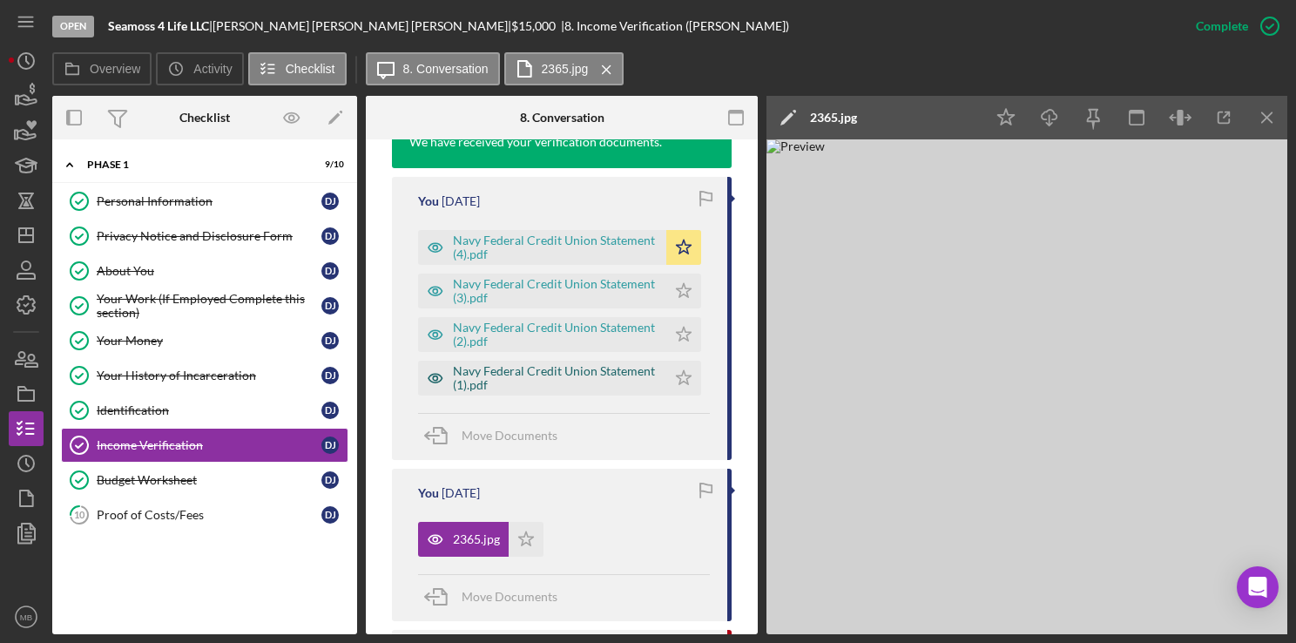
scroll to position [657, 0]
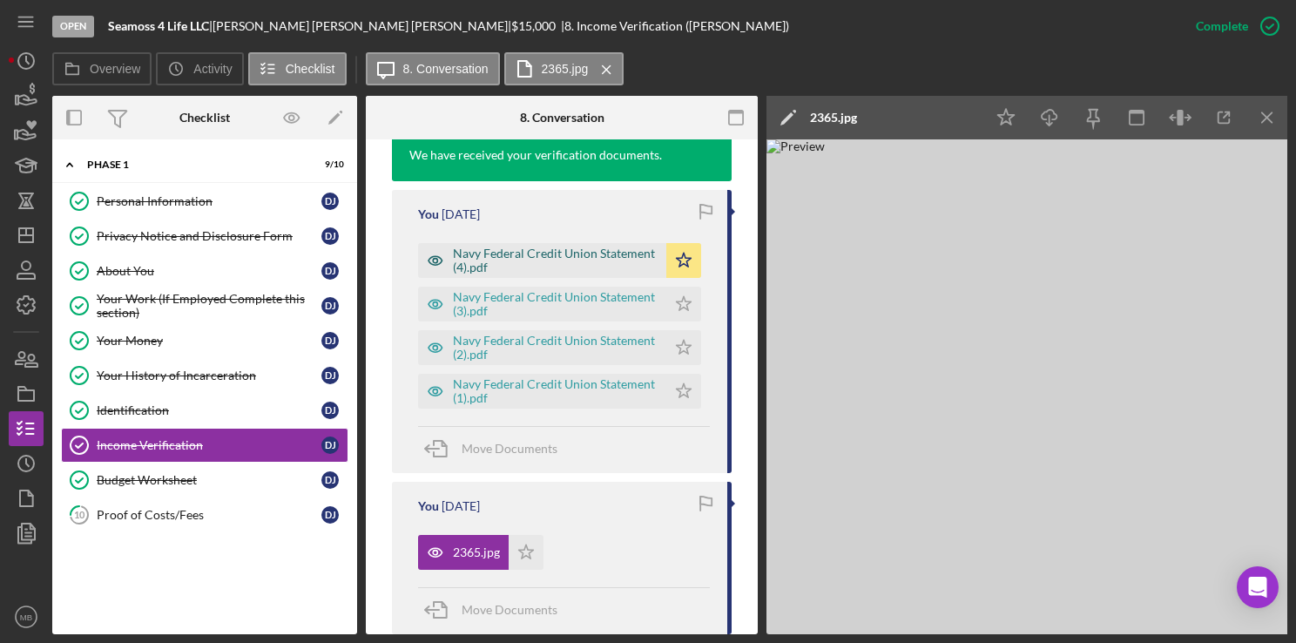
click at [600, 259] on div "Navy Federal Credit Union Statement (4).pdf" at bounding box center [555, 261] width 205 height 28
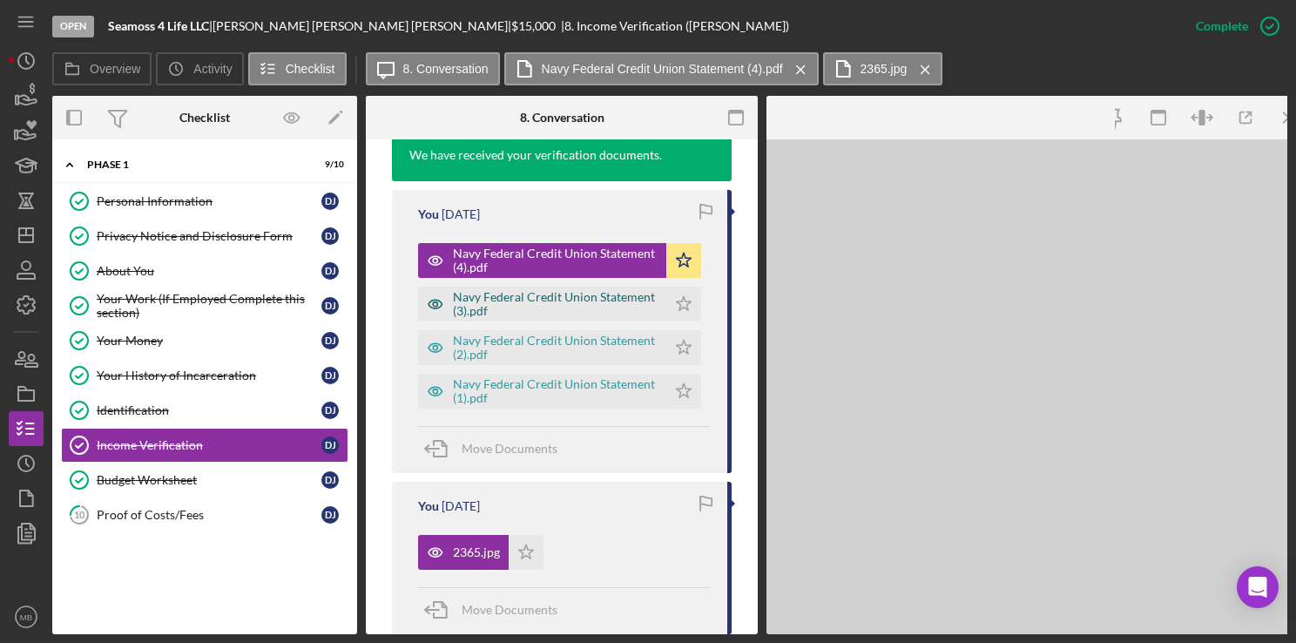
click at [584, 297] on div "Navy Federal Credit Union Statement (3).pdf" at bounding box center [555, 304] width 205 height 28
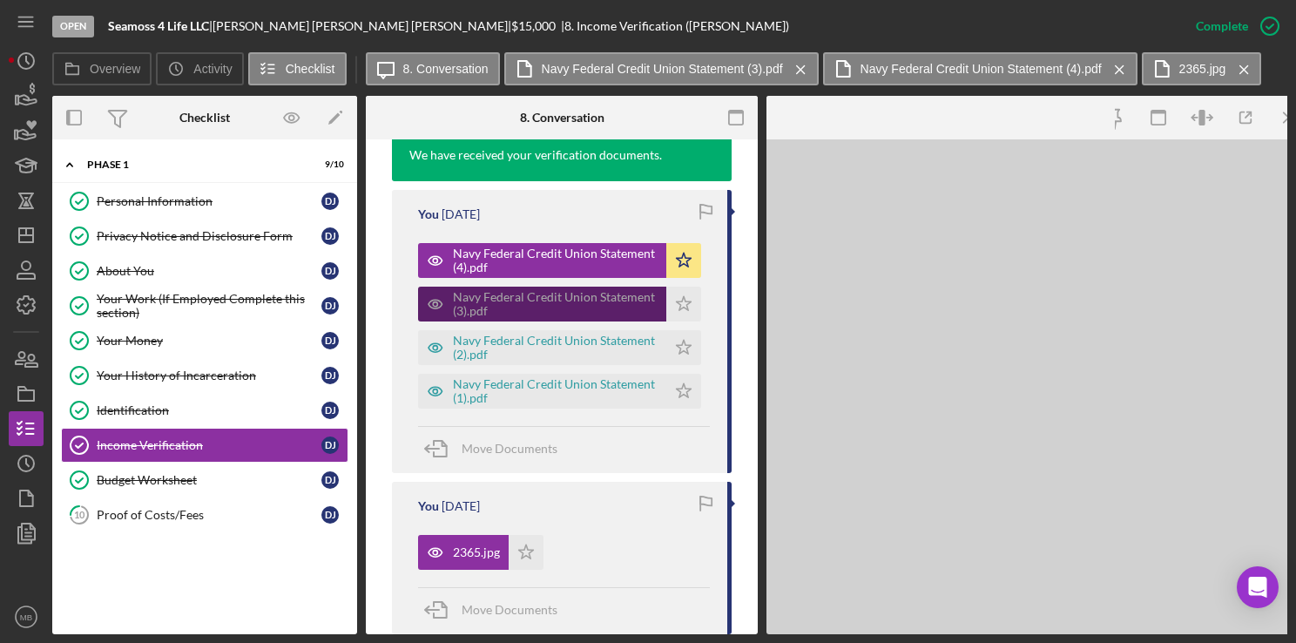
click at [576, 316] on div "Navy Federal Credit Union Statement (3).pdf" at bounding box center [555, 304] width 205 height 28
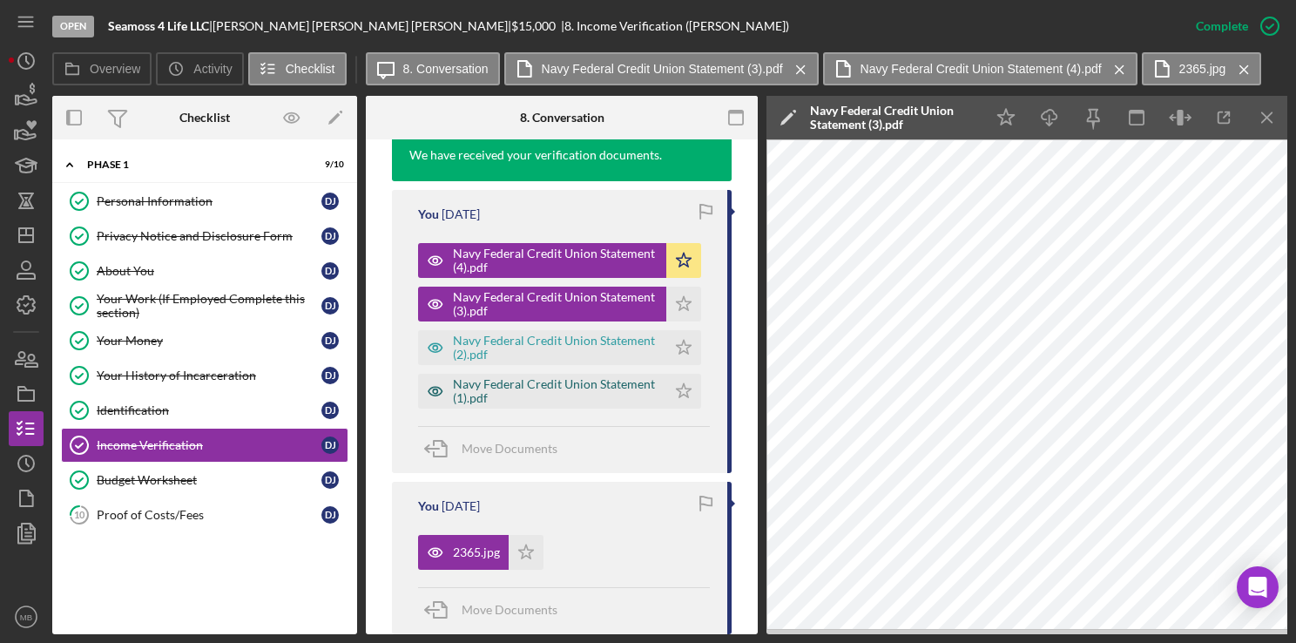
click at [575, 377] on div "Navy Federal Credit Union Statement (1).pdf" at bounding box center [555, 391] width 205 height 28
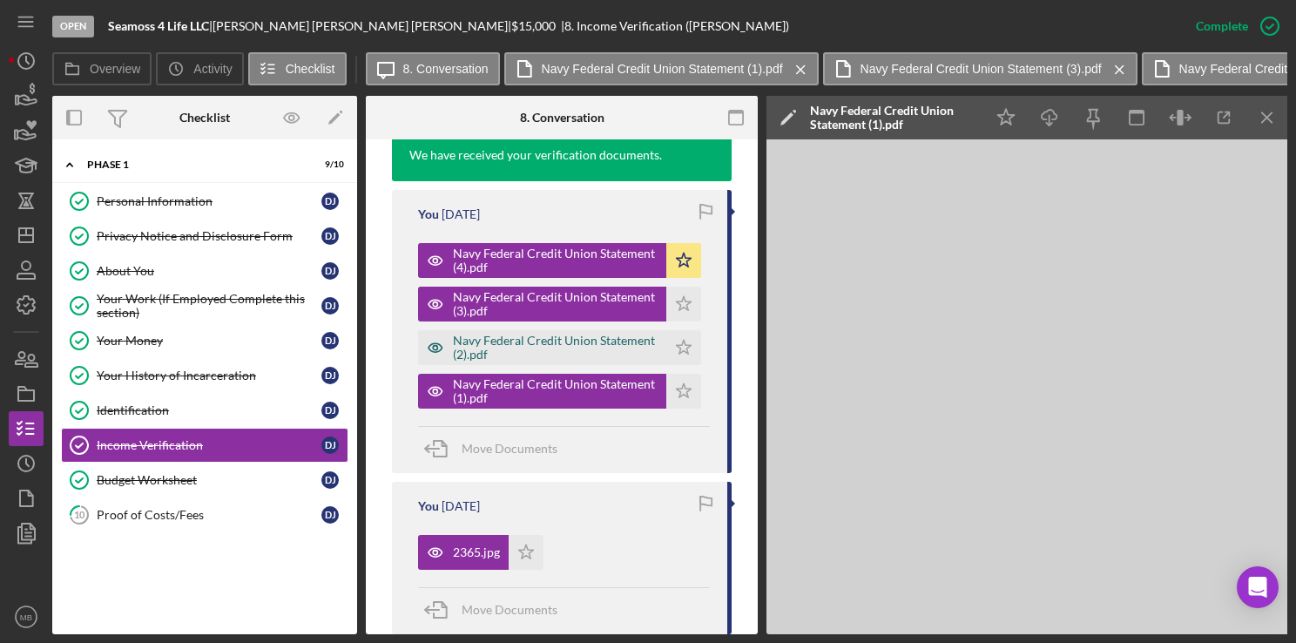
click at [584, 348] on div "Navy Federal Credit Union Statement (2).pdf" at bounding box center [555, 348] width 205 height 28
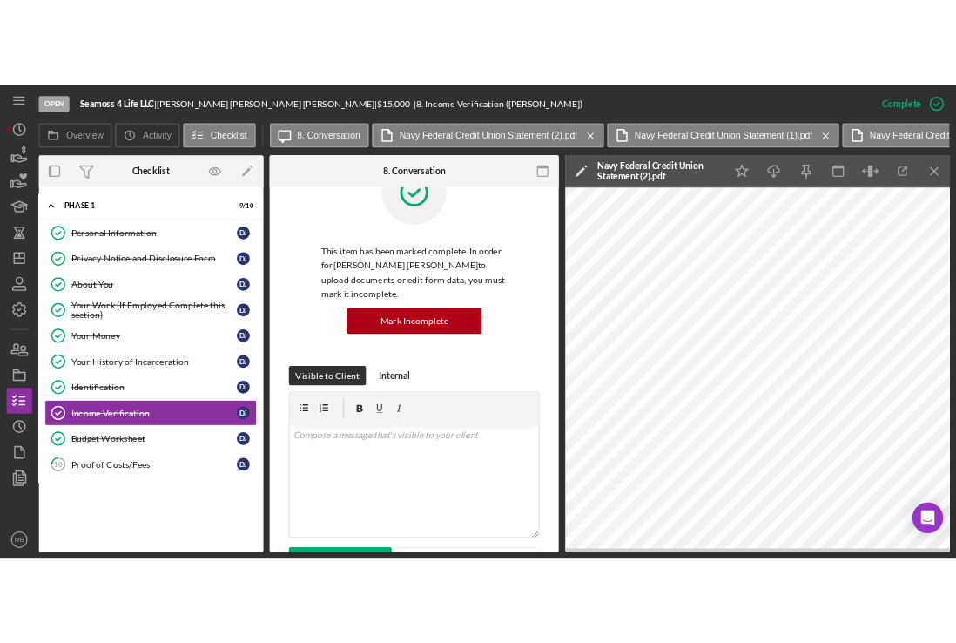
scroll to position [61, 0]
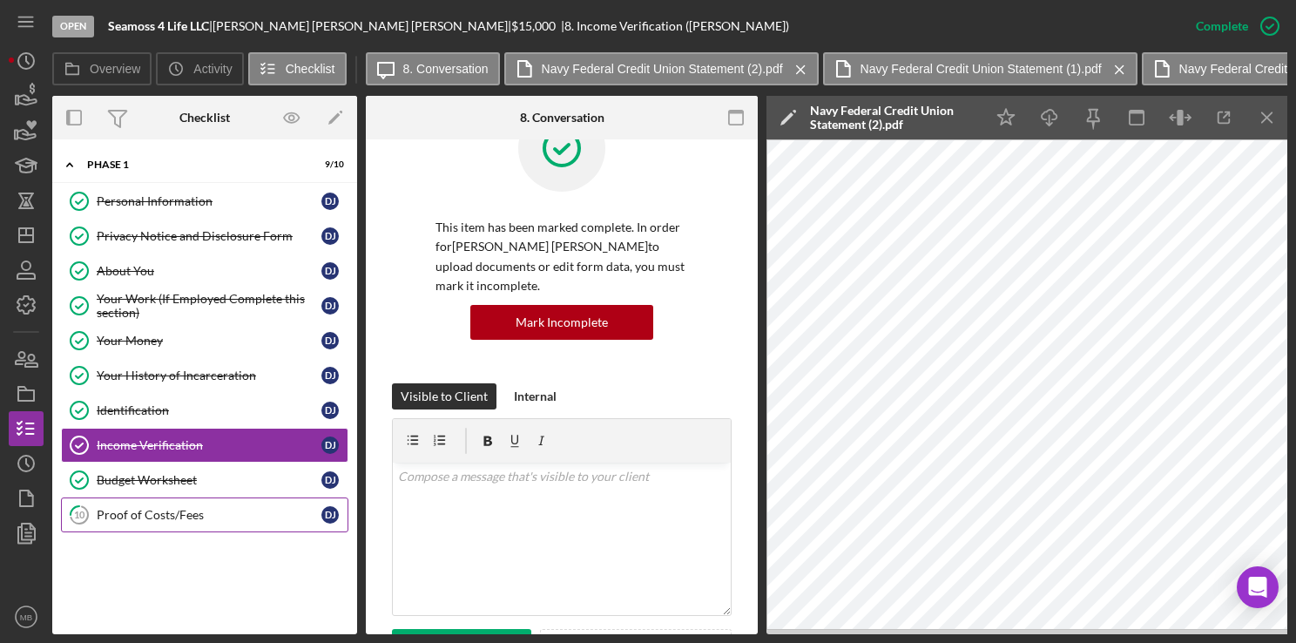
click at [124, 508] on div "Proof of Costs/Fees" at bounding box center [209, 515] width 225 height 14
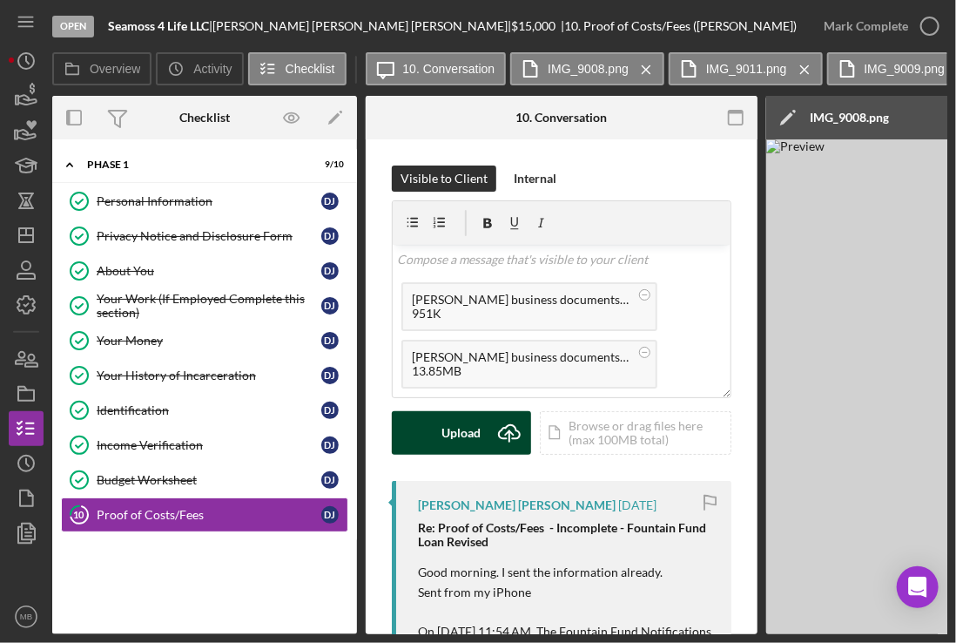
click at [477, 430] on div "Upload" at bounding box center [461, 433] width 39 height 44
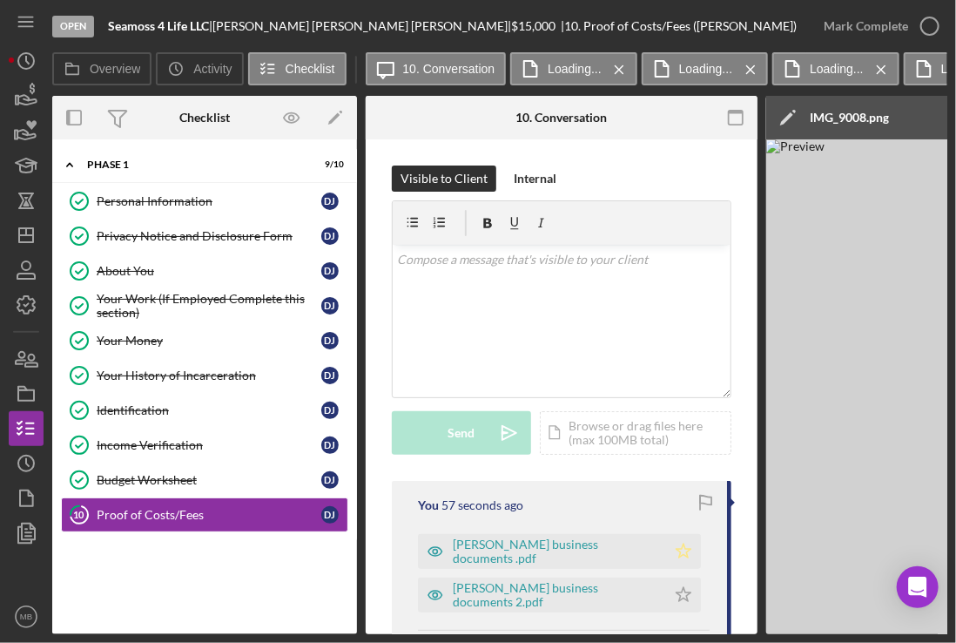
click at [676, 552] on icon "Icon/Star" at bounding box center [683, 551] width 35 height 35
click at [673, 590] on icon "Icon/Star" at bounding box center [683, 595] width 35 height 35
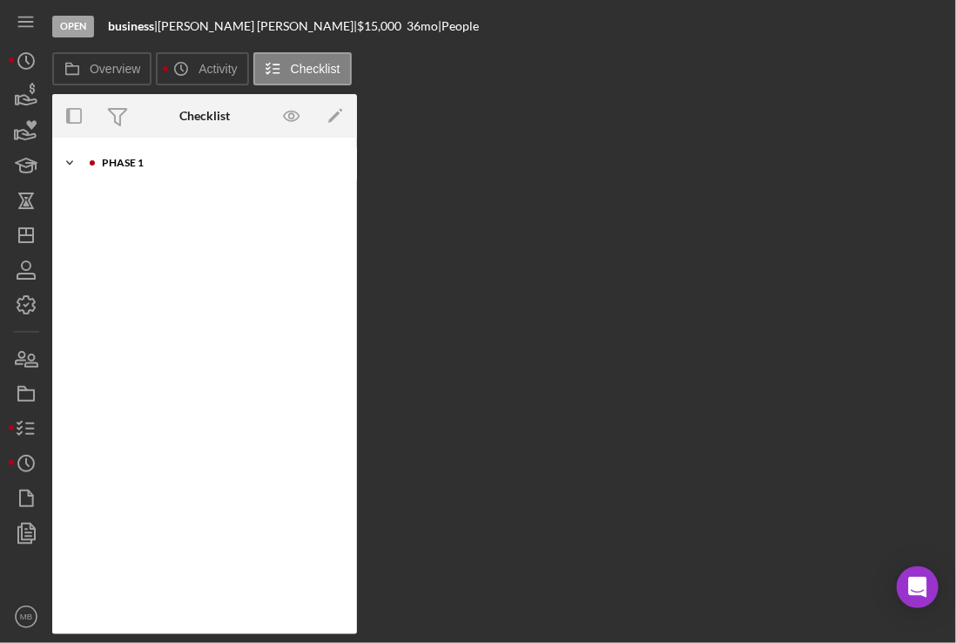
click at [102, 176] on div "Icon/Expander Phase 1 0 / 10" at bounding box center [204, 162] width 305 height 35
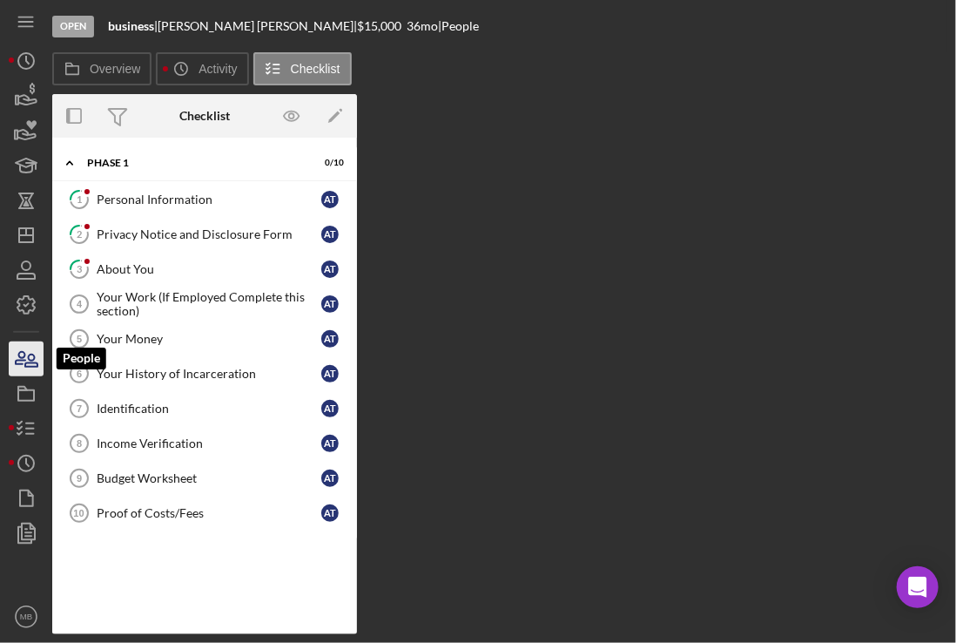
click at [35, 353] on icon "button" at bounding box center [26, 359] width 44 height 44
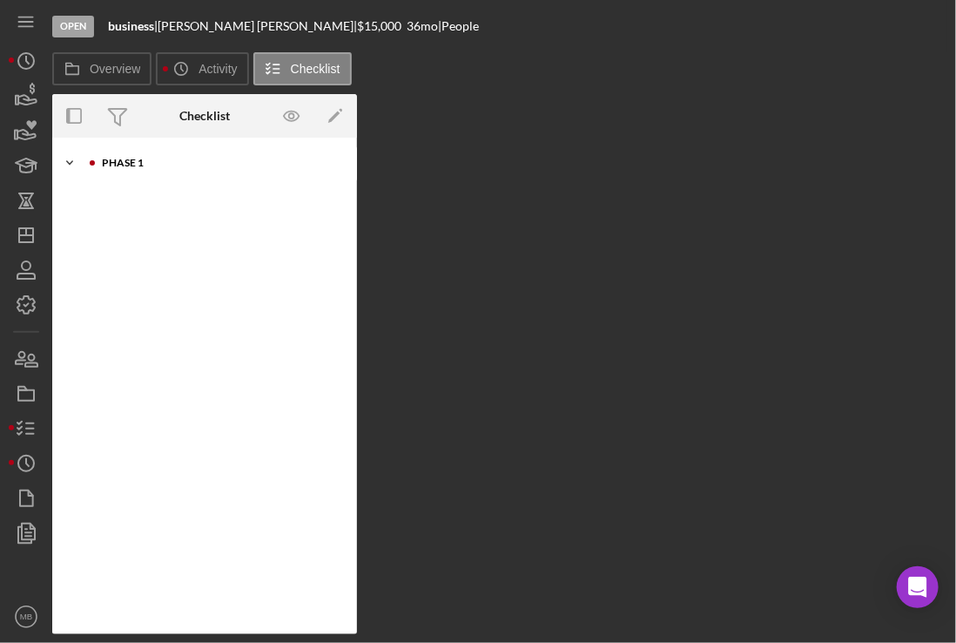
click at [93, 166] on div at bounding box center [92, 163] width 10 height 10
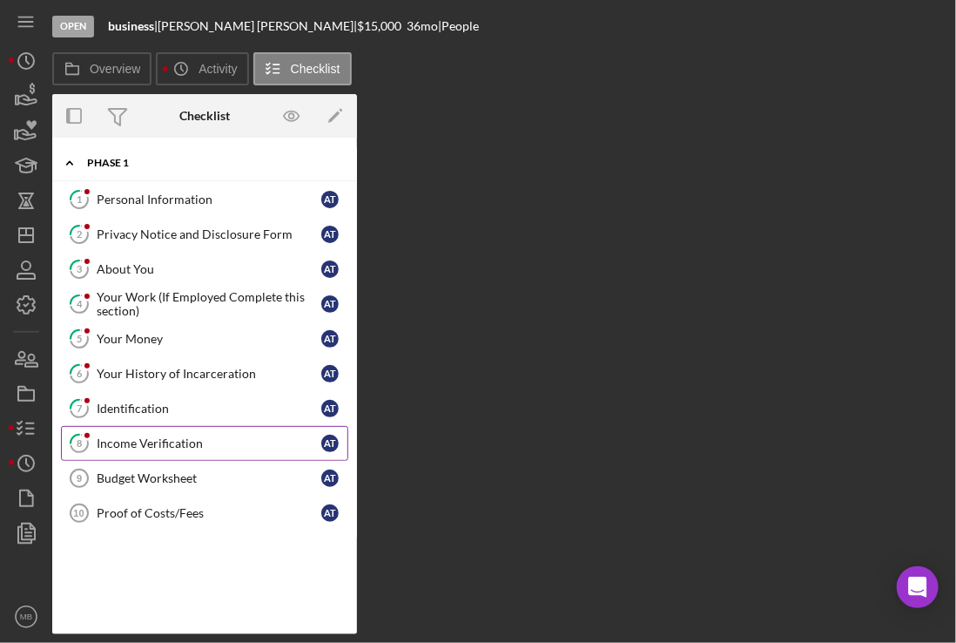
click at [118, 436] on div "Income Verification" at bounding box center [209, 443] width 225 height 14
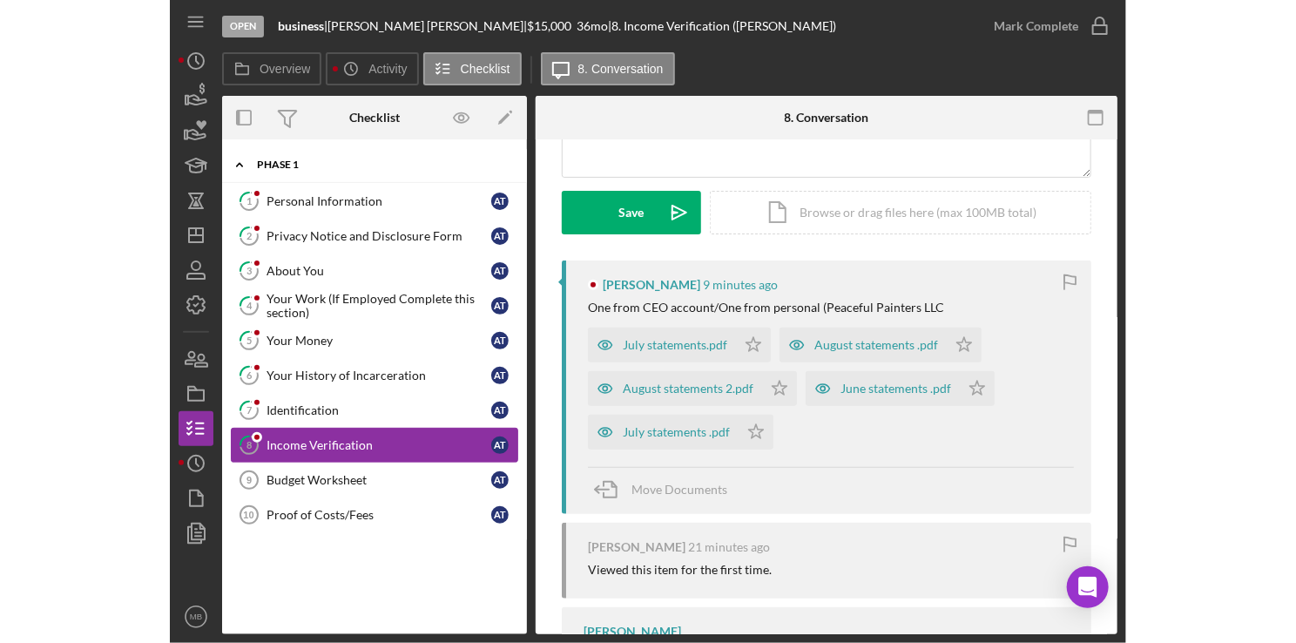
scroll to position [229, 0]
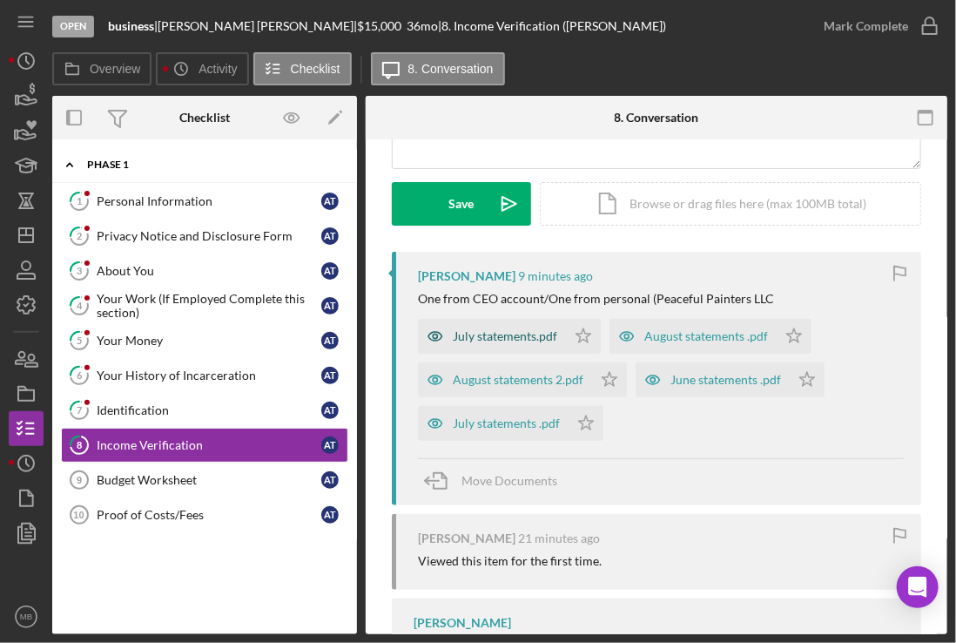
click at [496, 327] on div "July statements.pdf" at bounding box center [492, 336] width 148 height 35
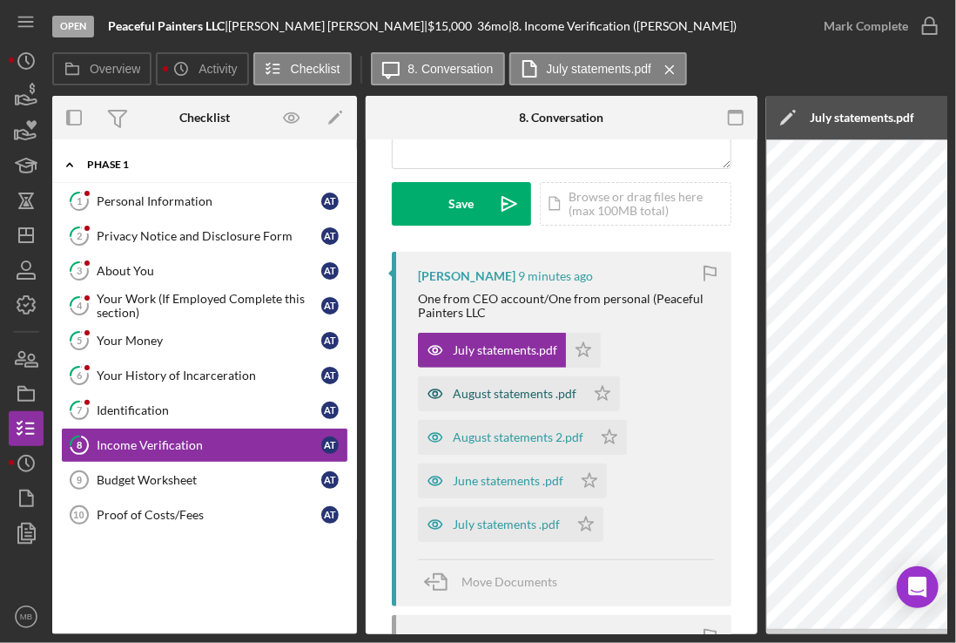
click at [487, 388] on div "August statements .pdf" at bounding box center [515, 394] width 124 height 14
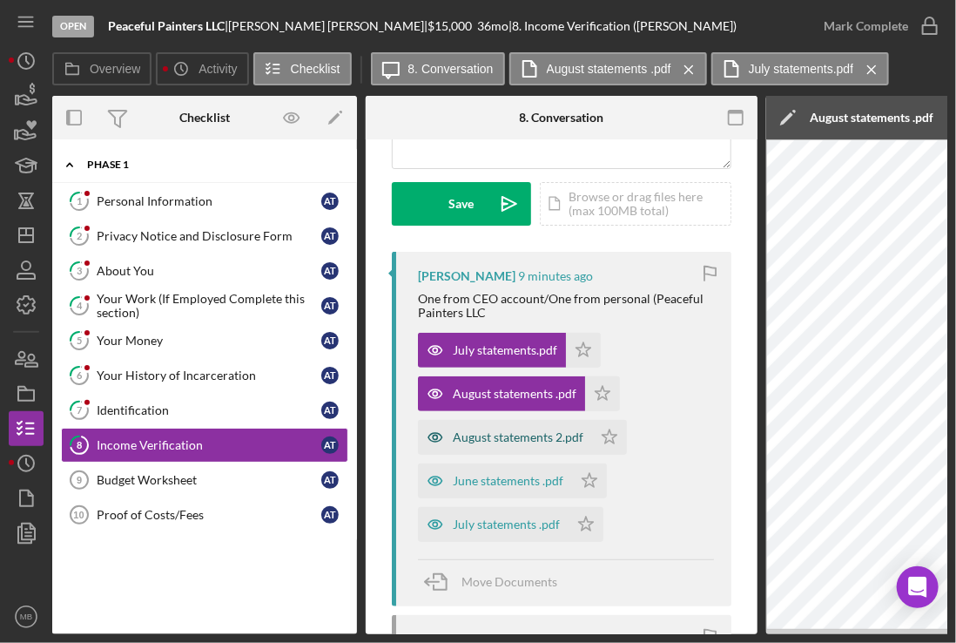
click at [484, 436] on div "August statements 2.pdf" at bounding box center [518, 437] width 131 height 14
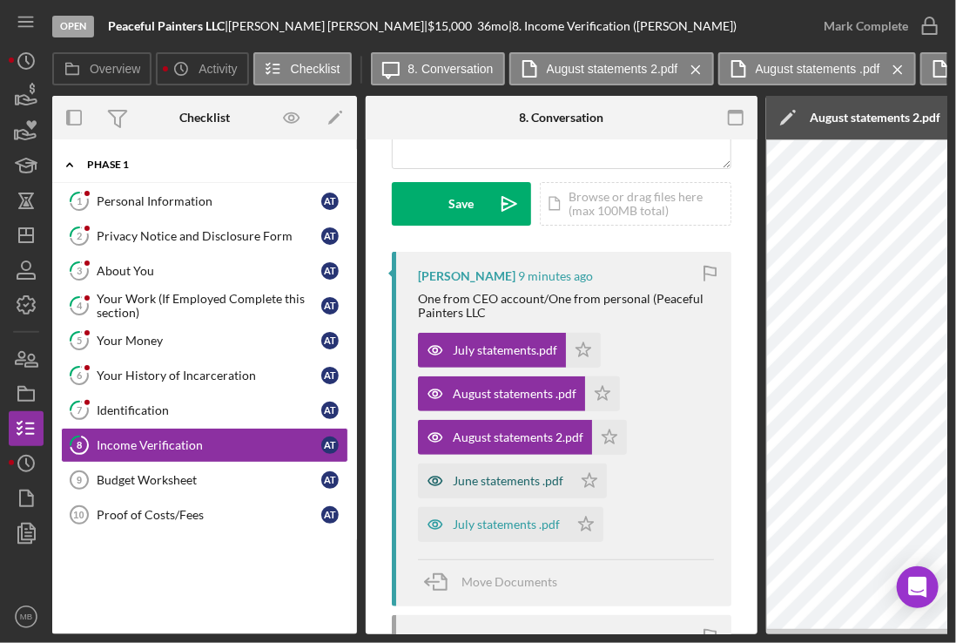
click at [483, 480] on div "June statements .pdf" at bounding box center [508, 481] width 111 height 14
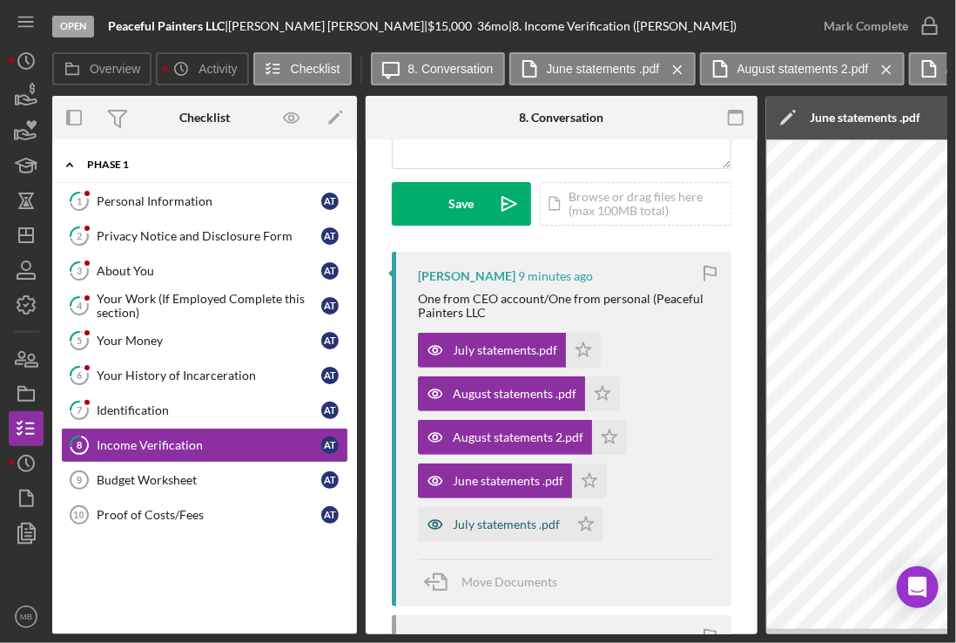
click at [479, 531] on div "July statements .pdf" at bounding box center [493, 524] width 151 height 35
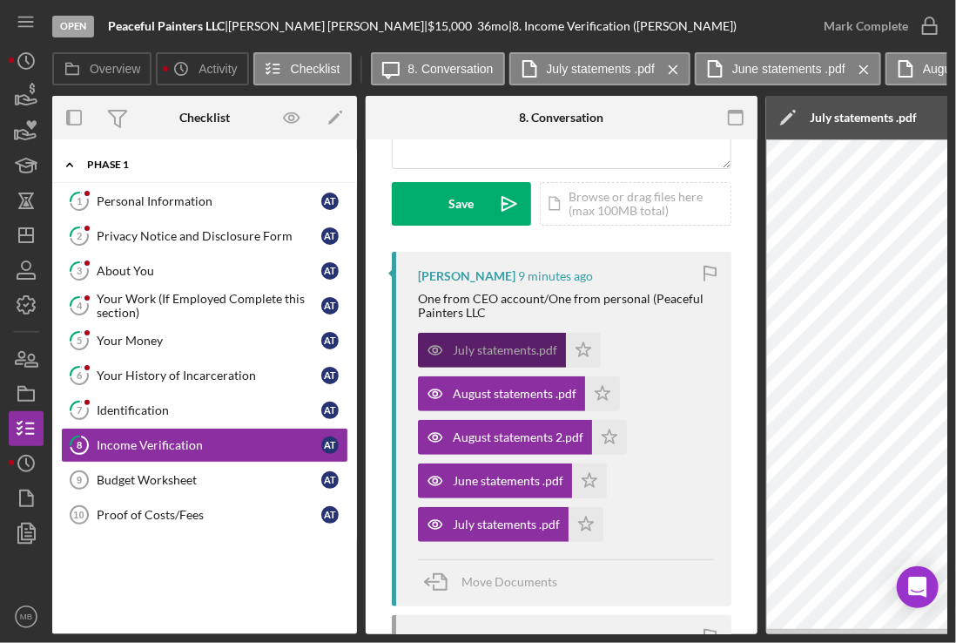
click at [512, 348] on div "July statements.pdf" at bounding box center [505, 350] width 105 height 14
